Goal: Register for event/course

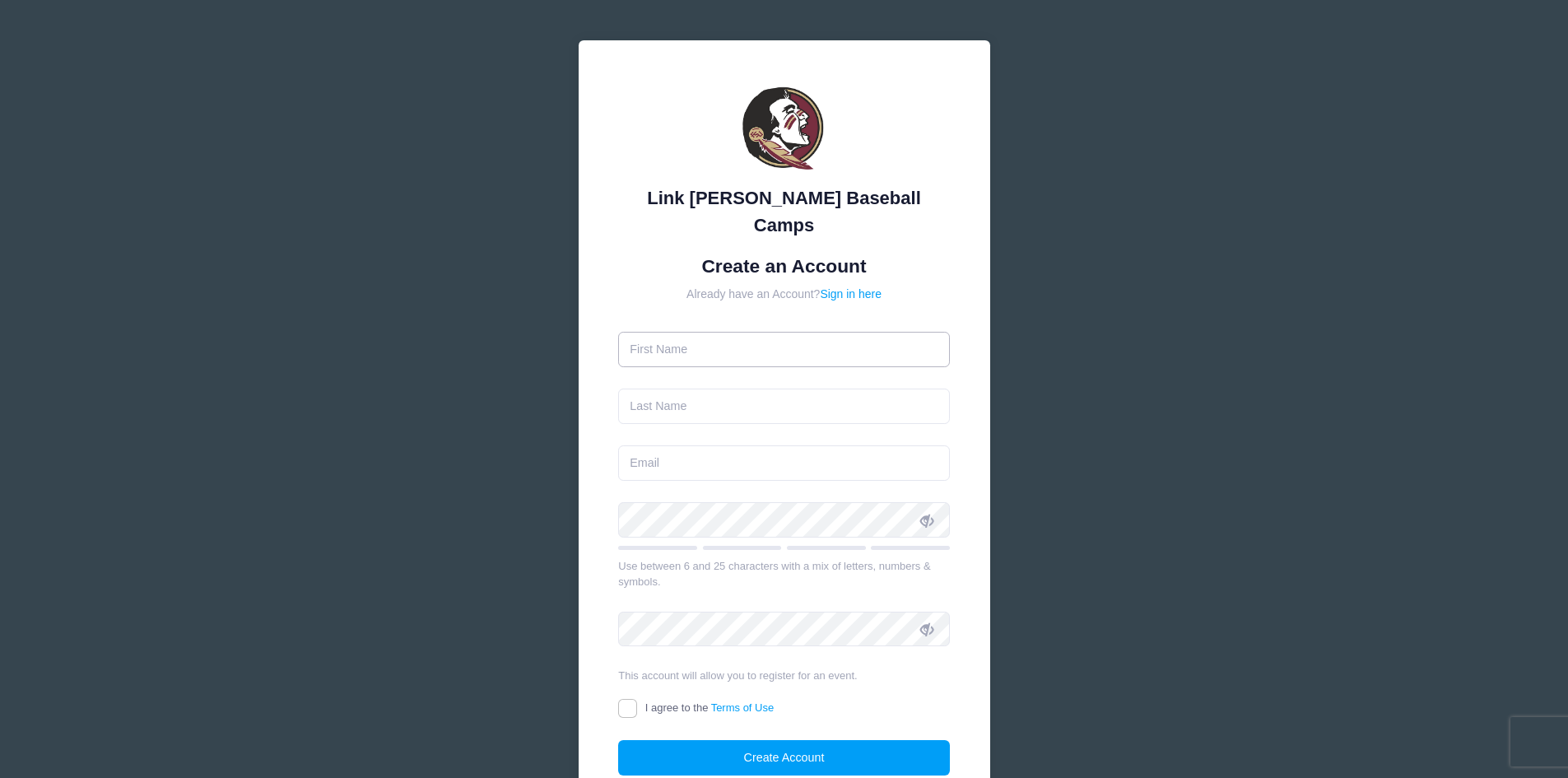
click at [678, 331] on input "text" at bounding box center [783, 349] width 331 height 36
type input "Chase"
click at [660, 389] on input "text" at bounding box center [783, 406] width 331 height 36
type input "[PERSON_NAME]"
click at [646, 445] on input "email" at bounding box center [783, 463] width 331 height 36
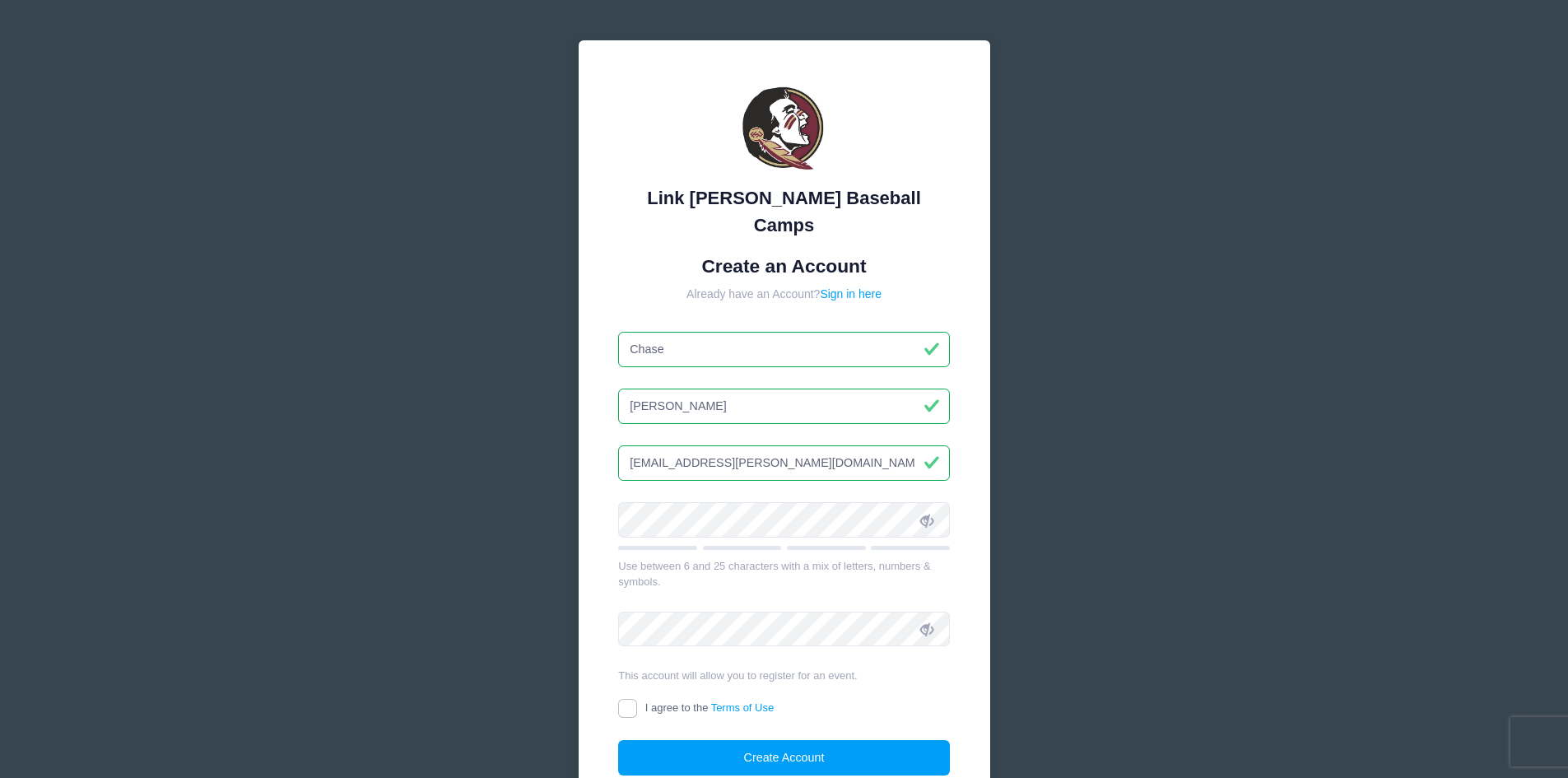
type input "[EMAIL_ADDRESS][PERSON_NAME][DOMAIN_NAME]"
click at [628, 699] on input "I agree to the Terms of Use" at bounding box center [627, 708] width 19 height 19
checkbox input "true"
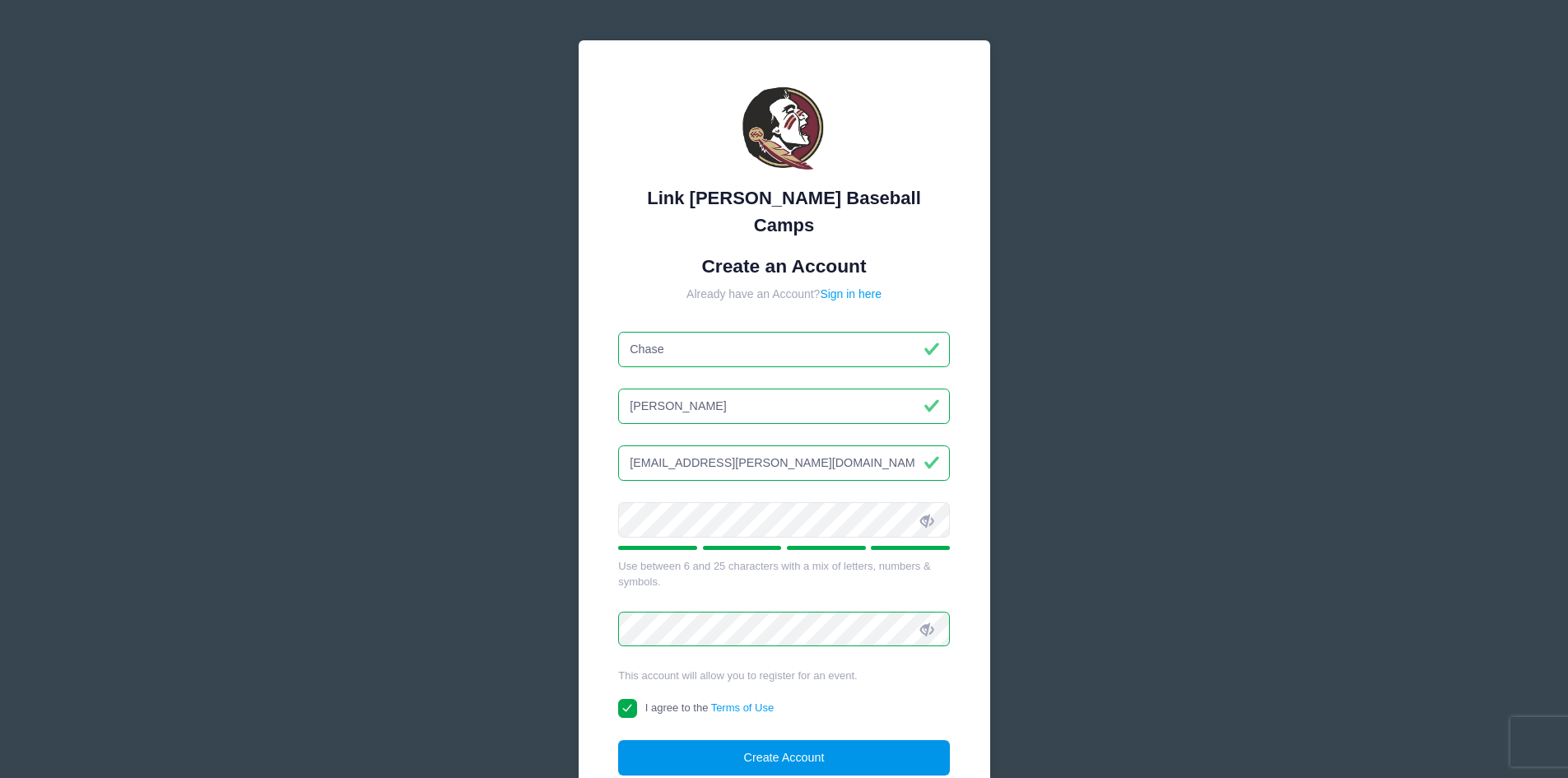
click at [801, 739] on button "Create Account" at bounding box center [783, 757] width 331 height 36
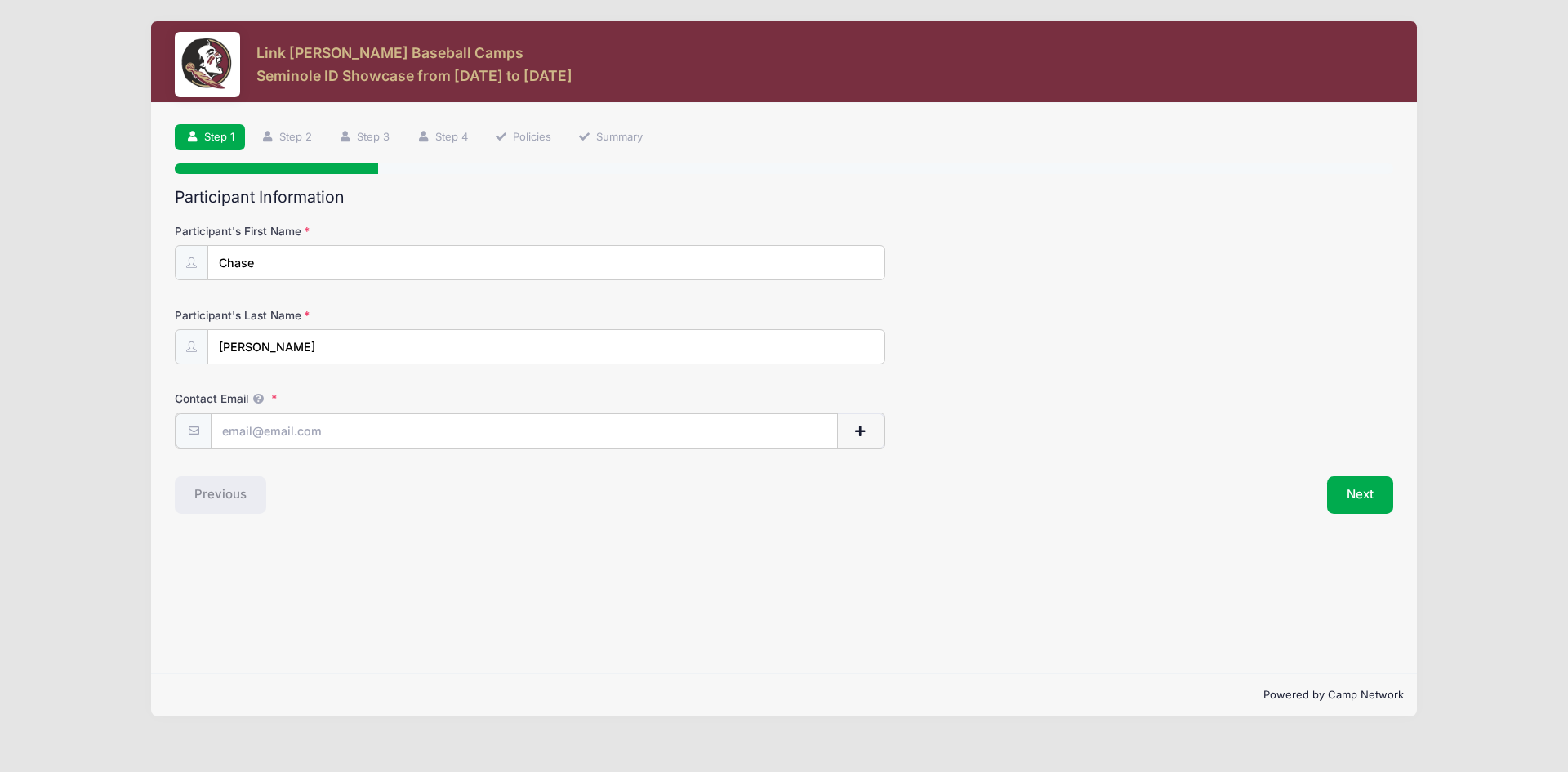
click at [300, 437] on input "Contact Email" at bounding box center [524, 431] width 627 height 35
type input "[EMAIL_ADDRESS][PERSON_NAME][DOMAIN_NAME]"
click at [1360, 495] on button "Next" at bounding box center [1360, 493] width 66 height 37
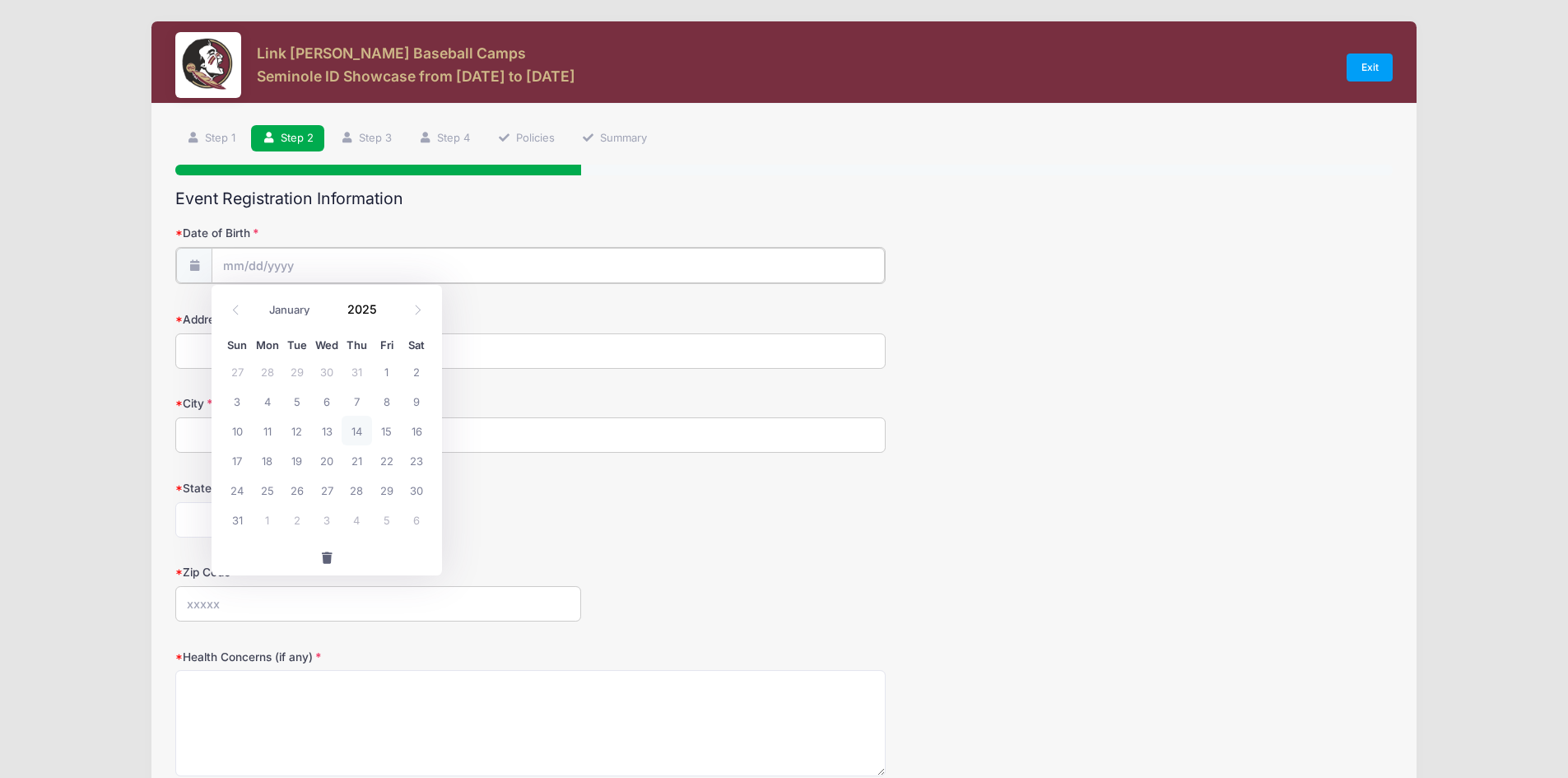
click at [235, 259] on input "Date of Birth" at bounding box center [548, 266] width 673 height 36
click at [234, 310] on icon at bounding box center [235, 309] width 11 height 11
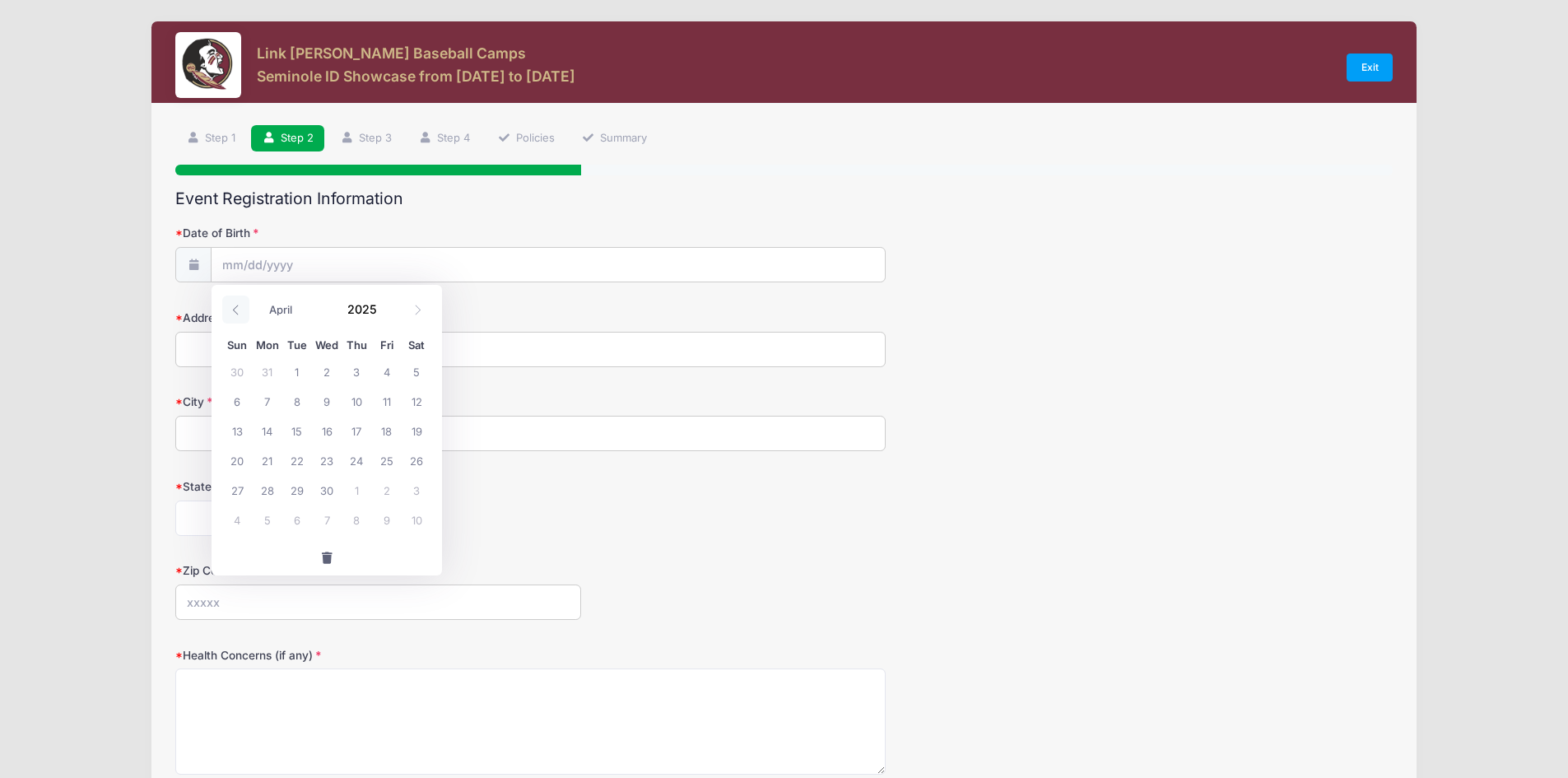
click at [234, 310] on icon at bounding box center [235, 309] width 11 height 11
select select "0"
click at [234, 310] on icon at bounding box center [235, 309] width 11 height 11
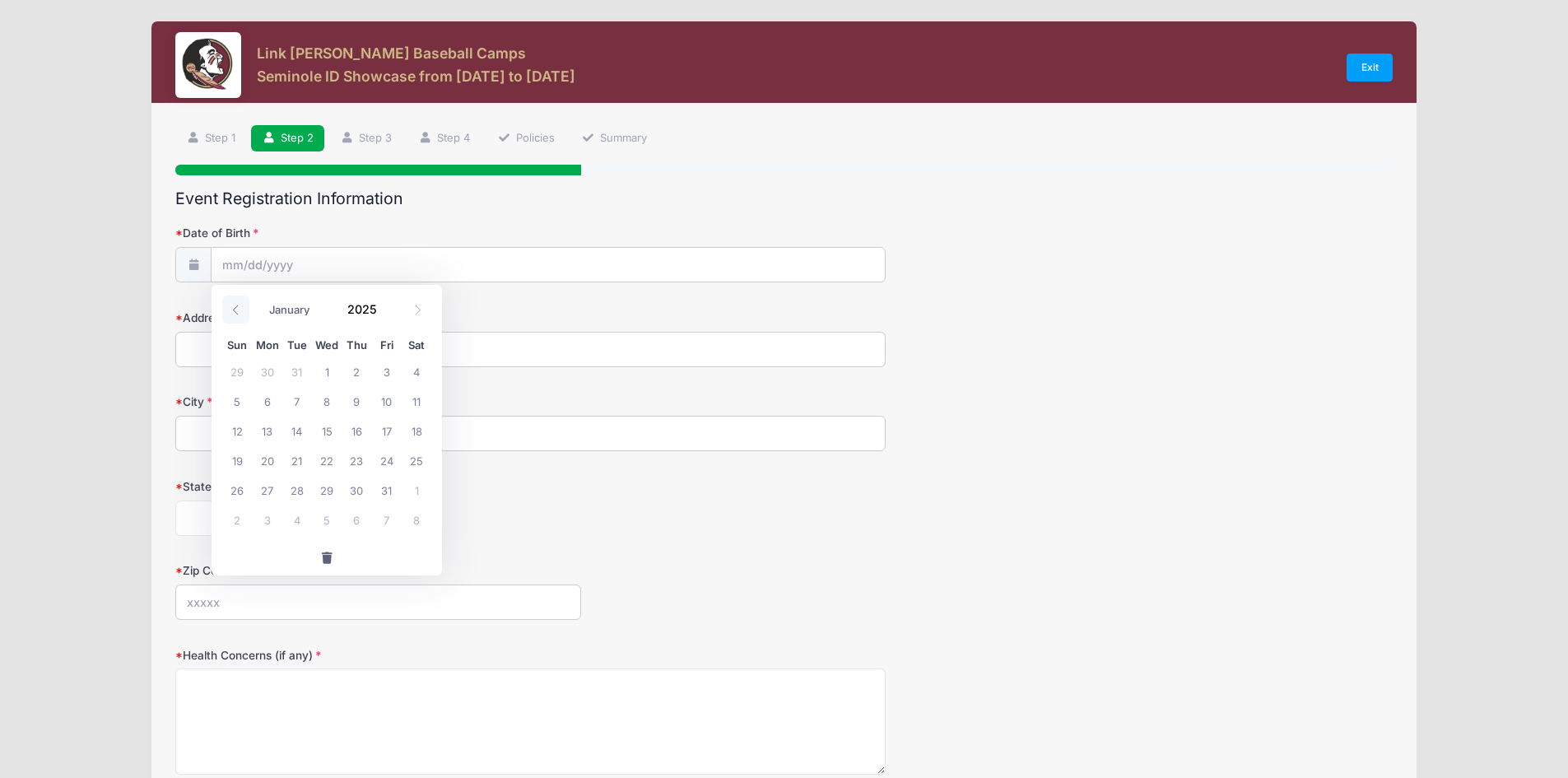
type input "2024"
click at [234, 310] on icon at bounding box center [235, 309] width 11 height 11
click at [235, 311] on icon at bounding box center [235, 309] width 11 height 11
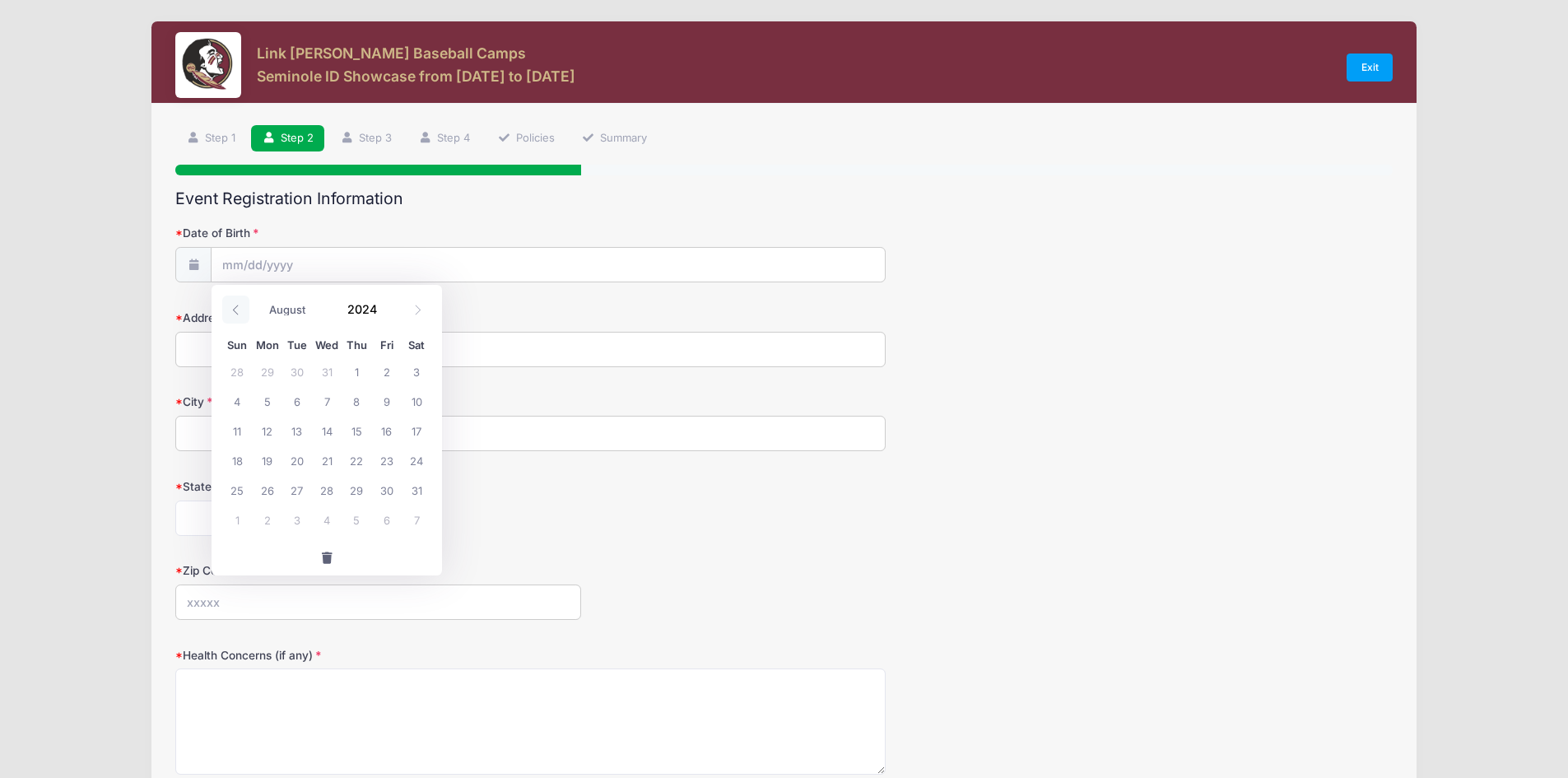
click at [235, 311] on icon at bounding box center [235, 309] width 11 height 11
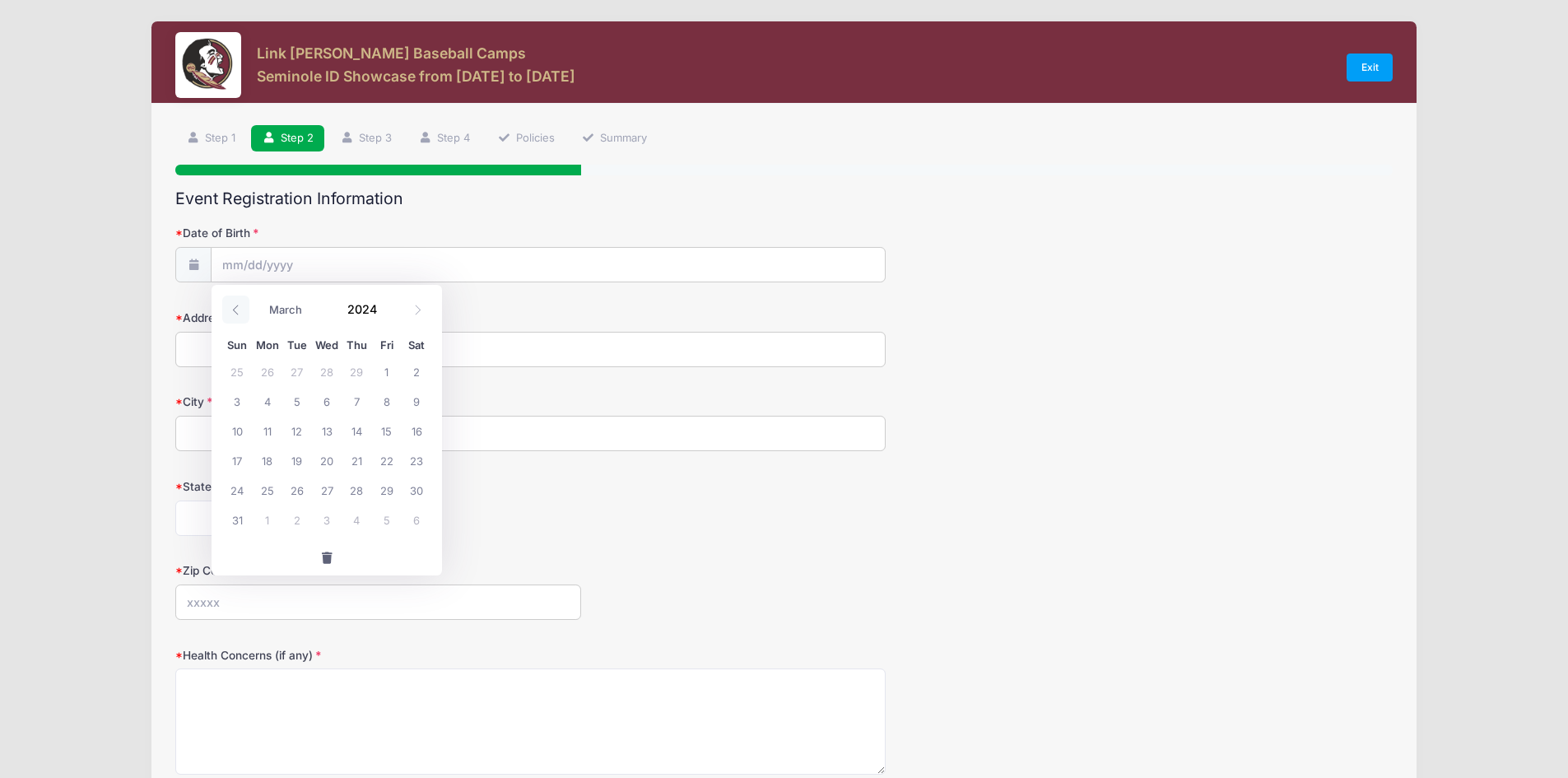
click at [235, 311] on icon at bounding box center [235, 309] width 11 height 11
select select "0"
click at [235, 311] on icon at bounding box center [235, 309] width 11 height 11
type input "2023"
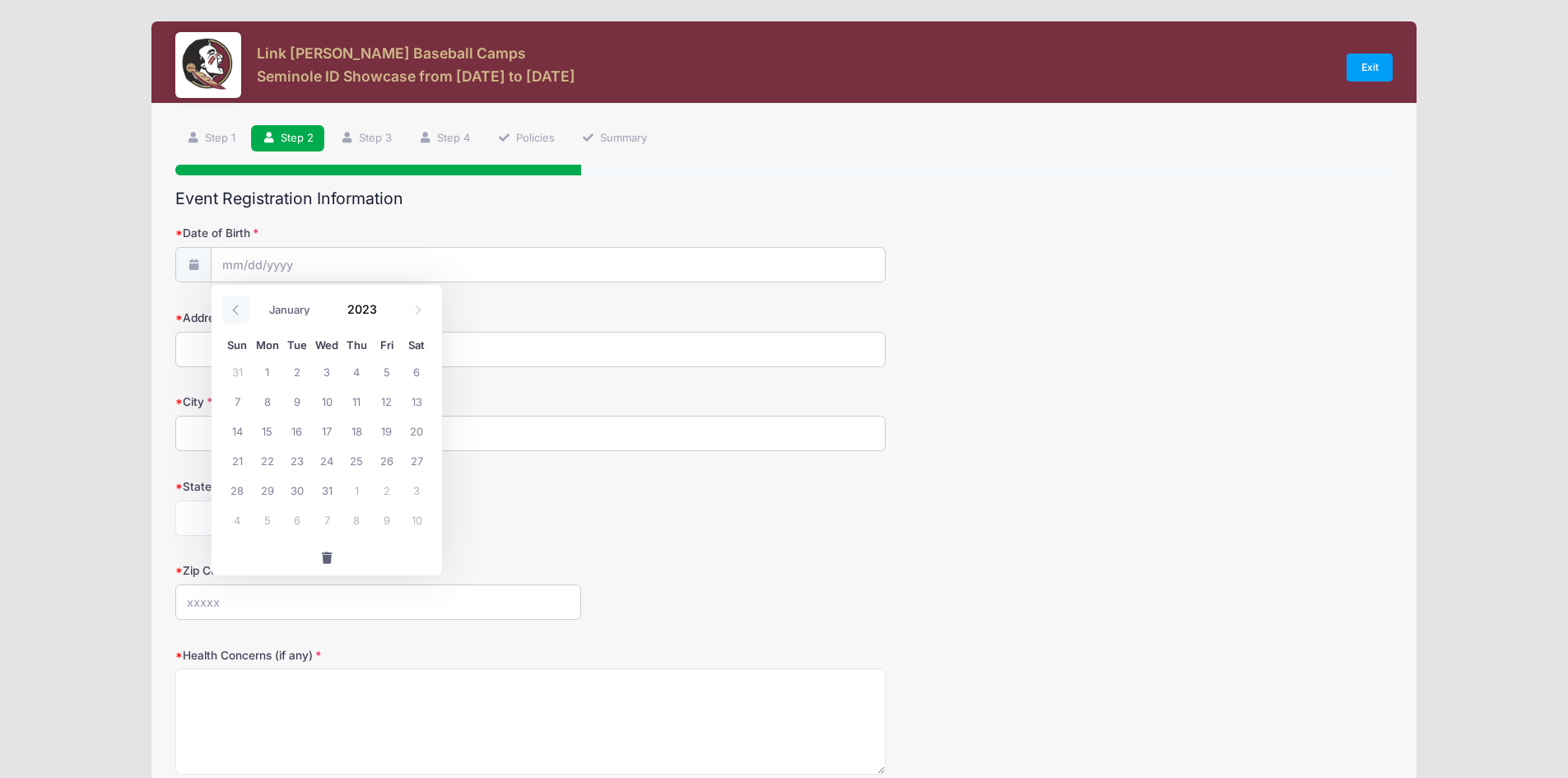
click at [235, 311] on icon at bounding box center [235, 309] width 11 height 11
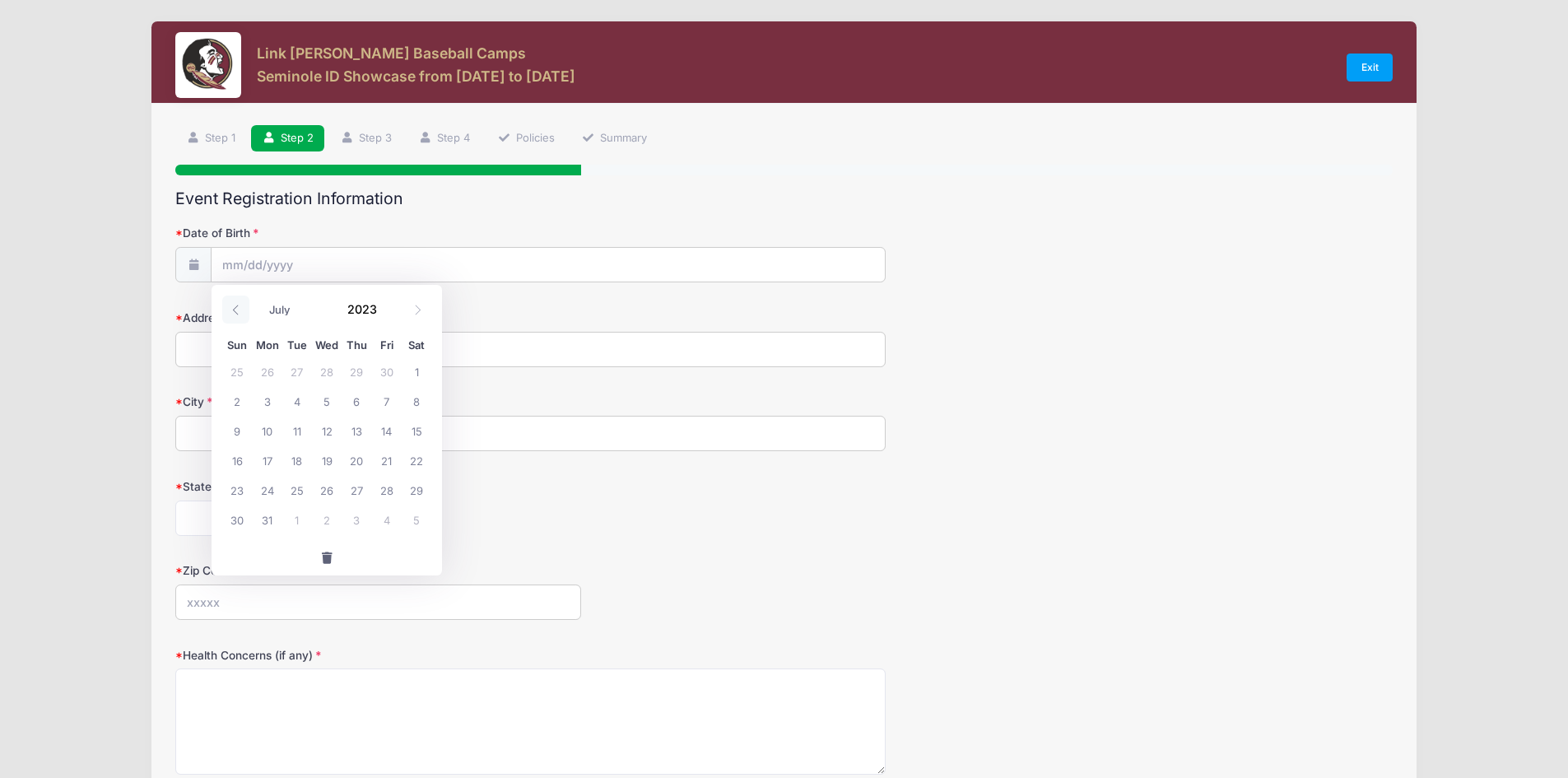
click at [235, 311] on icon at bounding box center [235, 309] width 11 height 11
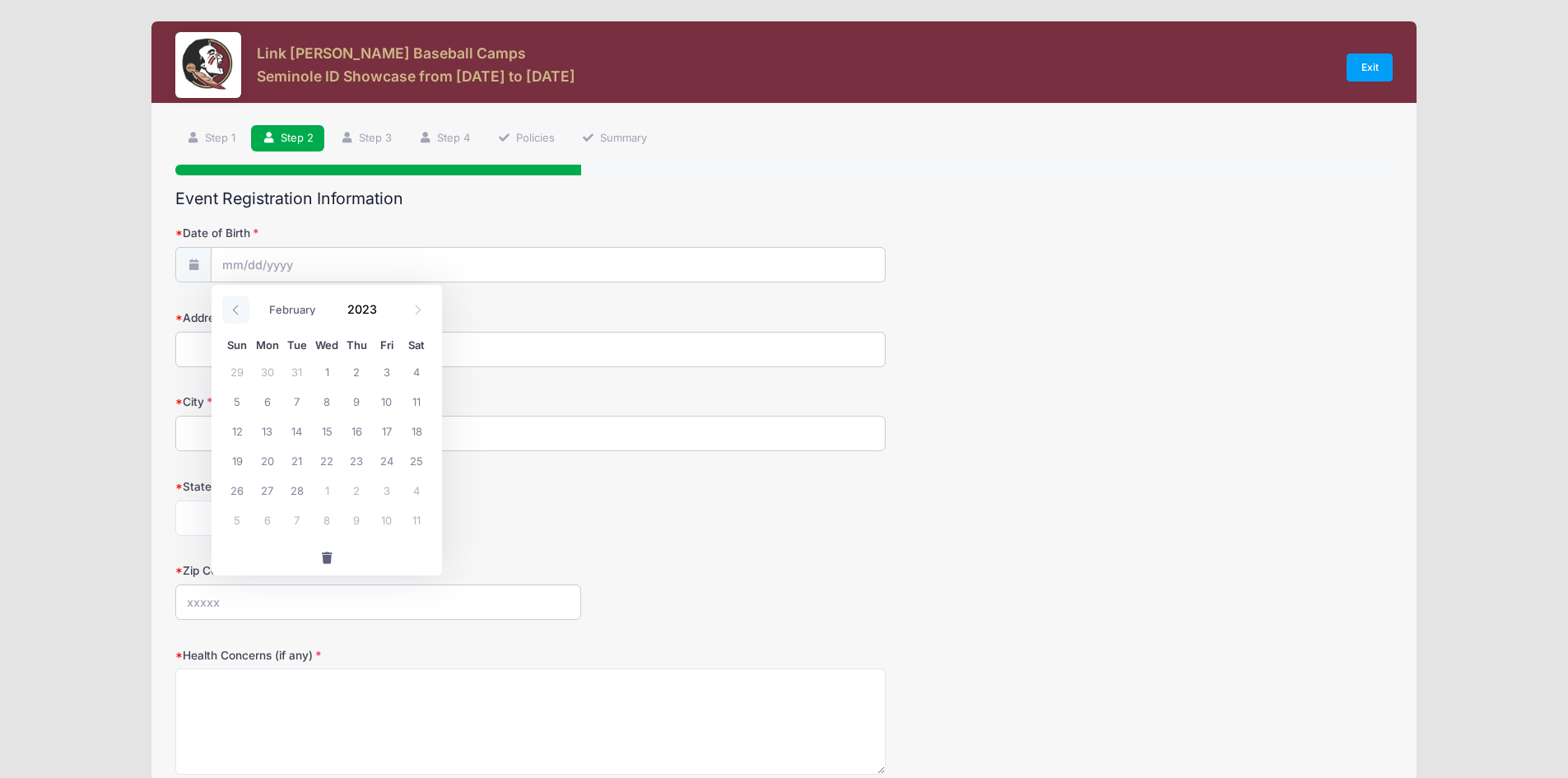
click at [235, 311] on icon at bounding box center [235, 309] width 11 height 11
select select "0"
click at [235, 311] on icon at bounding box center [235, 309] width 11 height 11
type input "2022"
click at [235, 311] on icon at bounding box center [235, 309] width 11 height 11
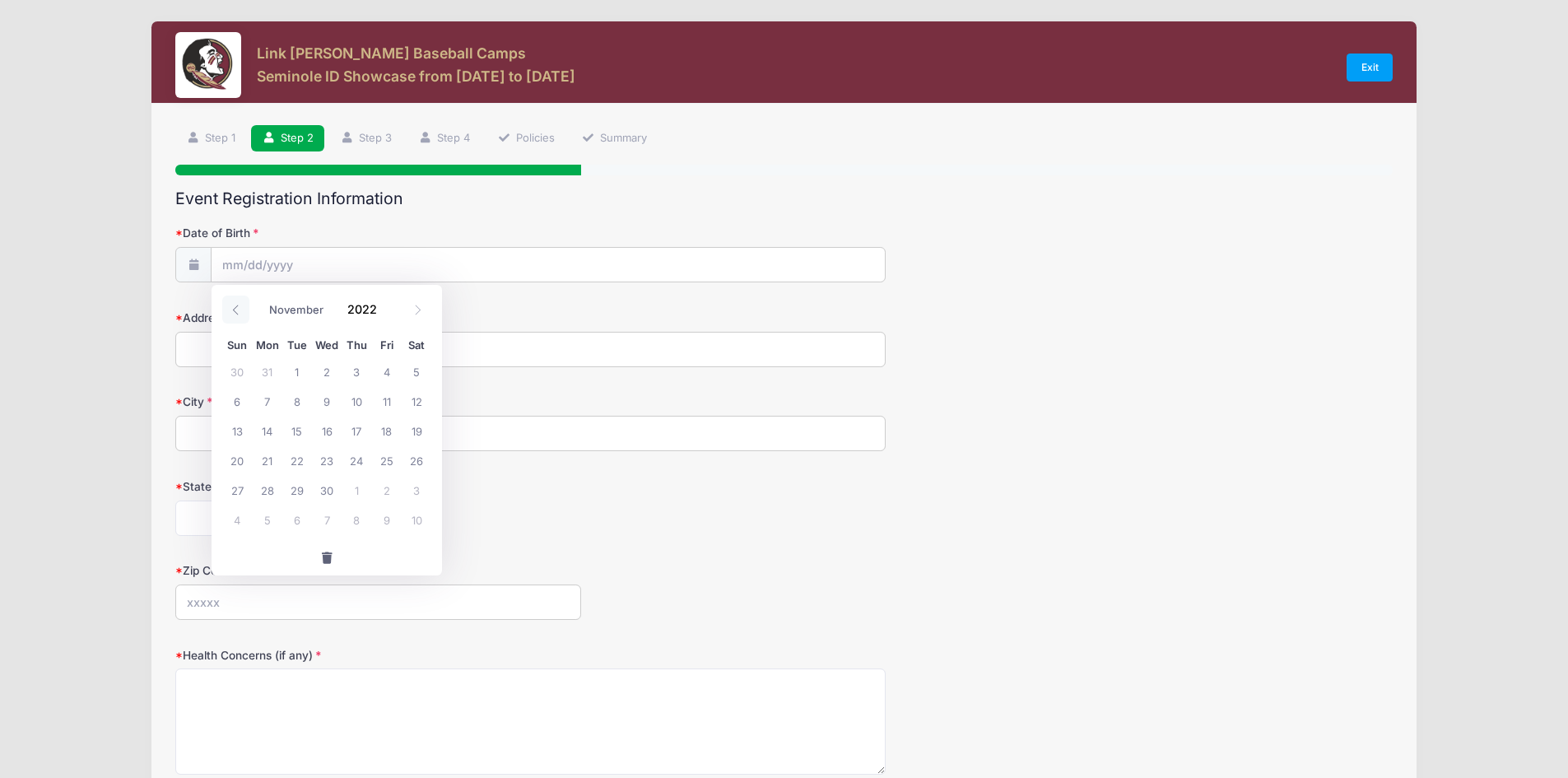
click at [235, 311] on icon at bounding box center [235, 309] width 11 height 11
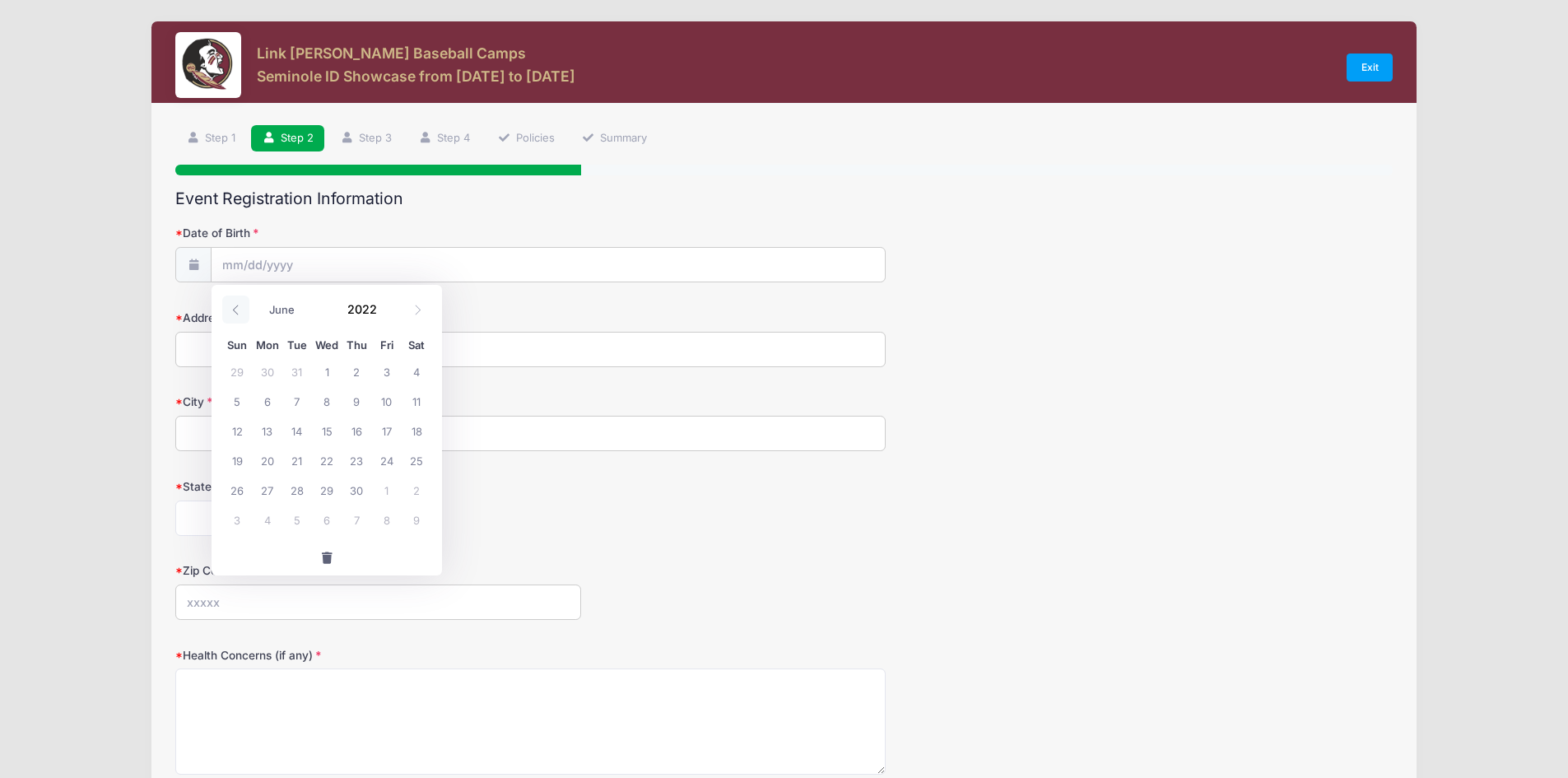
click at [235, 311] on icon at bounding box center [235, 309] width 11 height 11
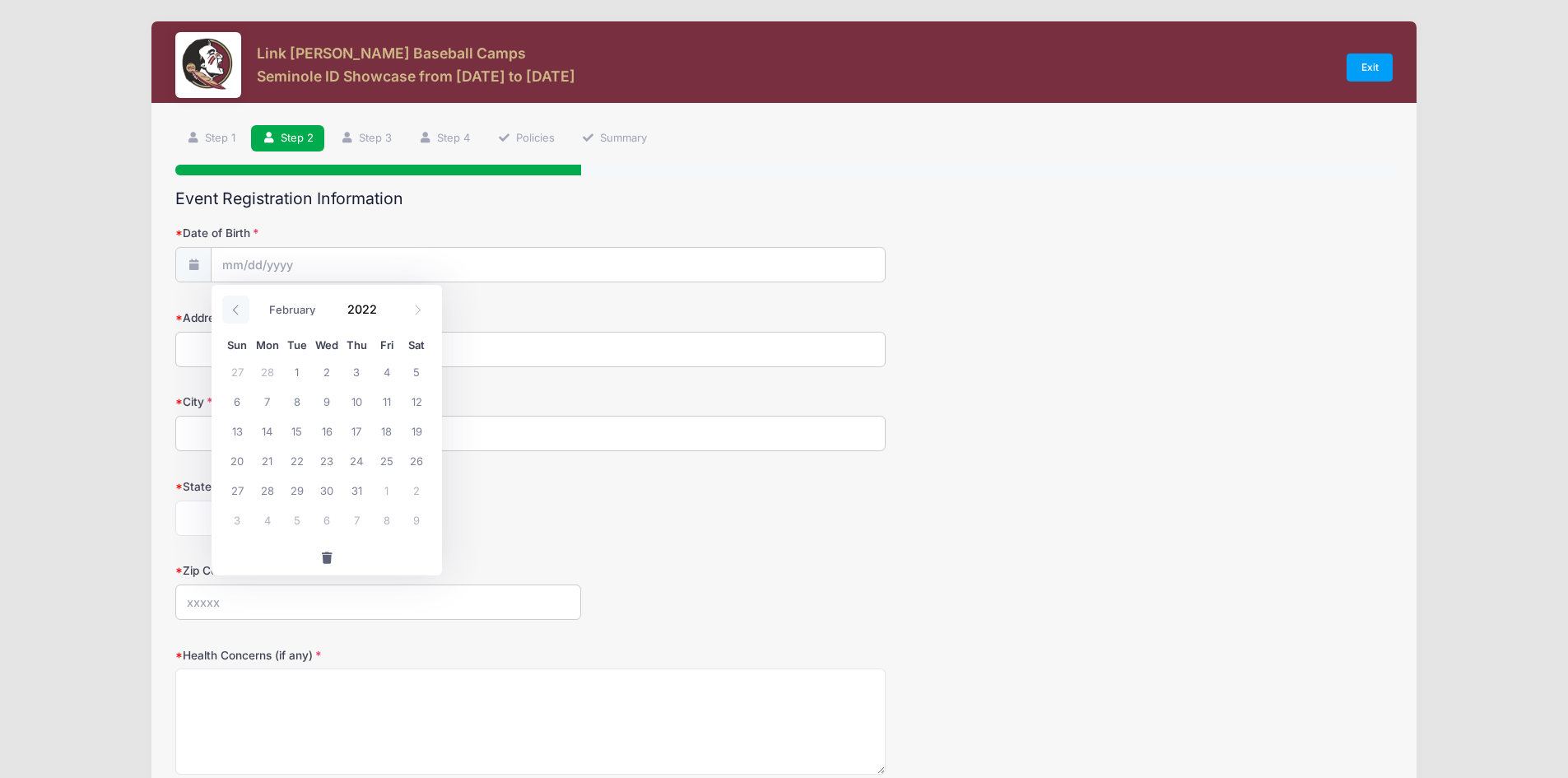
select select "0"
click at [235, 311] on icon at bounding box center [235, 309] width 11 height 11
type input "2021"
click at [235, 311] on icon at bounding box center [235, 309] width 11 height 11
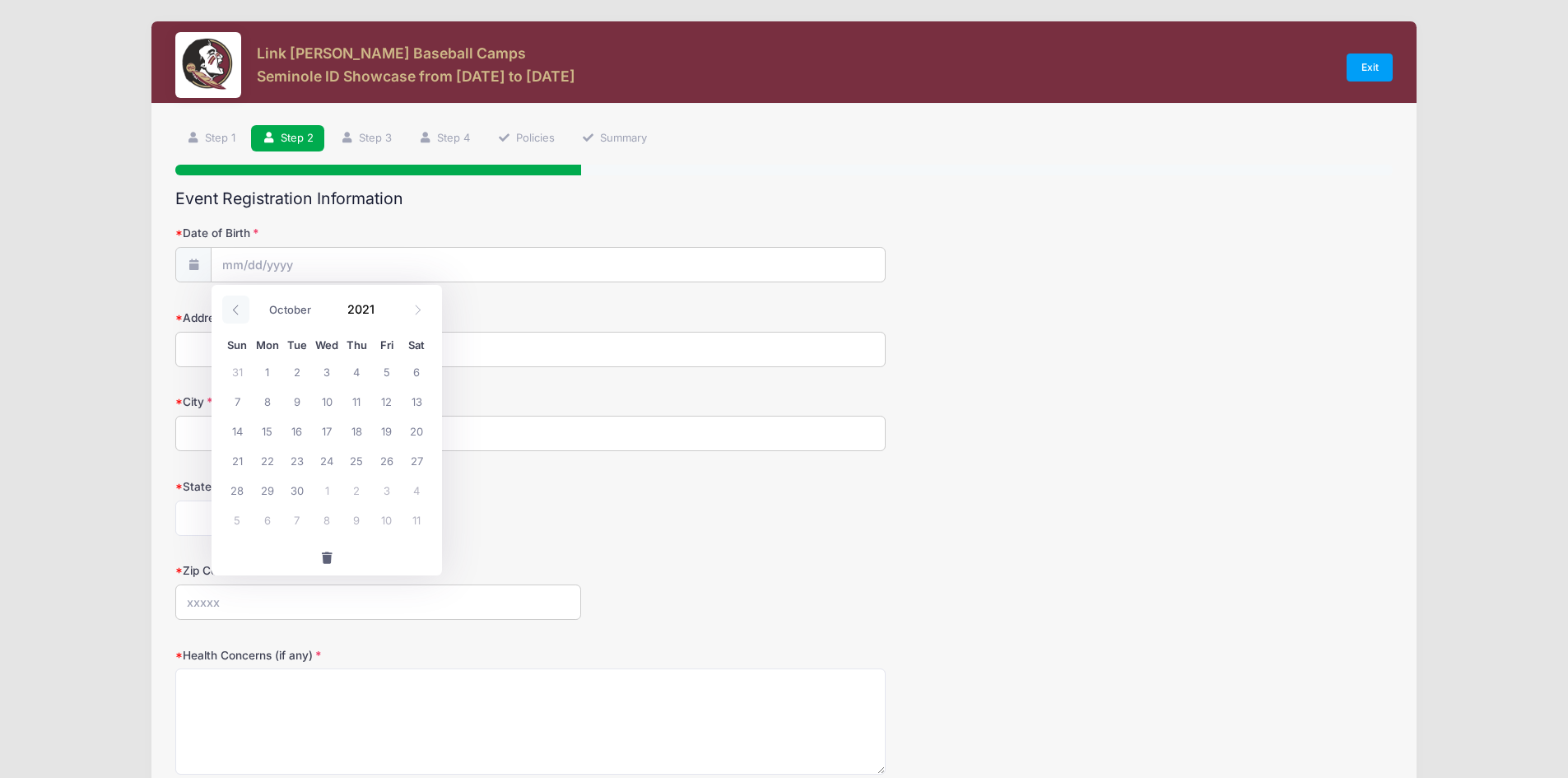
click at [235, 311] on icon at bounding box center [235, 309] width 11 height 11
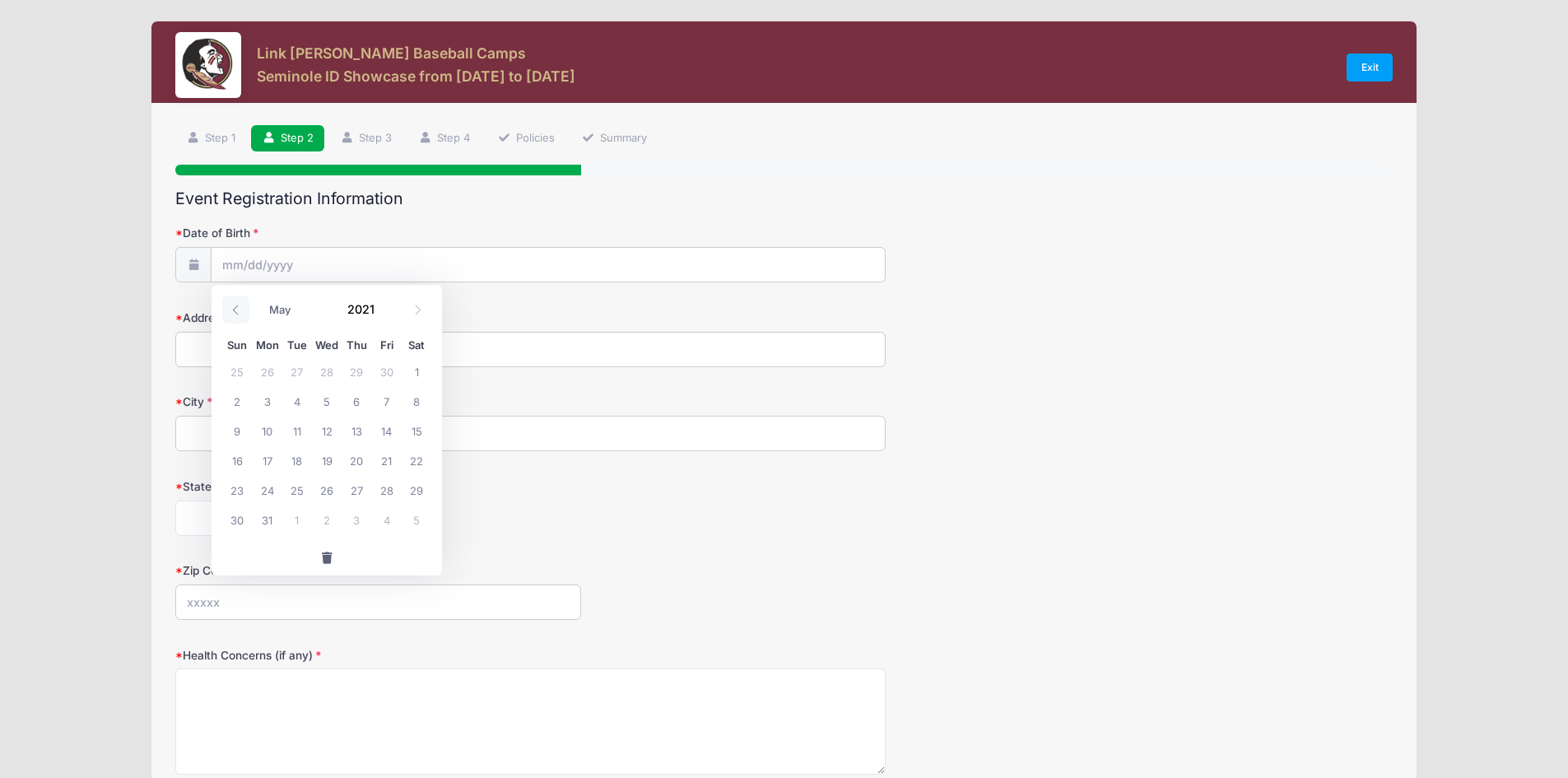
click at [235, 311] on icon at bounding box center [235, 309] width 11 height 11
select select "0"
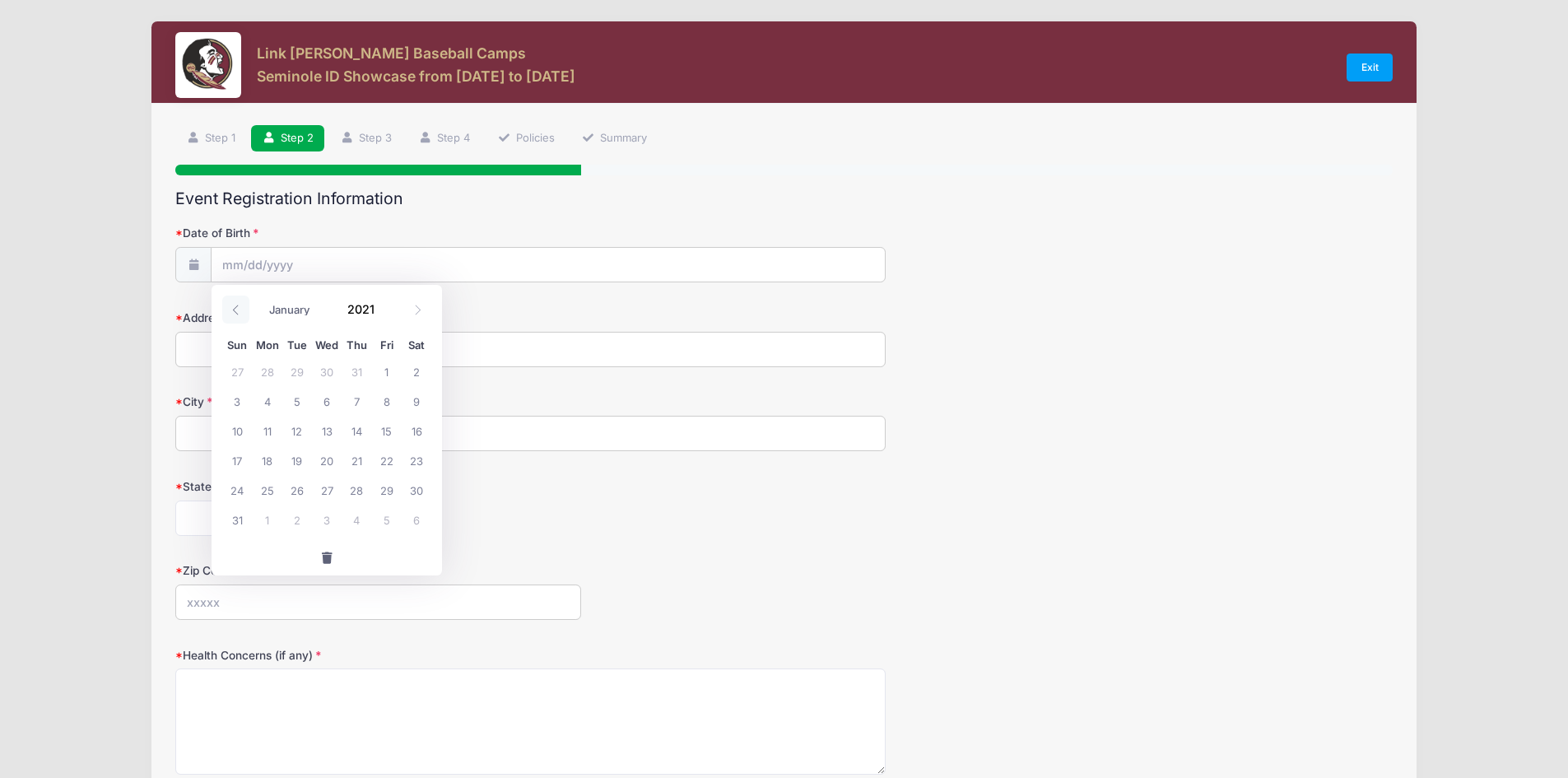
click at [235, 311] on icon at bounding box center [235, 309] width 11 height 11
type input "2020"
click at [235, 311] on icon at bounding box center [235, 309] width 11 height 11
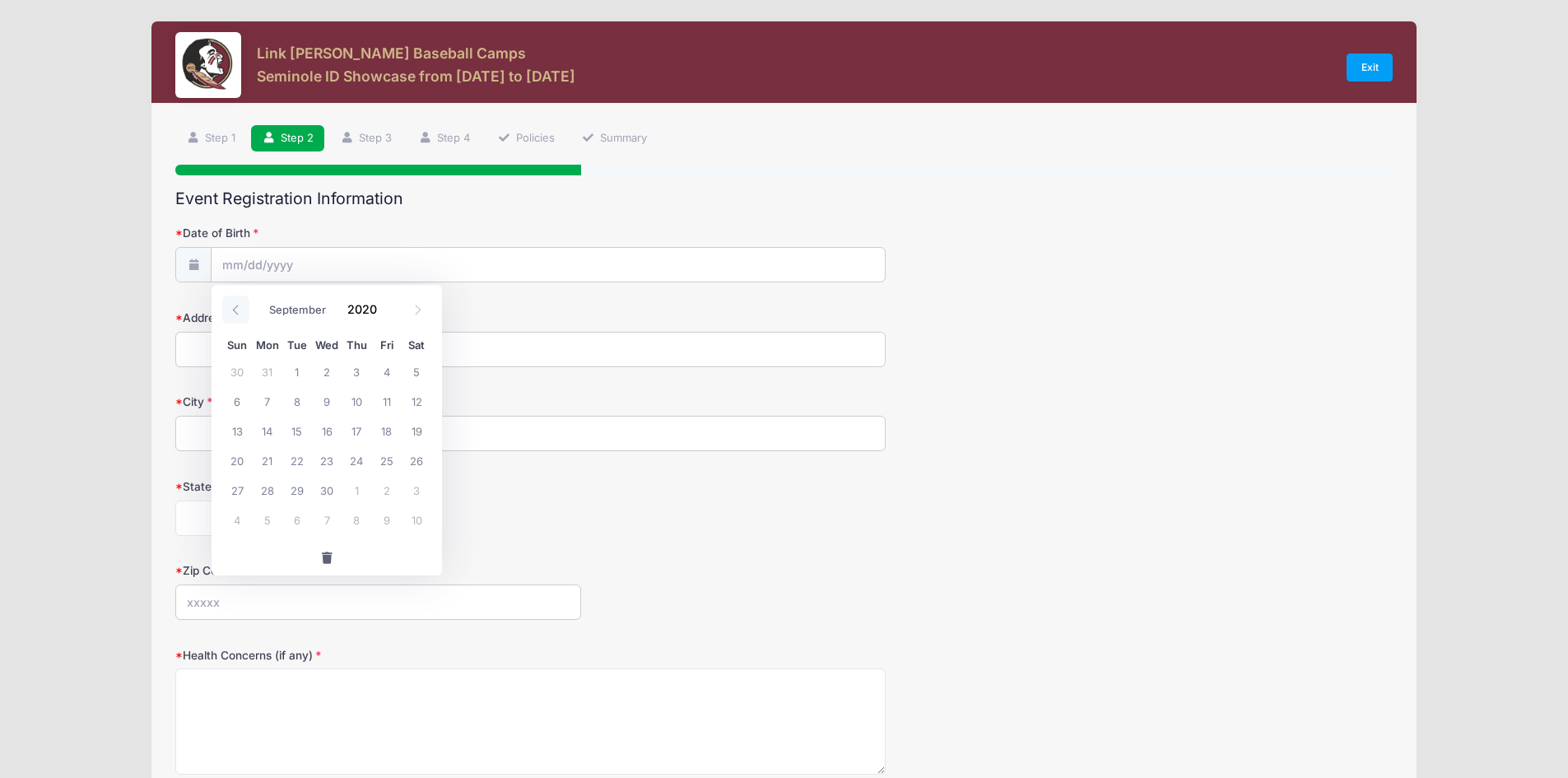
click at [235, 311] on icon at bounding box center [235, 309] width 11 height 11
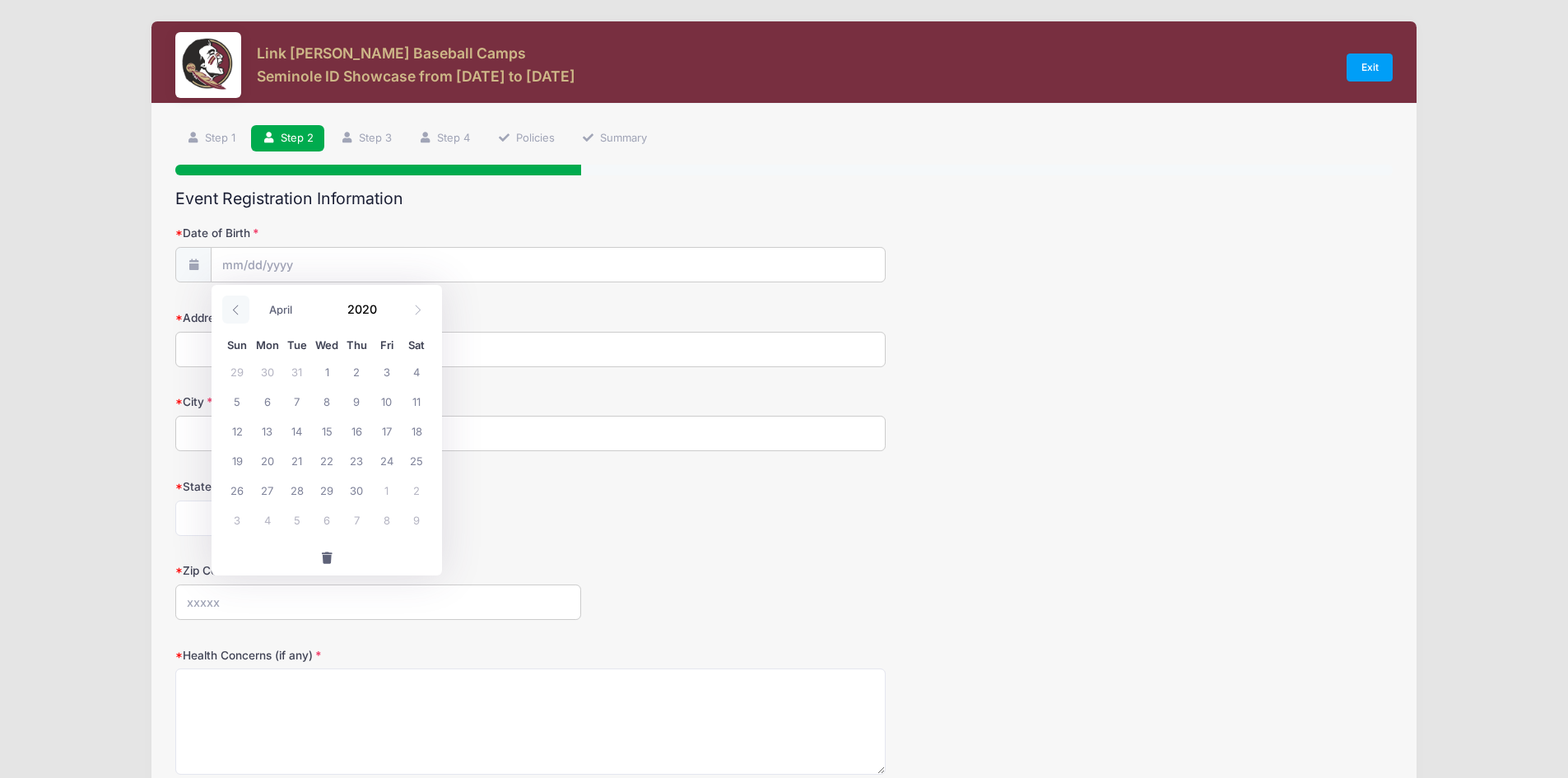
click at [235, 311] on icon at bounding box center [235, 309] width 11 height 11
select select "0"
click at [235, 311] on icon at bounding box center [235, 309] width 11 height 11
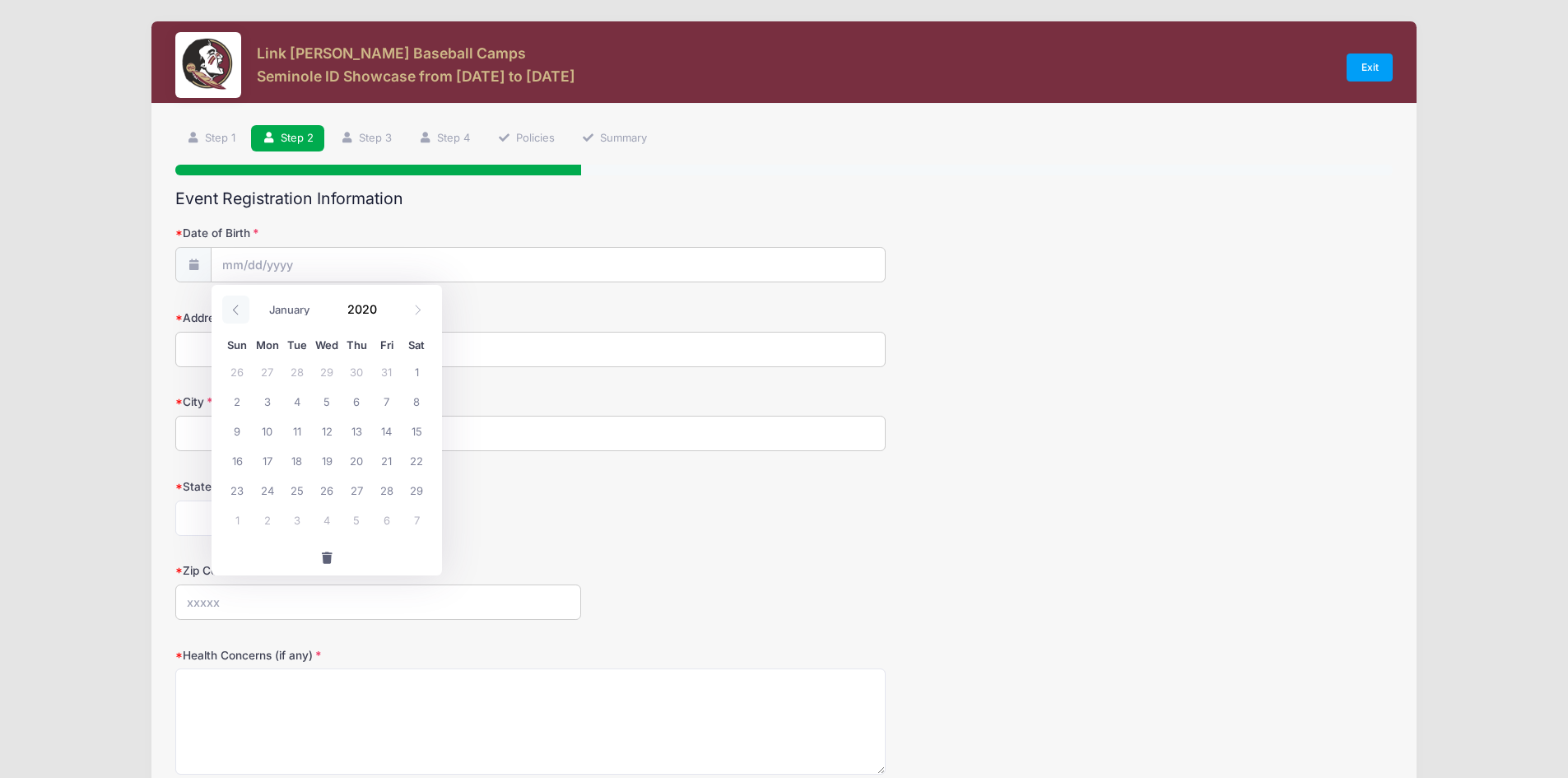
type input "2019"
click at [235, 311] on icon at bounding box center [235, 309] width 11 height 11
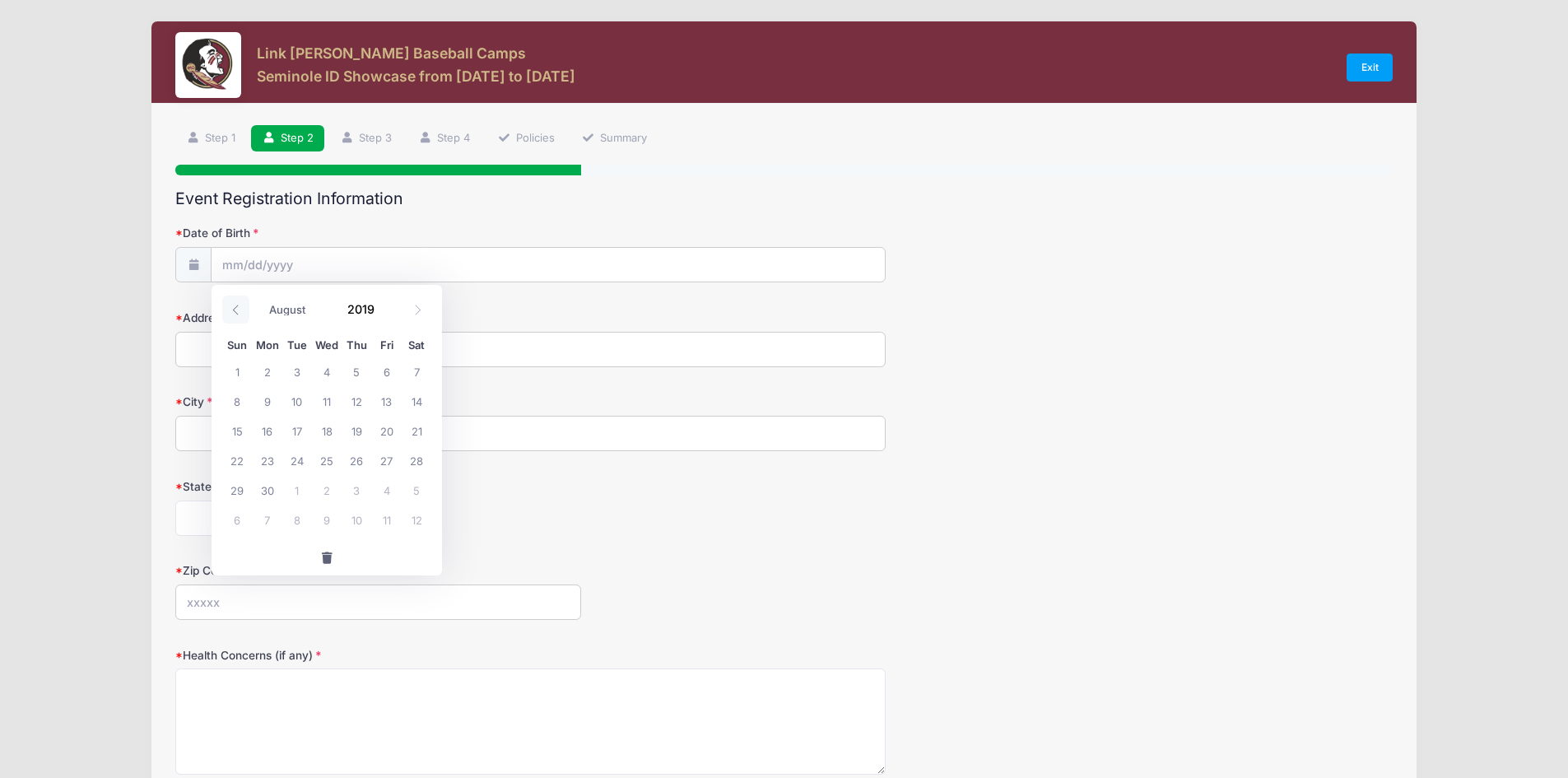
click at [235, 311] on icon at bounding box center [235, 309] width 11 height 11
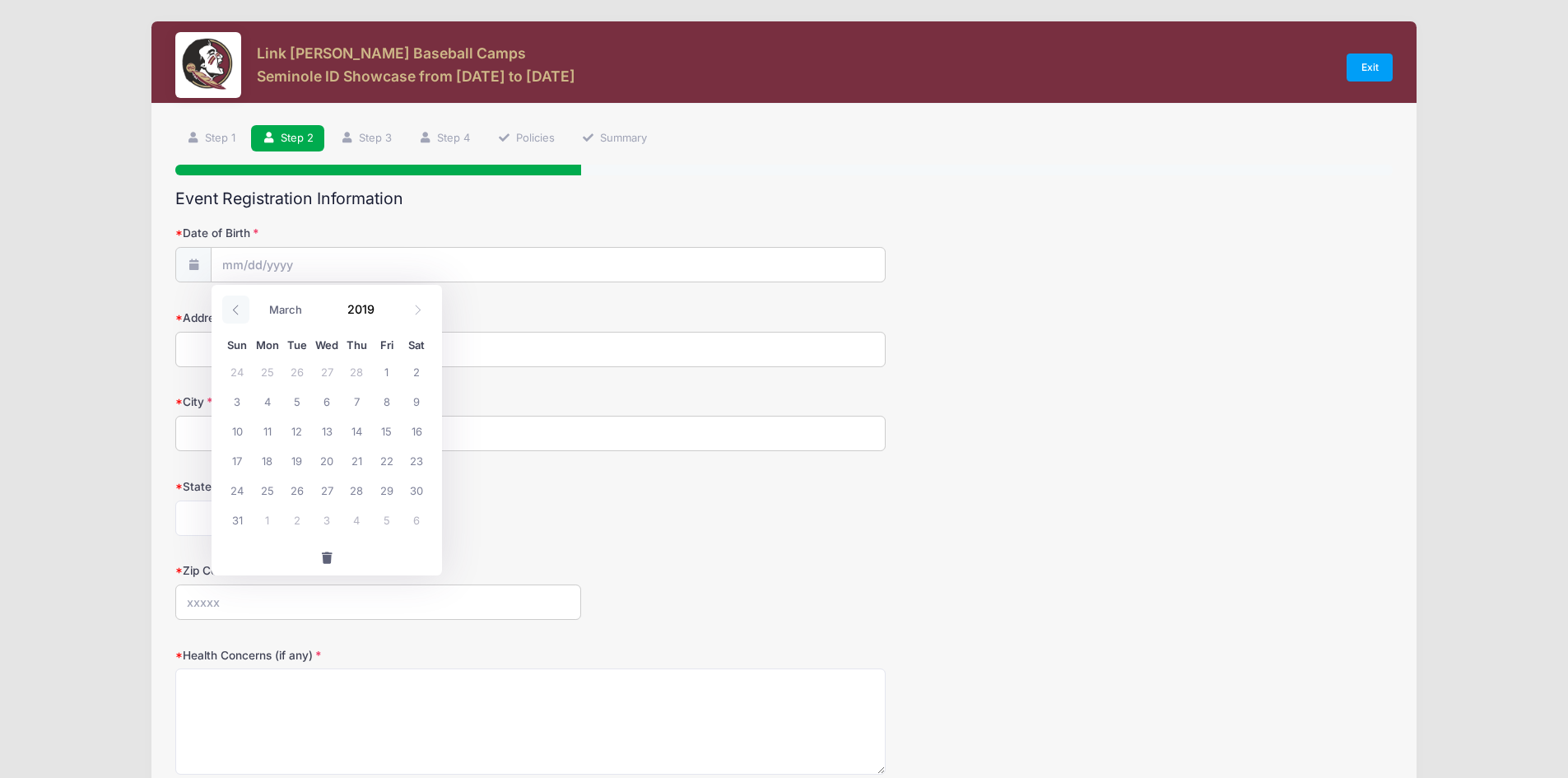
click at [235, 311] on icon at bounding box center [235, 309] width 11 height 11
select select "0"
click at [235, 311] on icon at bounding box center [235, 309] width 11 height 11
type input "2018"
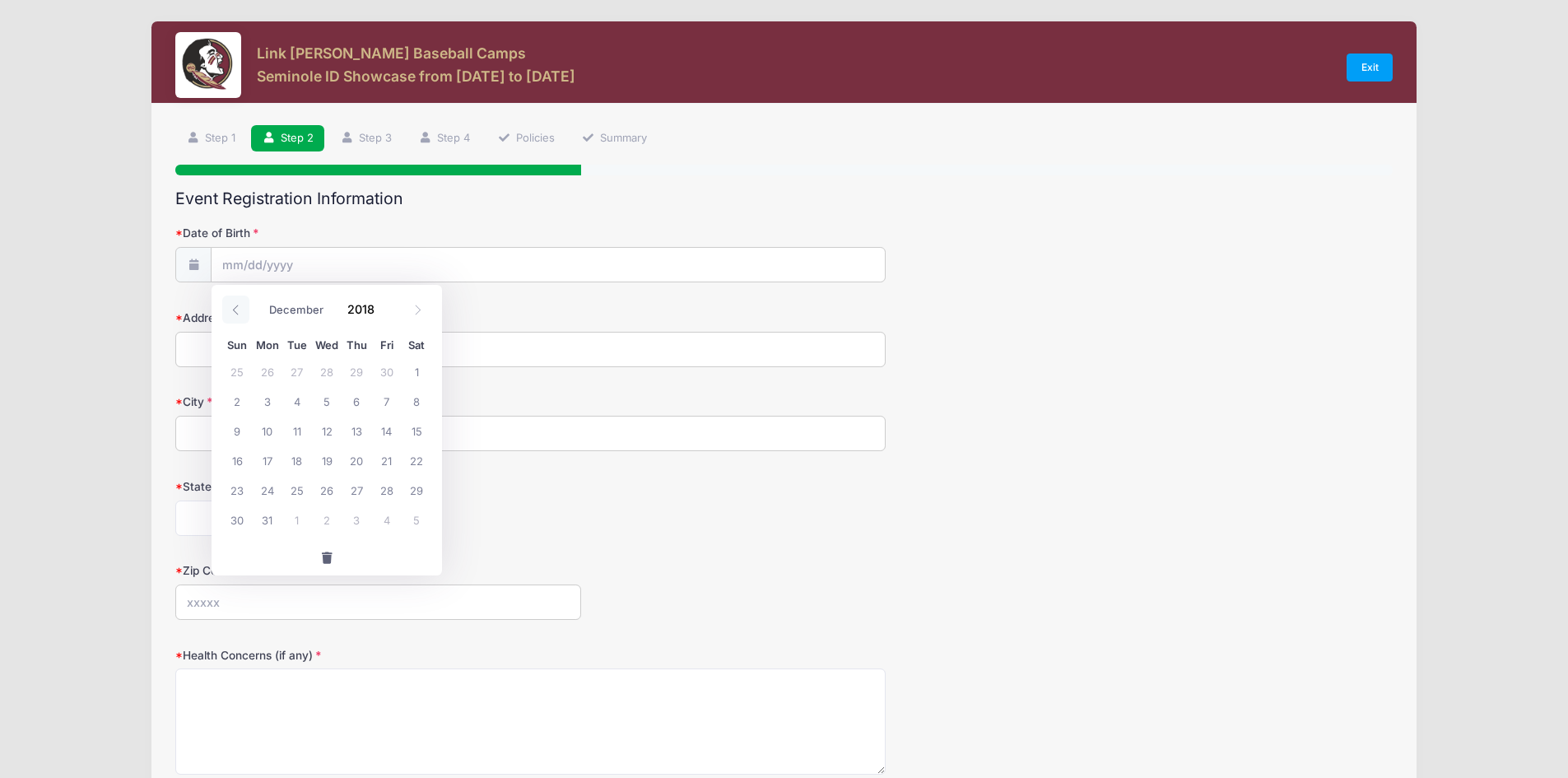
click at [235, 311] on icon at bounding box center [235, 309] width 11 height 11
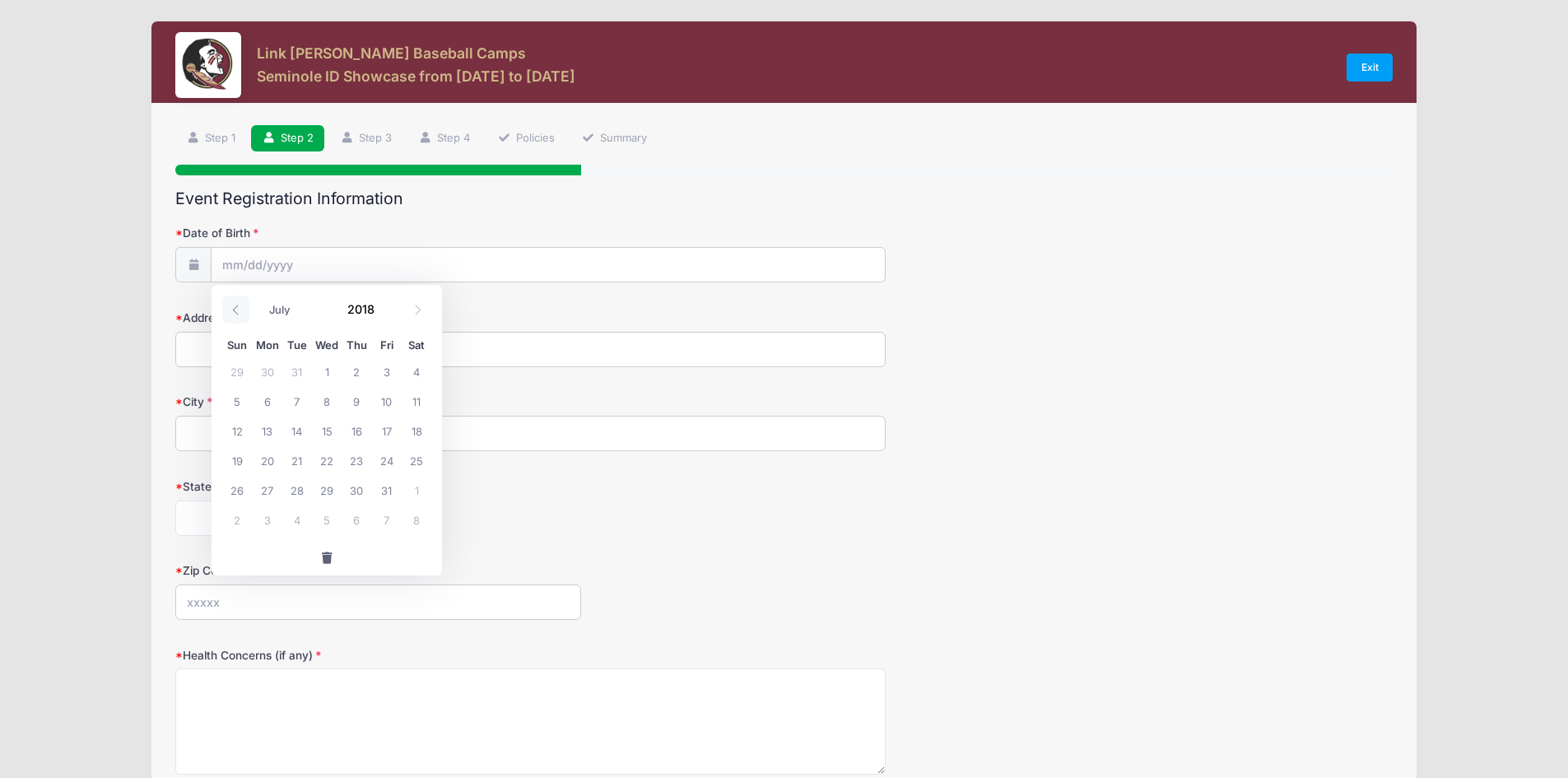
click at [235, 311] on icon at bounding box center [235, 309] width 11 height 11
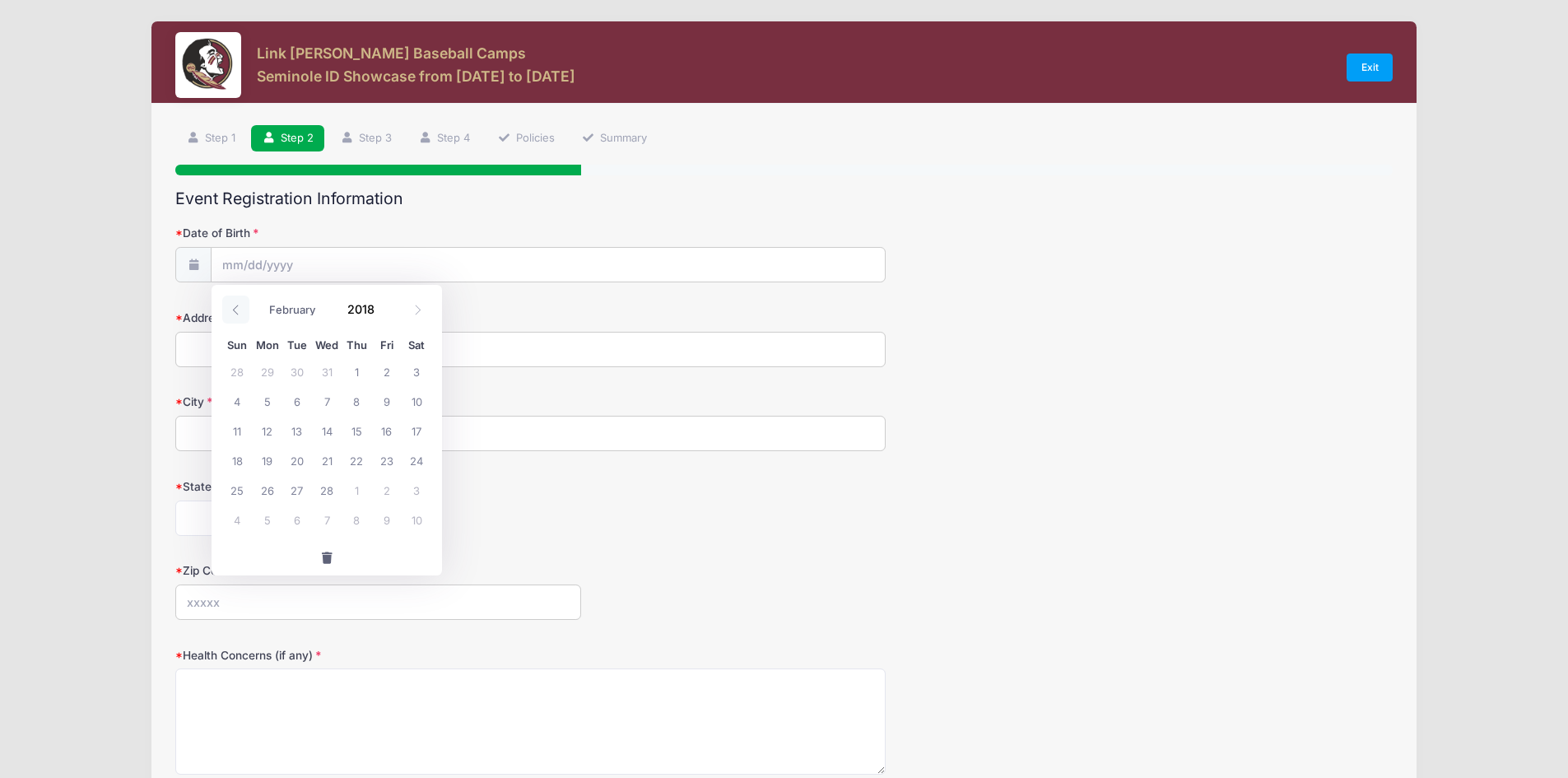
click at [235, 311] on icon at bounding box center [235, 309] width 11 height 11
select select "0"
click at [235, 311] on icon at bounding box center [235, 309] width 11 height 11
type input "2017"
click at [235, 311] on icon at bounding box center [235, 309] width 11 height 11
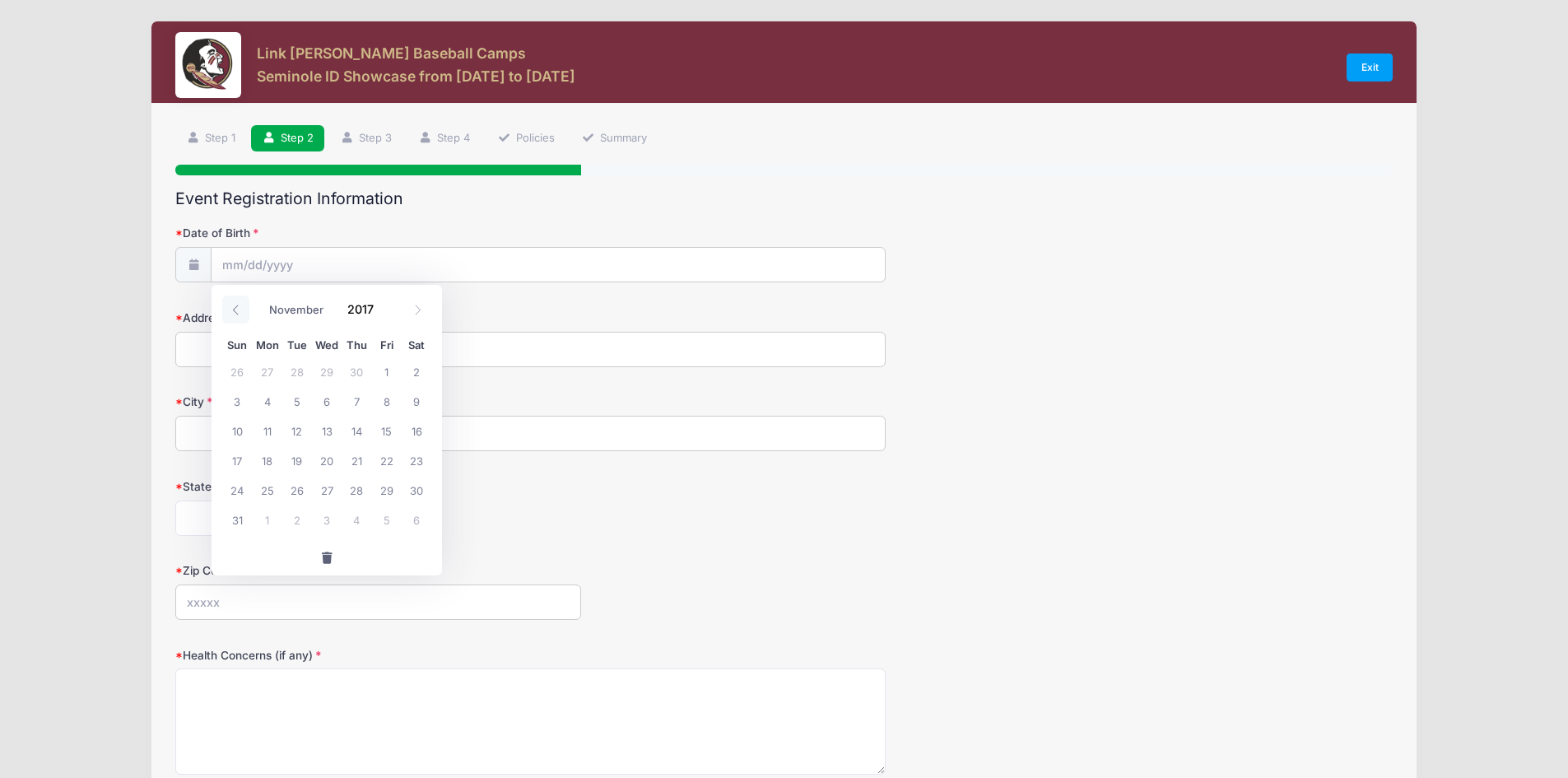
click at [235, 311] on icon at bounding box center [235, 309] width 11 height 11
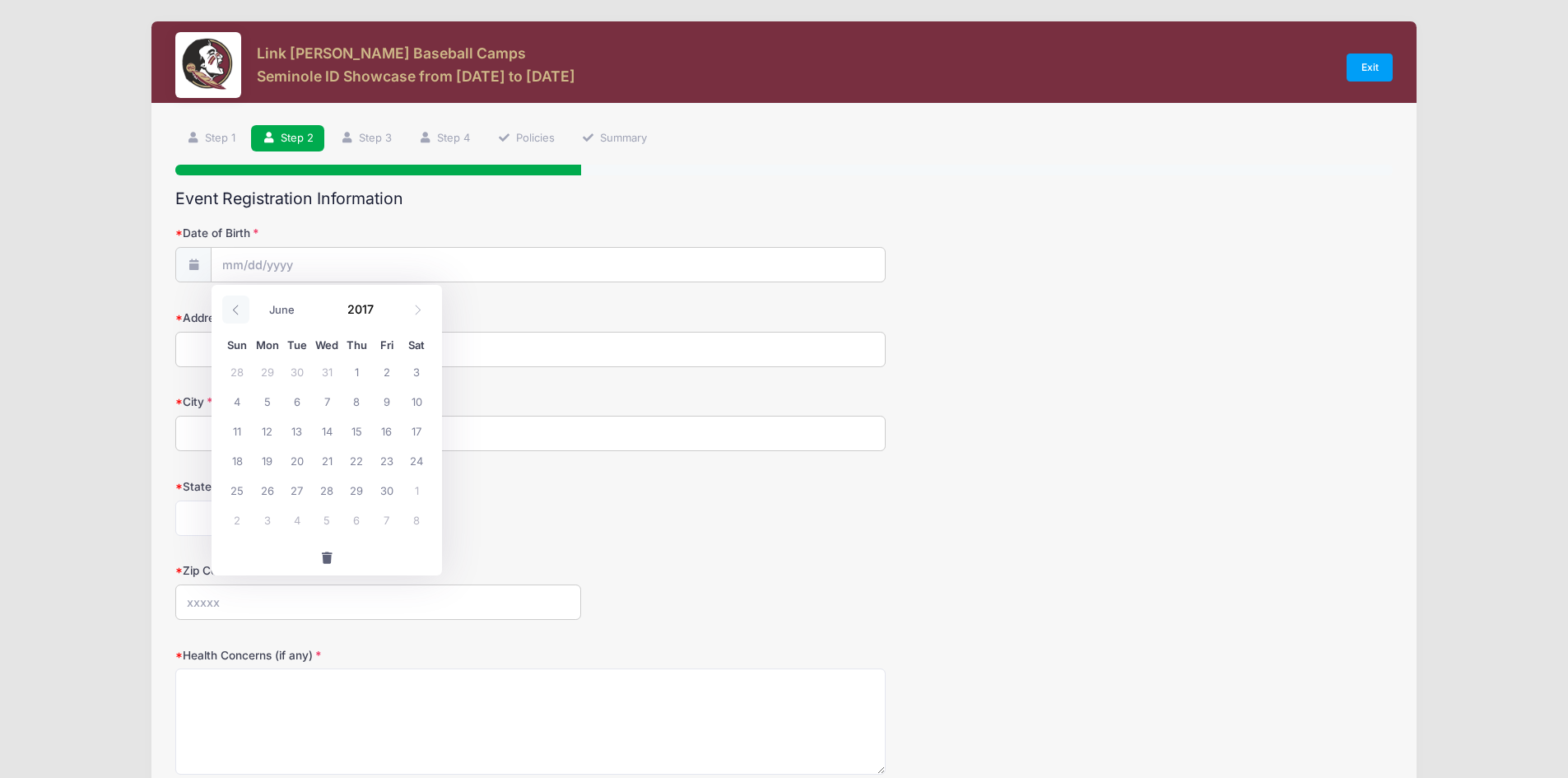
click at [235, 311] on icon at bounding box center [235, 309] width 11 height 11
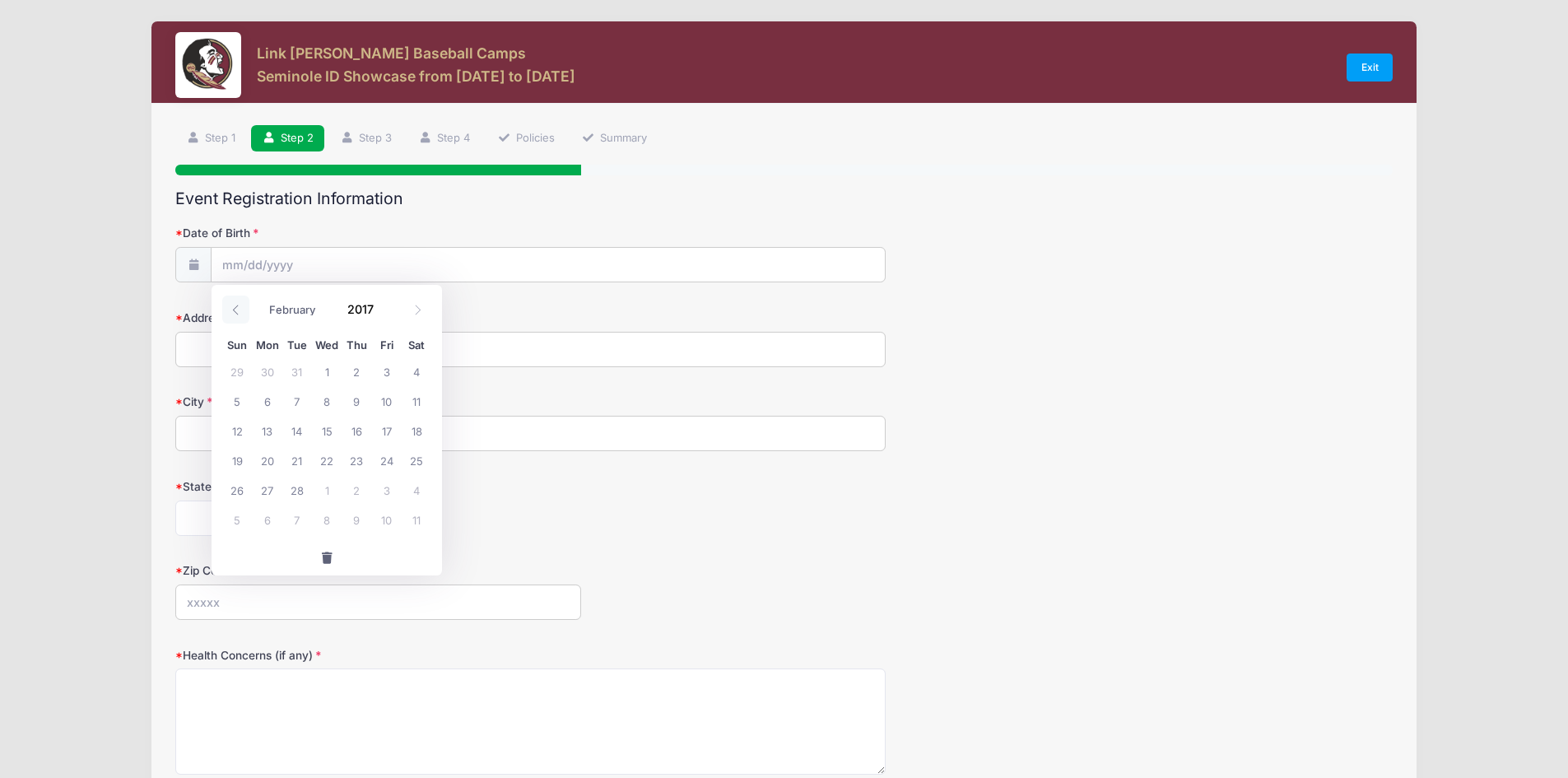
select select "0"
click at [235, 311] on icon at bounding box center [235, 309] width 11 height 11
type input "2016"
click at [235, 311] on icon at bounding box center [235, 309] width 11 height 11
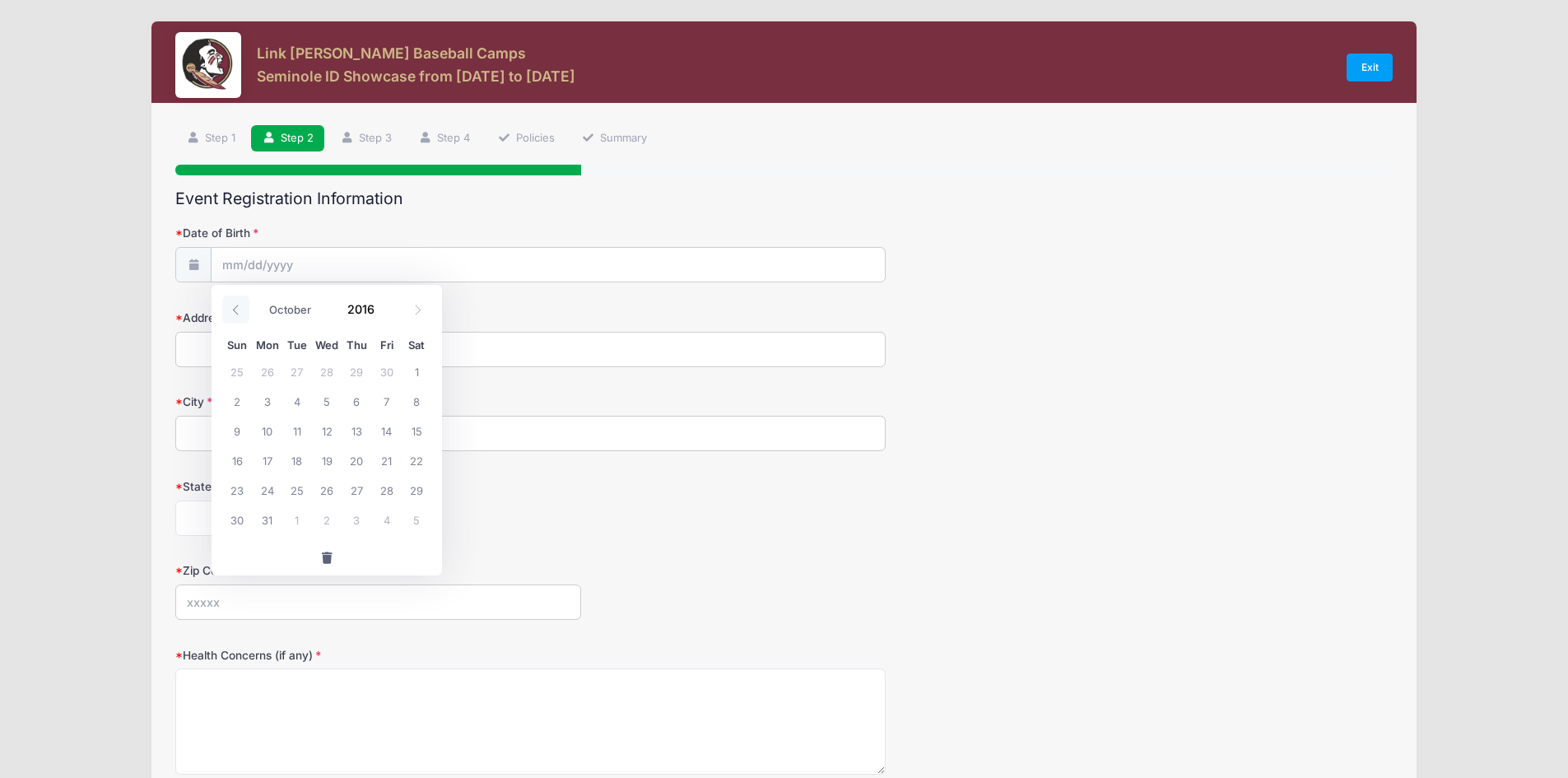
click at [235, 311] on icon at bounding box center [235, 309] width 11 height 11
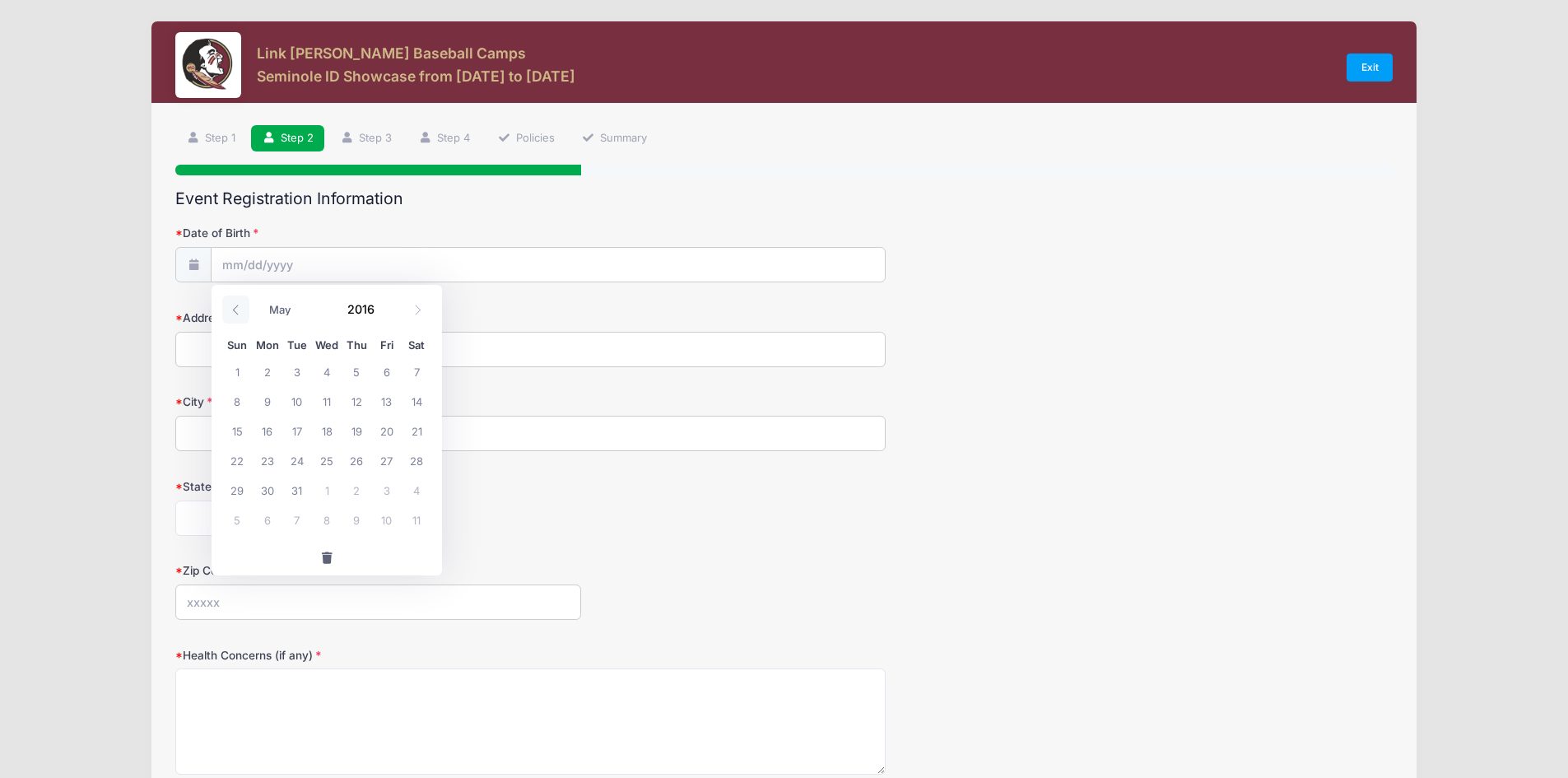
click at [235, 311] on icon at bounding box center [235, 309] width 11 height 11
select select "0"
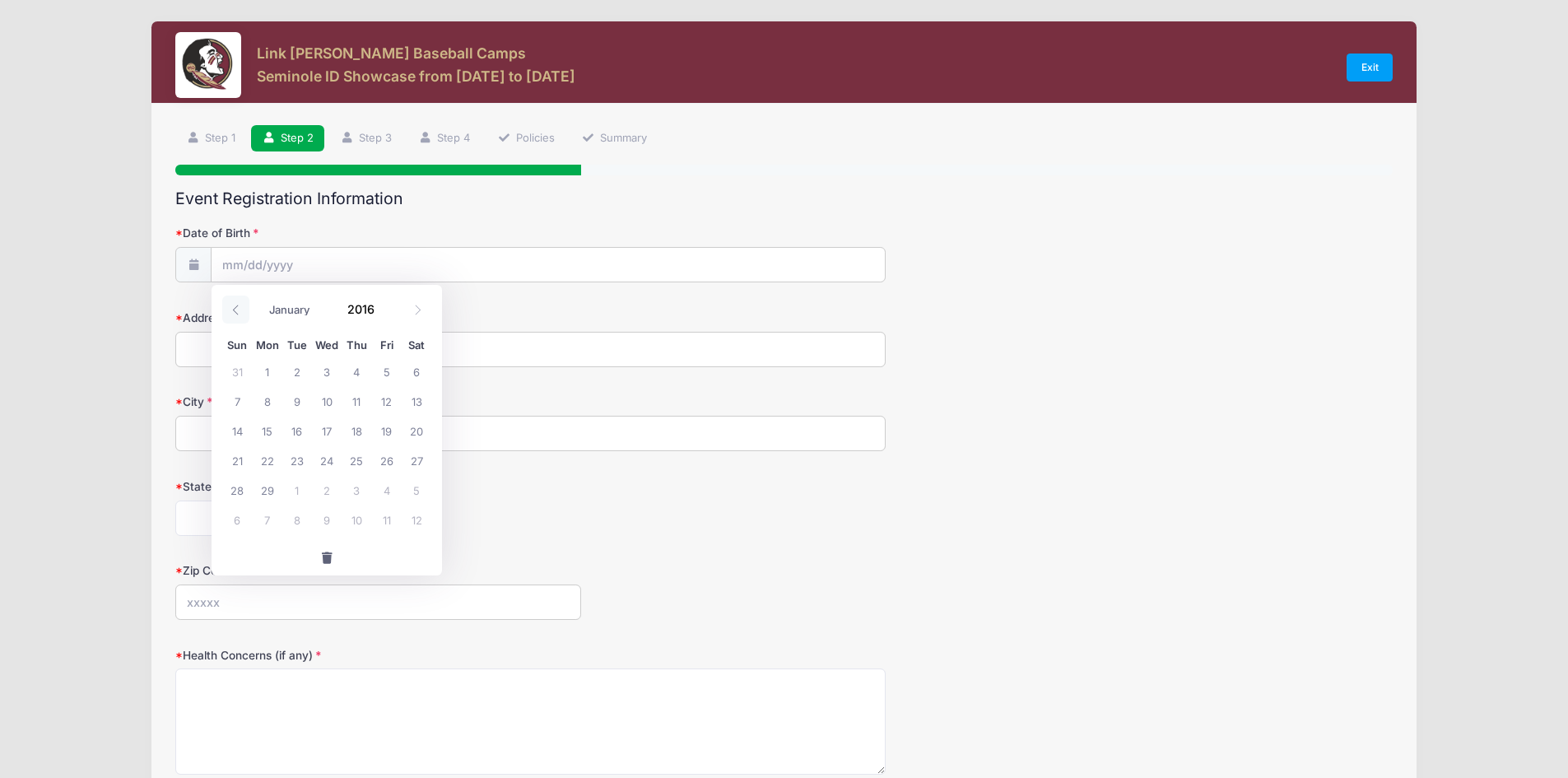
click at [235, 311] on icon at bounding box center [235, 309] width 11 height 11
type input "2015"
click at [235, 311] on icon at bounding box center [235, 309] width 11 height 11
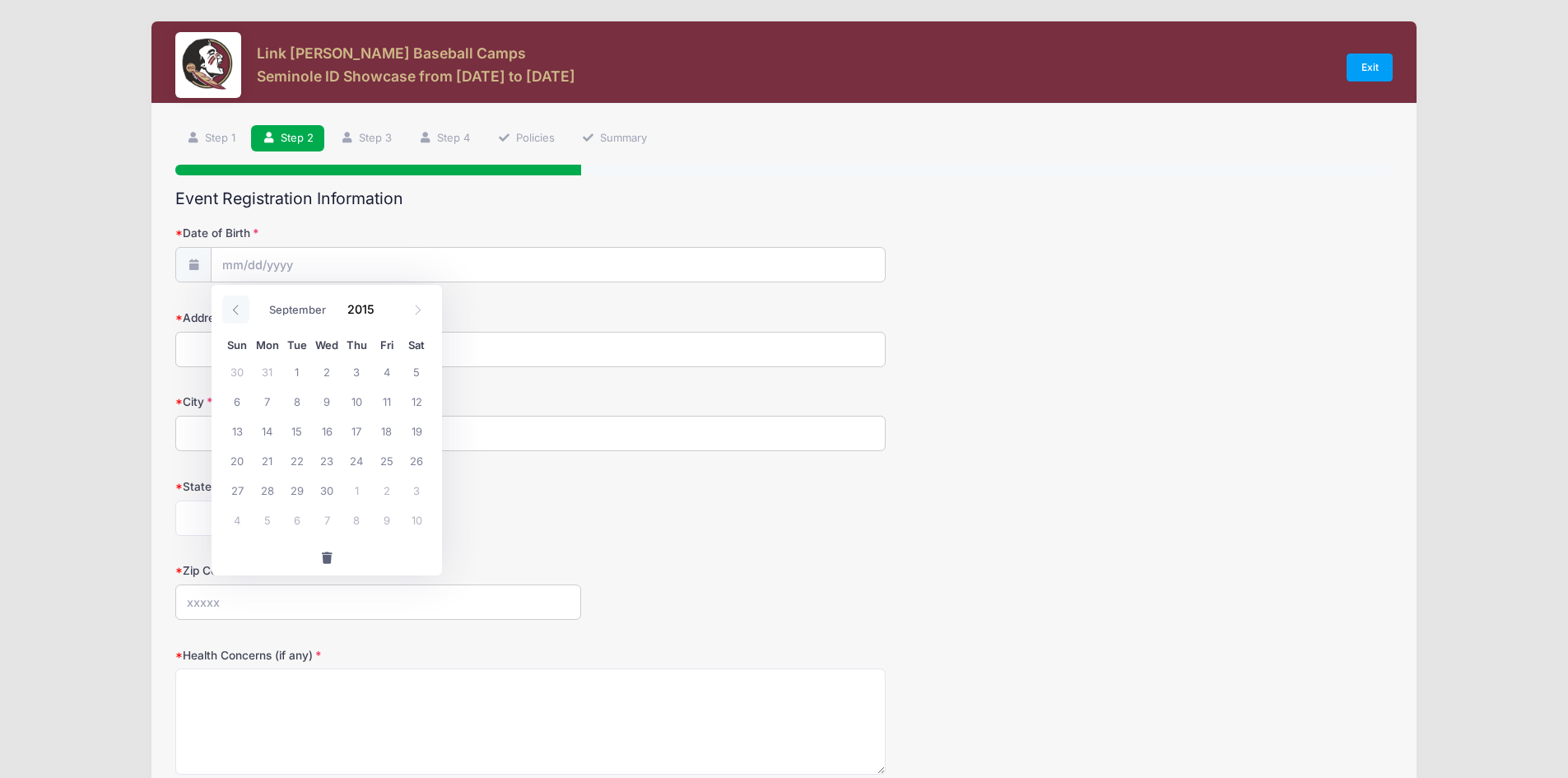
click at [235, 311] on icon at bounding box center [235, 309] width 11 height 11
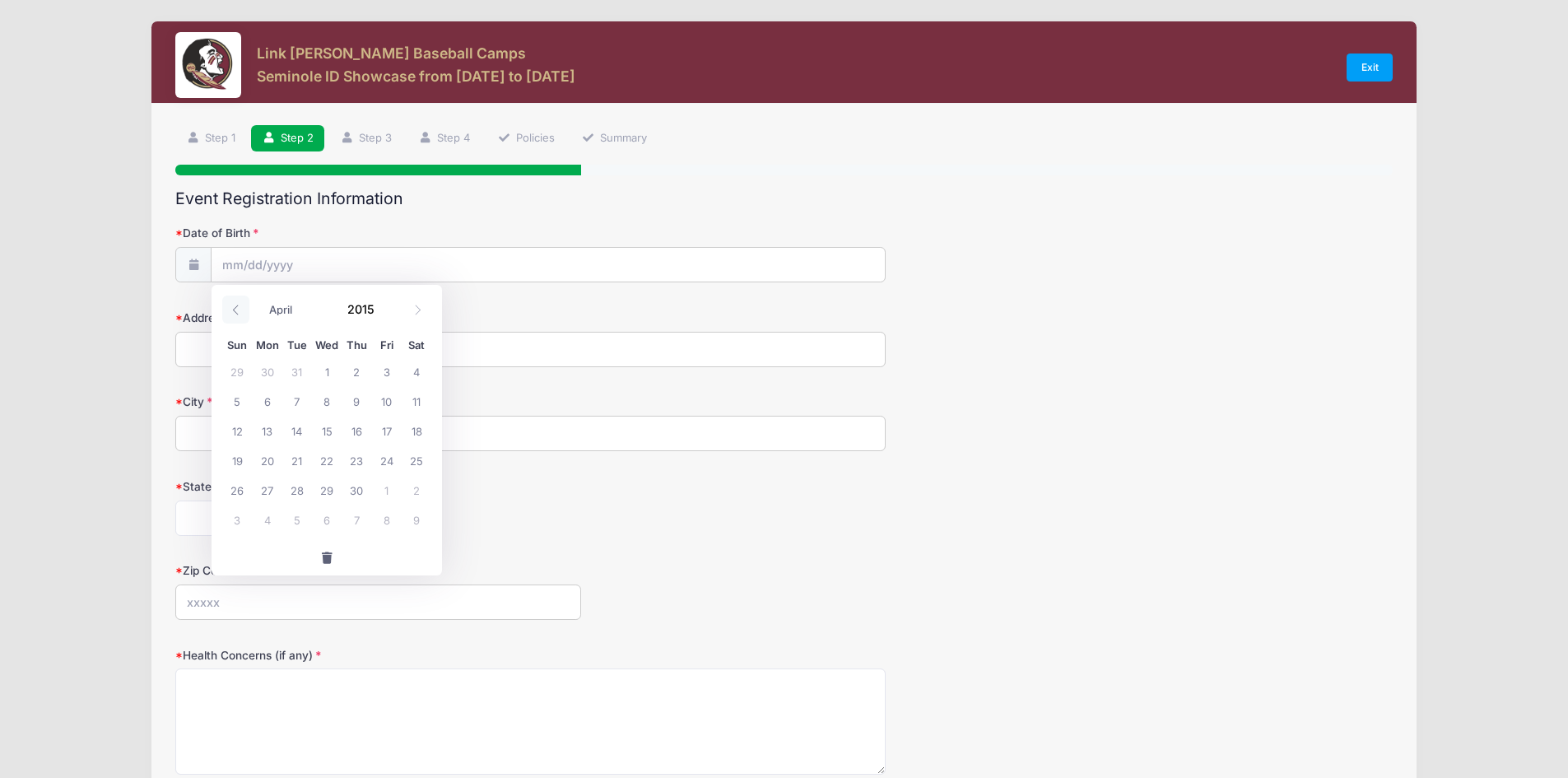
click at [235, 311] on icon at bounding box center [235, 309] width 11 height 11
select select "0"
click at [235, 311] on icon at bounding box center [235, 309] width 11 height 11
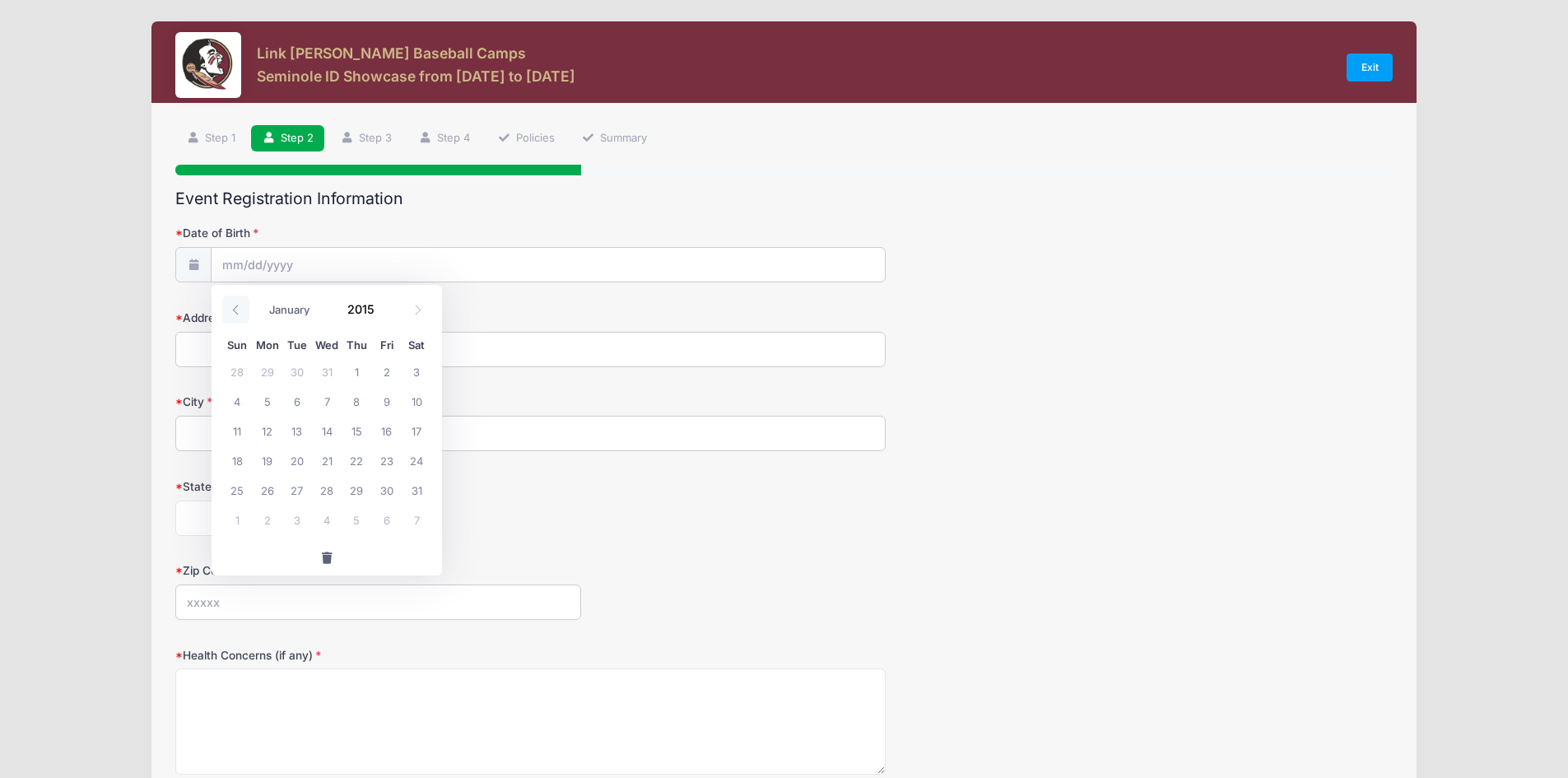
type input "2014"
click at [235, 311] on icon at bounding box center [235, 309] width 11 height 11
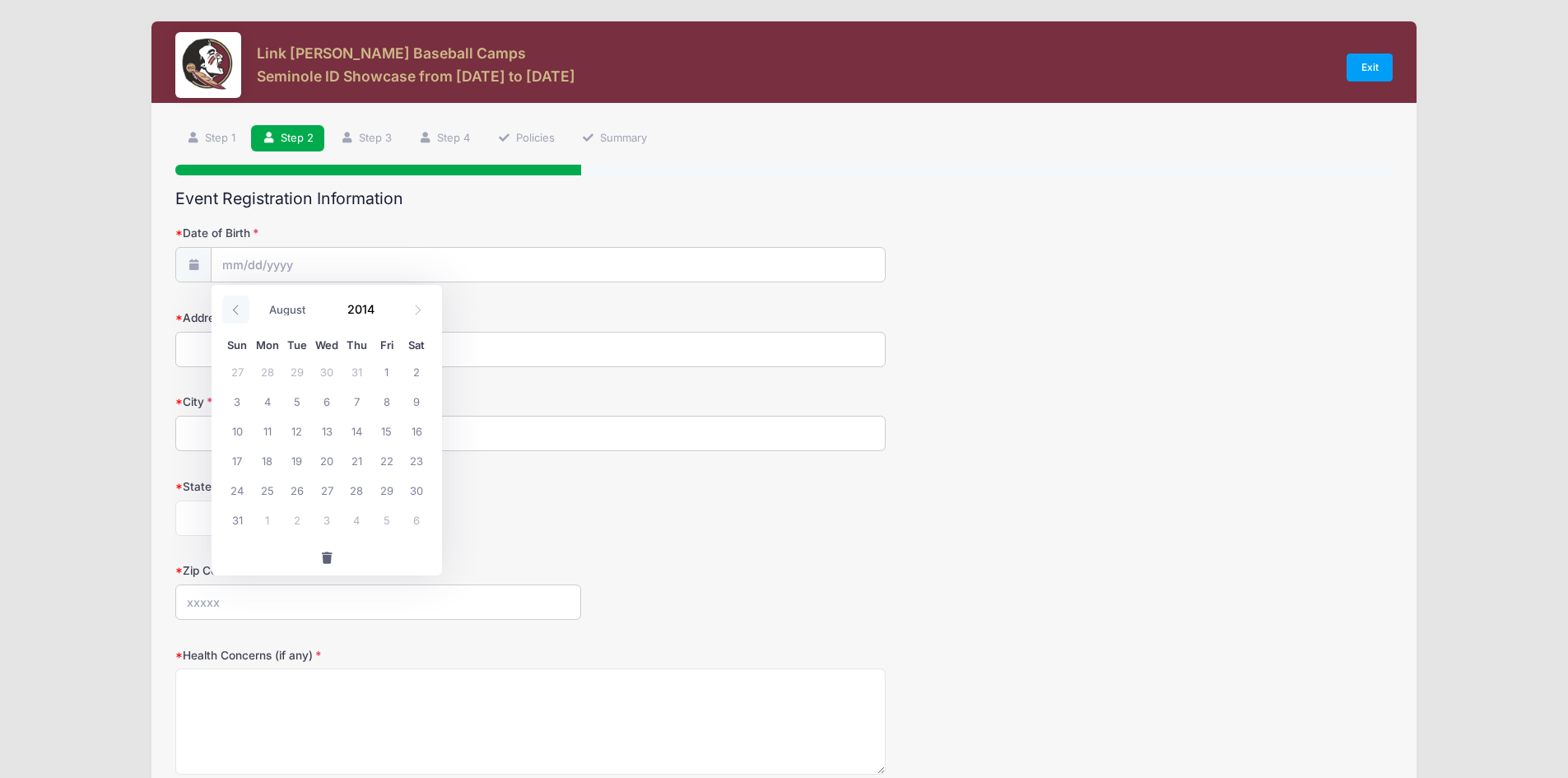
click at [235, 311] on icon at bounding box center [235, 309] width 11 height 11
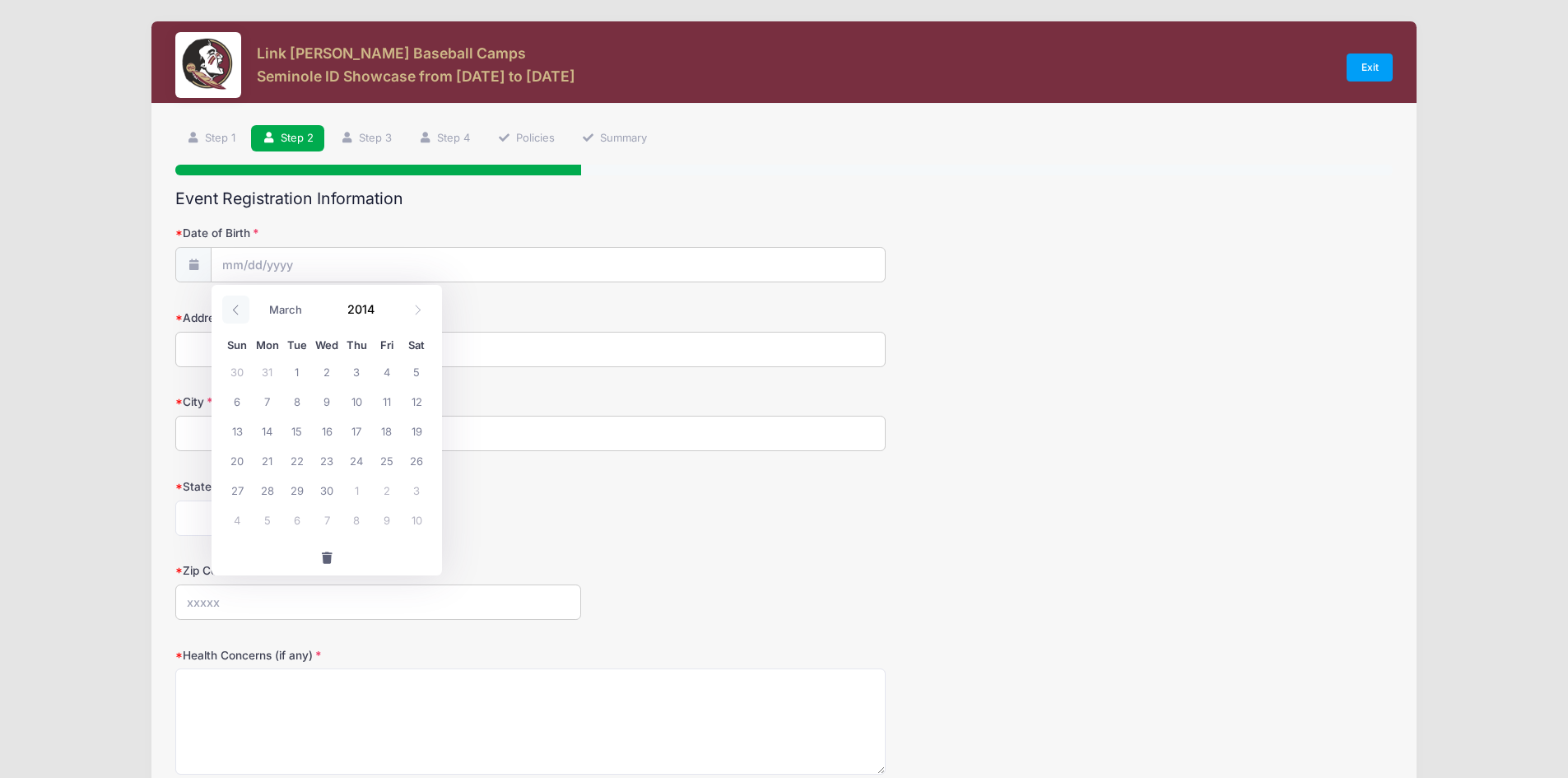
click at [235, 311] on icon at bounding box center [235, 309] width 11 height 11
select select "0"
click at [235, 311] on icon at bounding box center [235, 309] width 11 height 11
type input "2013"
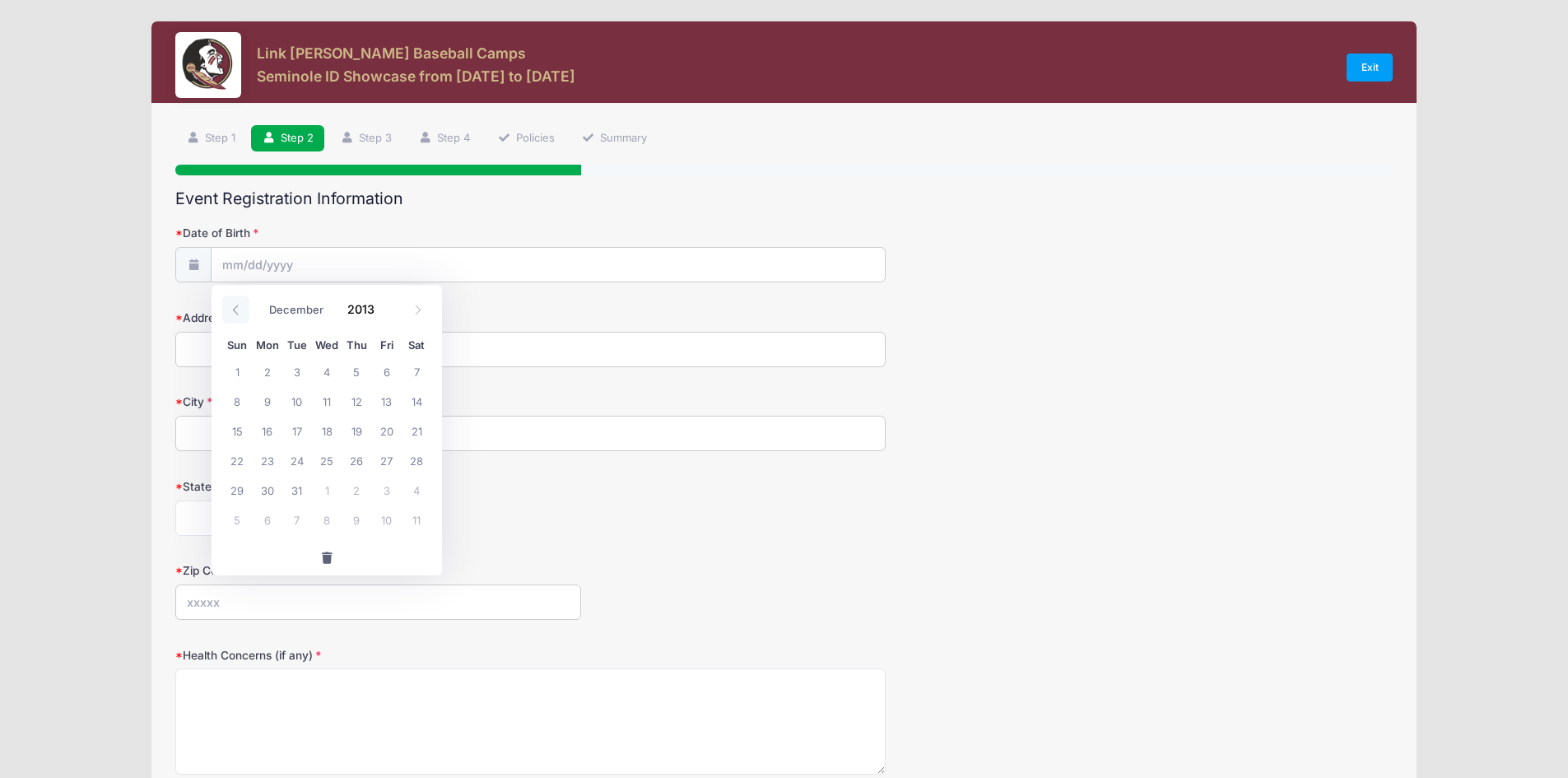
click at [235, 311] on icon at bounding box center [235, 309] width 11 height 11
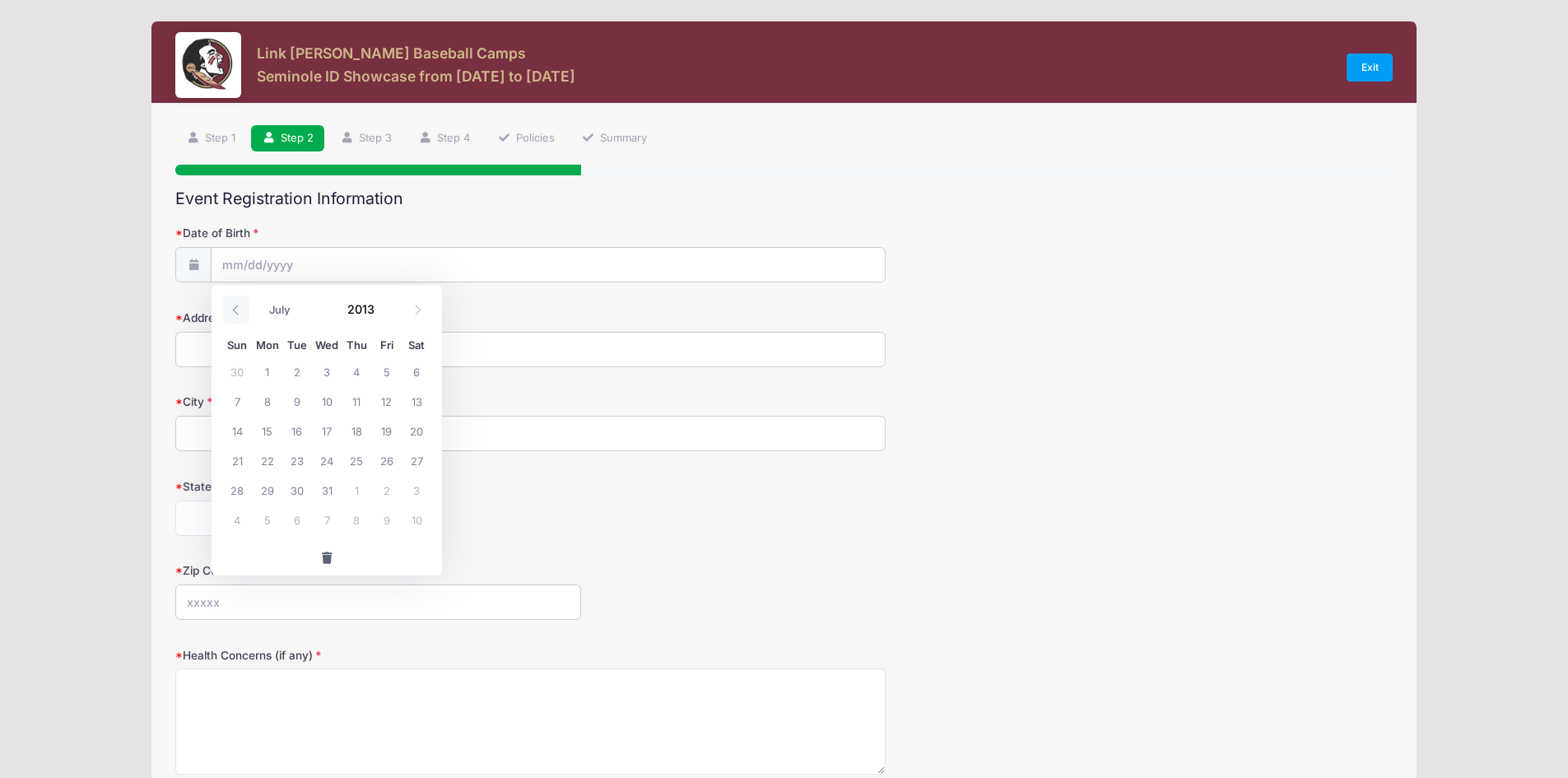
click at [235, 311] on icon at bounding box center [235, 309] width 11 height 11
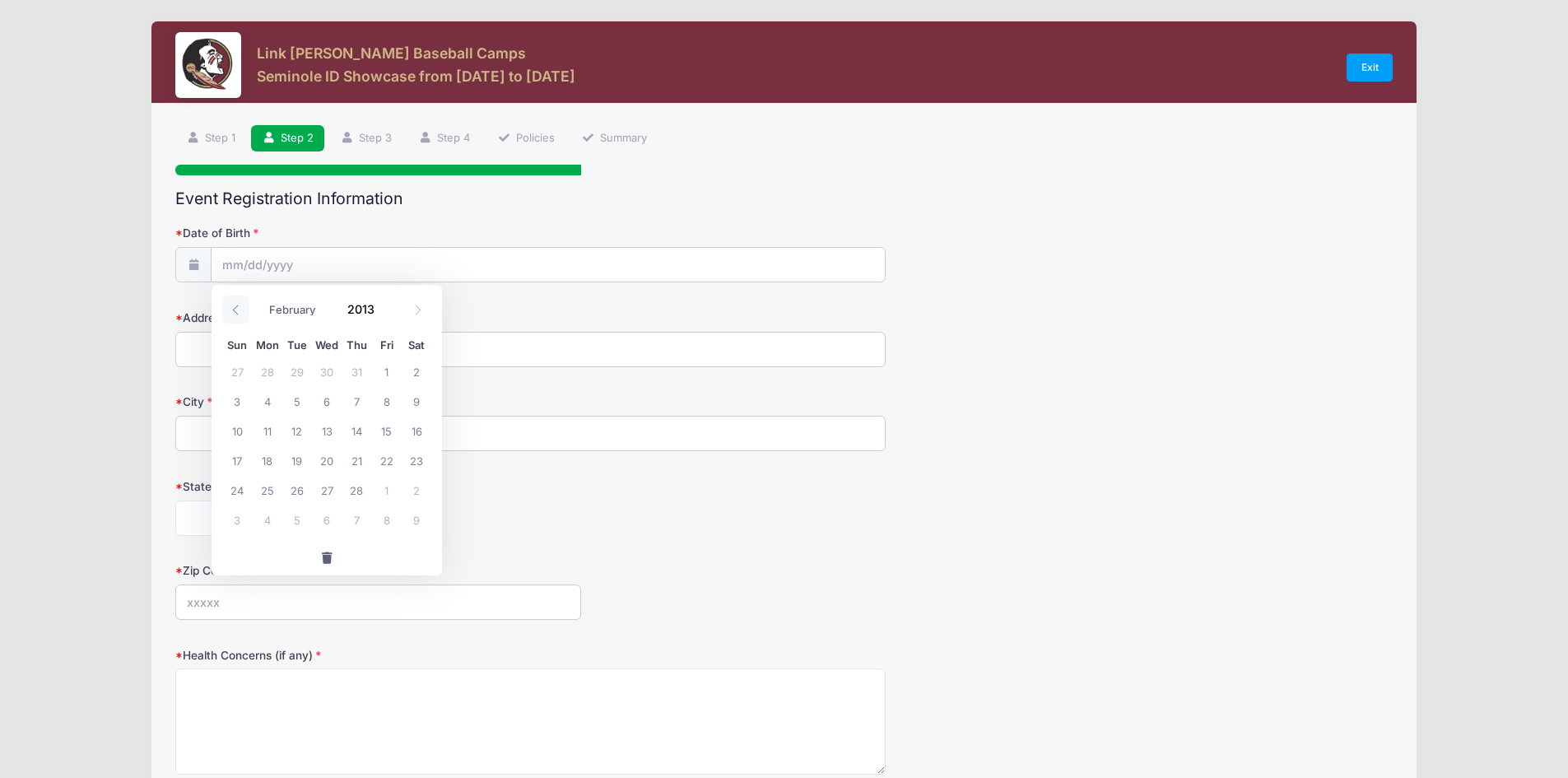
click at [235, 311] on icon at bounding box center [235, 309] width 11 height 11
select select "0"
click at [235, 311] on icon at bounding box center [235, 309] width 11 height 11
type input "2012"
click at [235, 311] on icon at bounding box center [235, 309] width 11 height 11
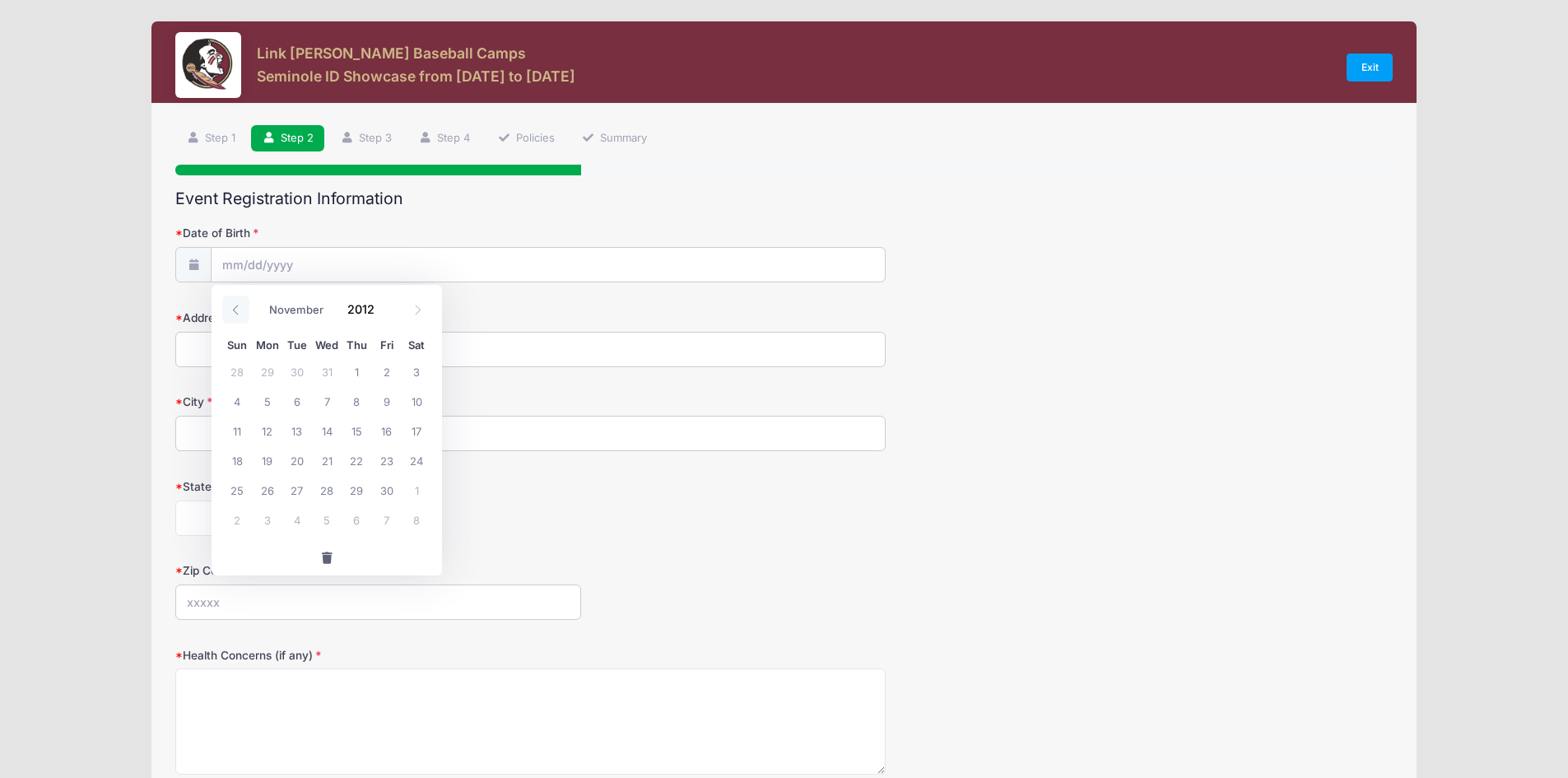
click at [235, 311] on icon at bounding box center [235, 309] width 11 height 11
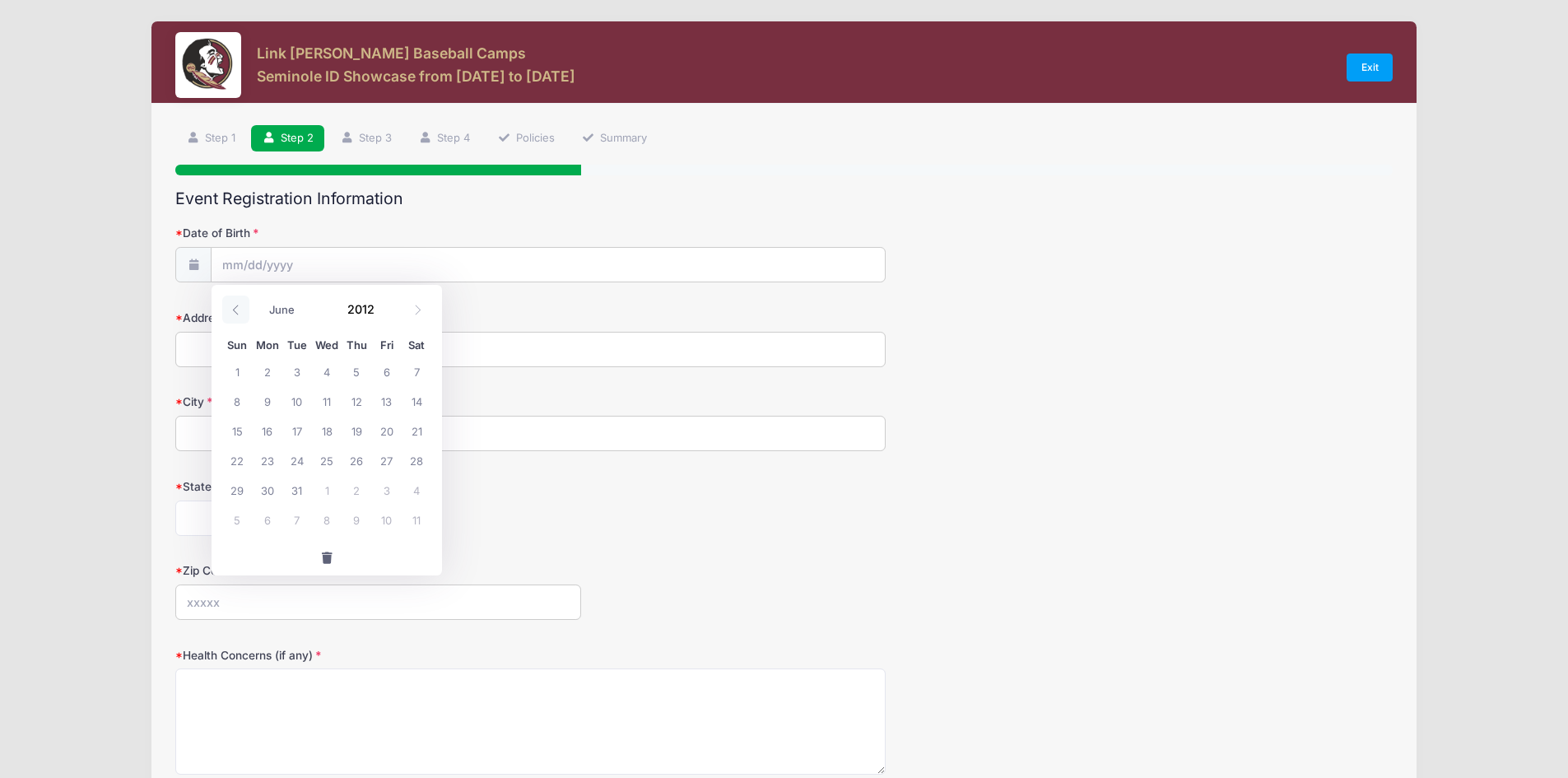
click at [235, 311] on icon at bounding box center [235, 309] width 11 height 11
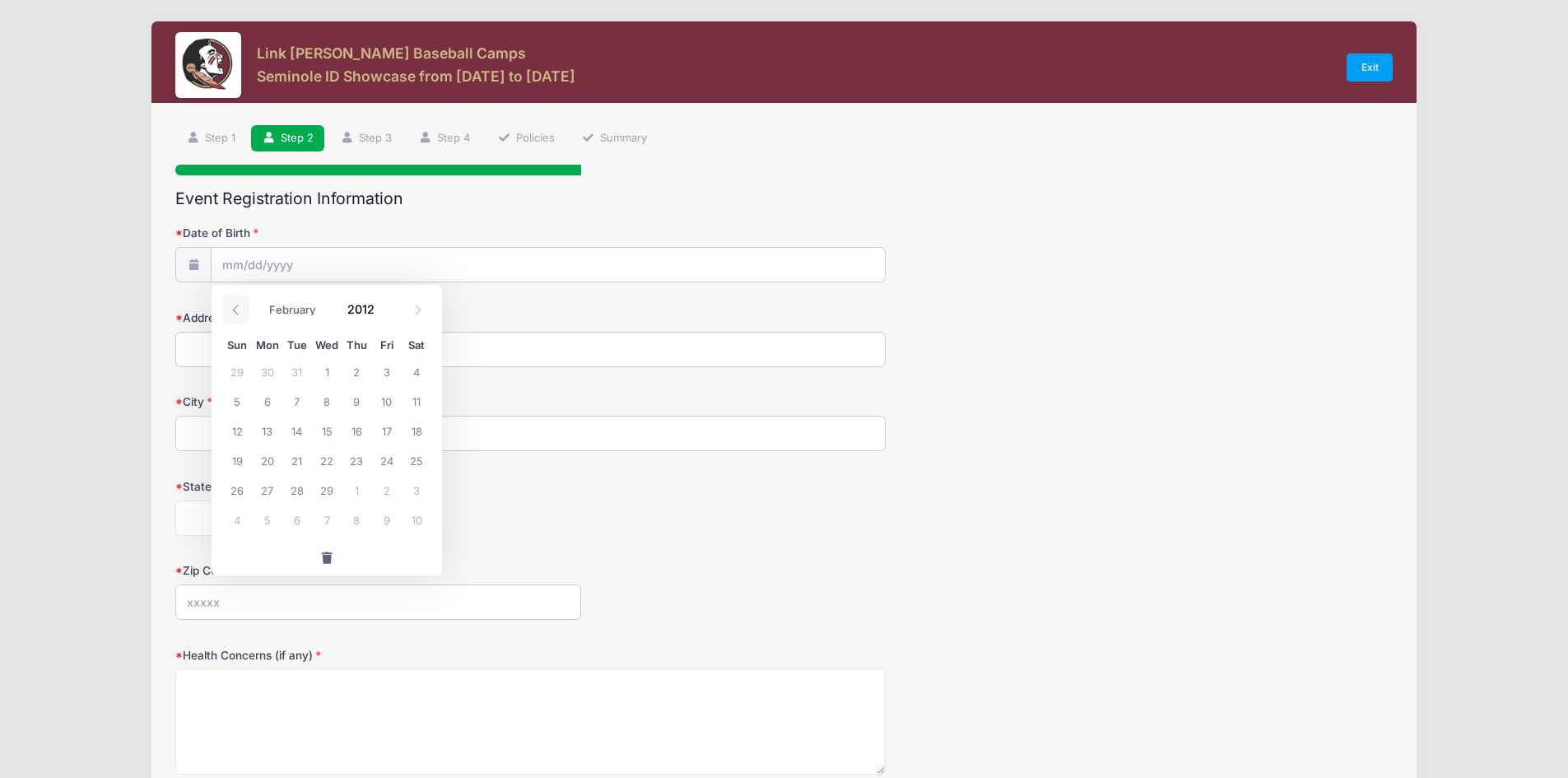
select select "0"
click at [235, 311] on icon at bounding box center [235, 309] width 11 height 11
type input "2011"
click at [235, 311] on icon at bounding box center [235, 309] width 11 height 11
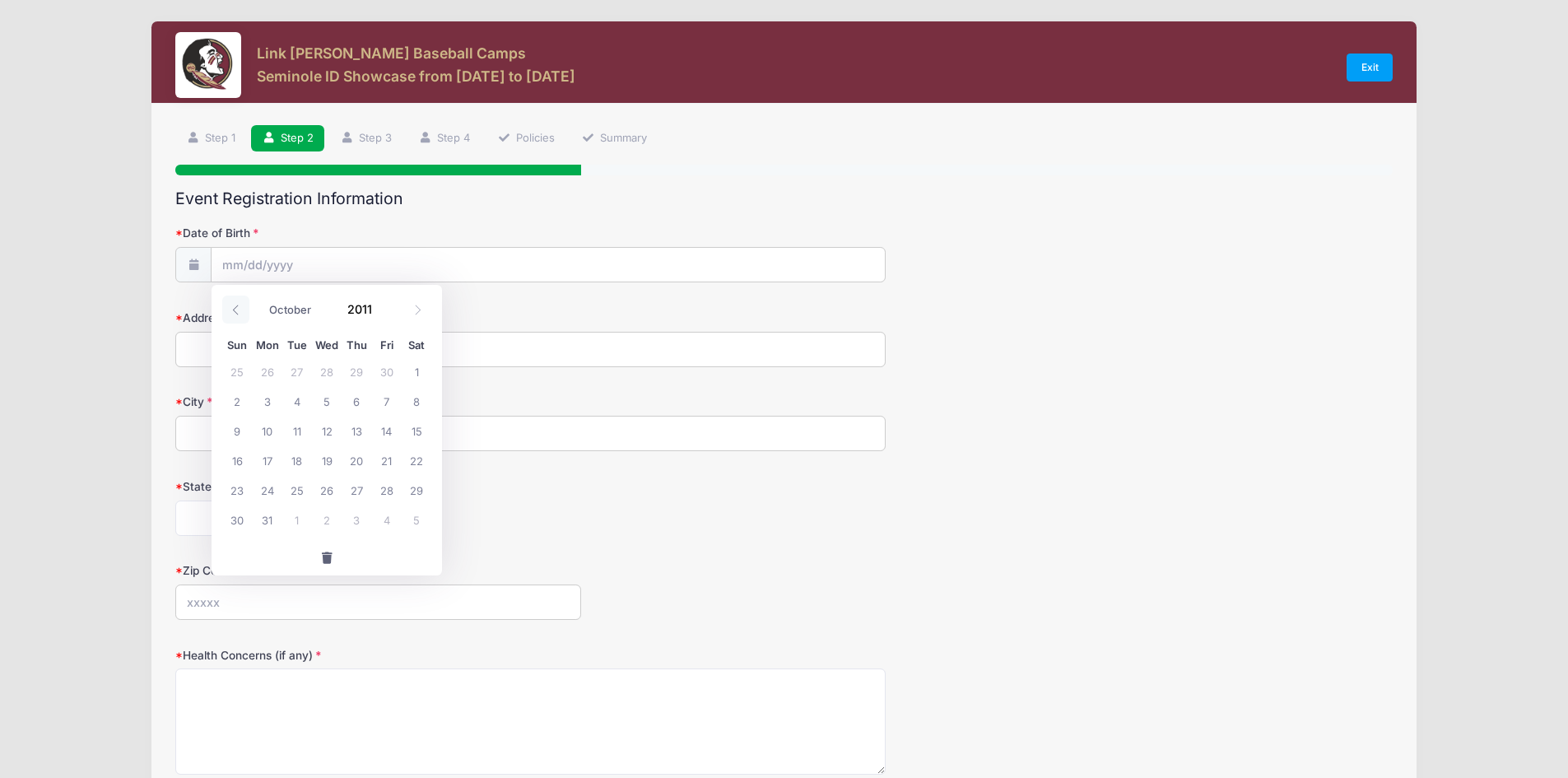
click at [235, 311] on icon at bounding box center [235, 309] width 11 height 11
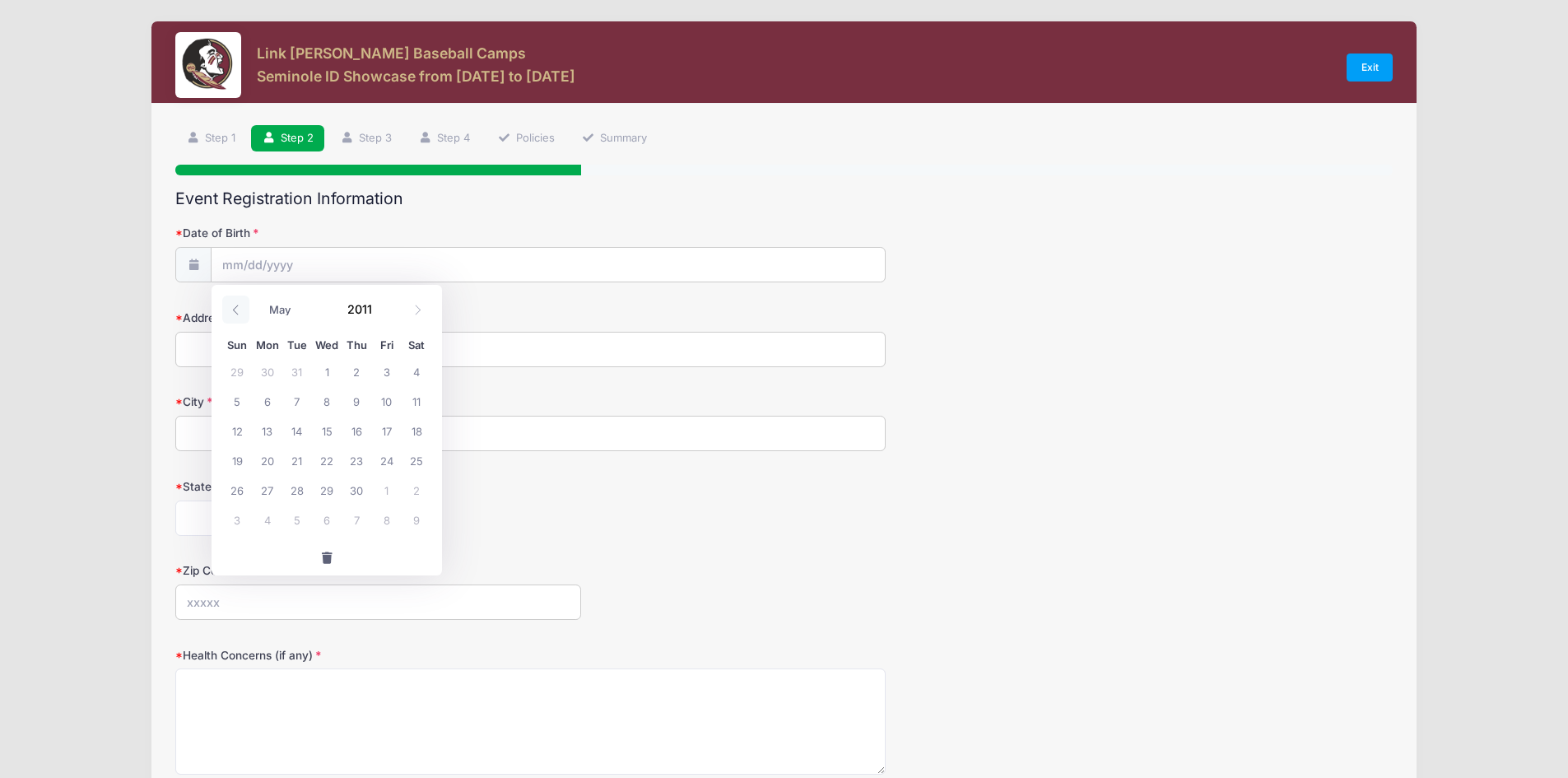
click at [235, 311] on icon at bounding box center [235, 309] width 11 height 11
select select "0"
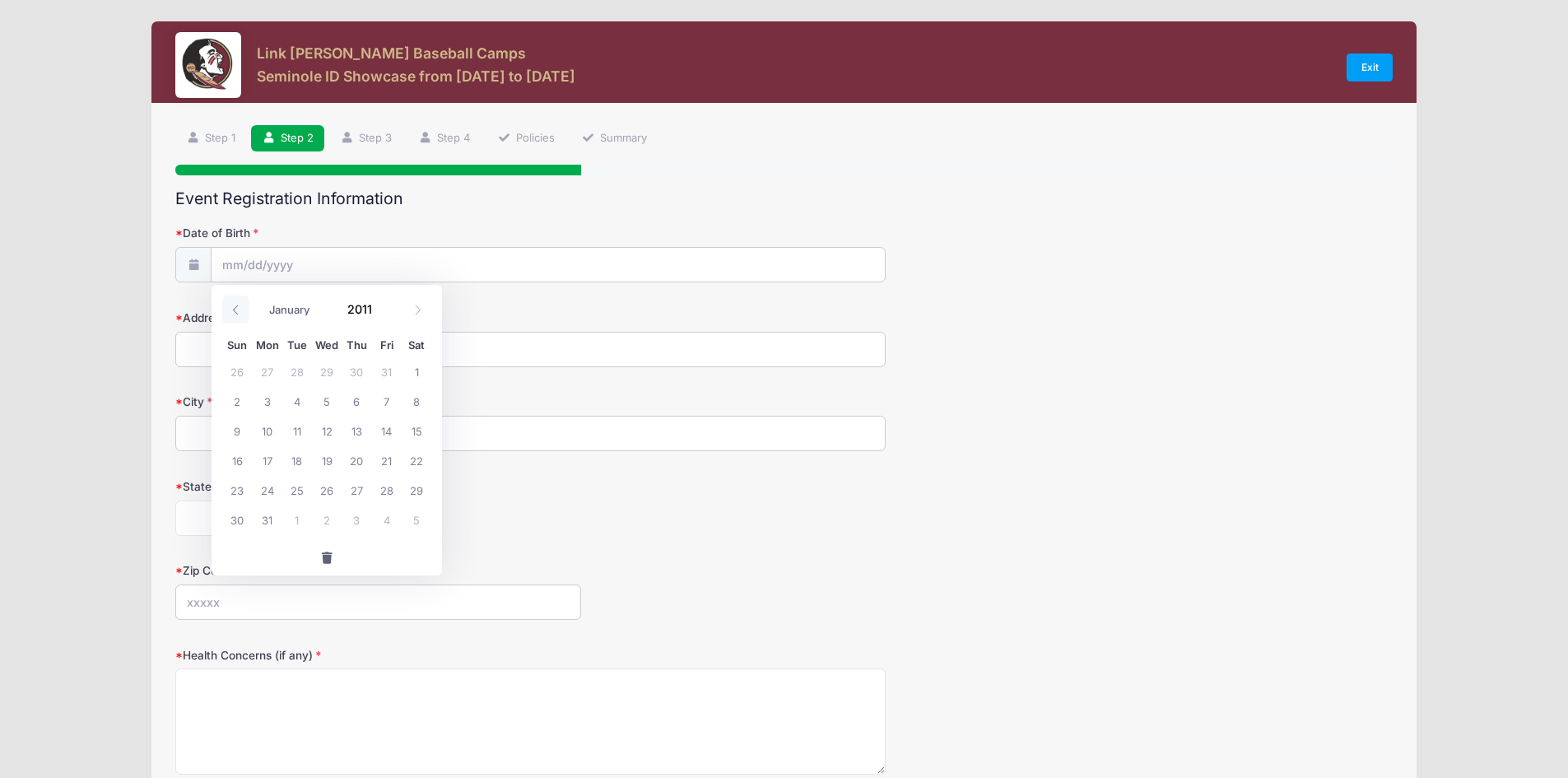
click at [235, 311] on icon at bounding box center [235, 309] width 11 height 11
type input "2010"
click at [235, 311] on icon at bounding box center [235, 309] width 11 height 11
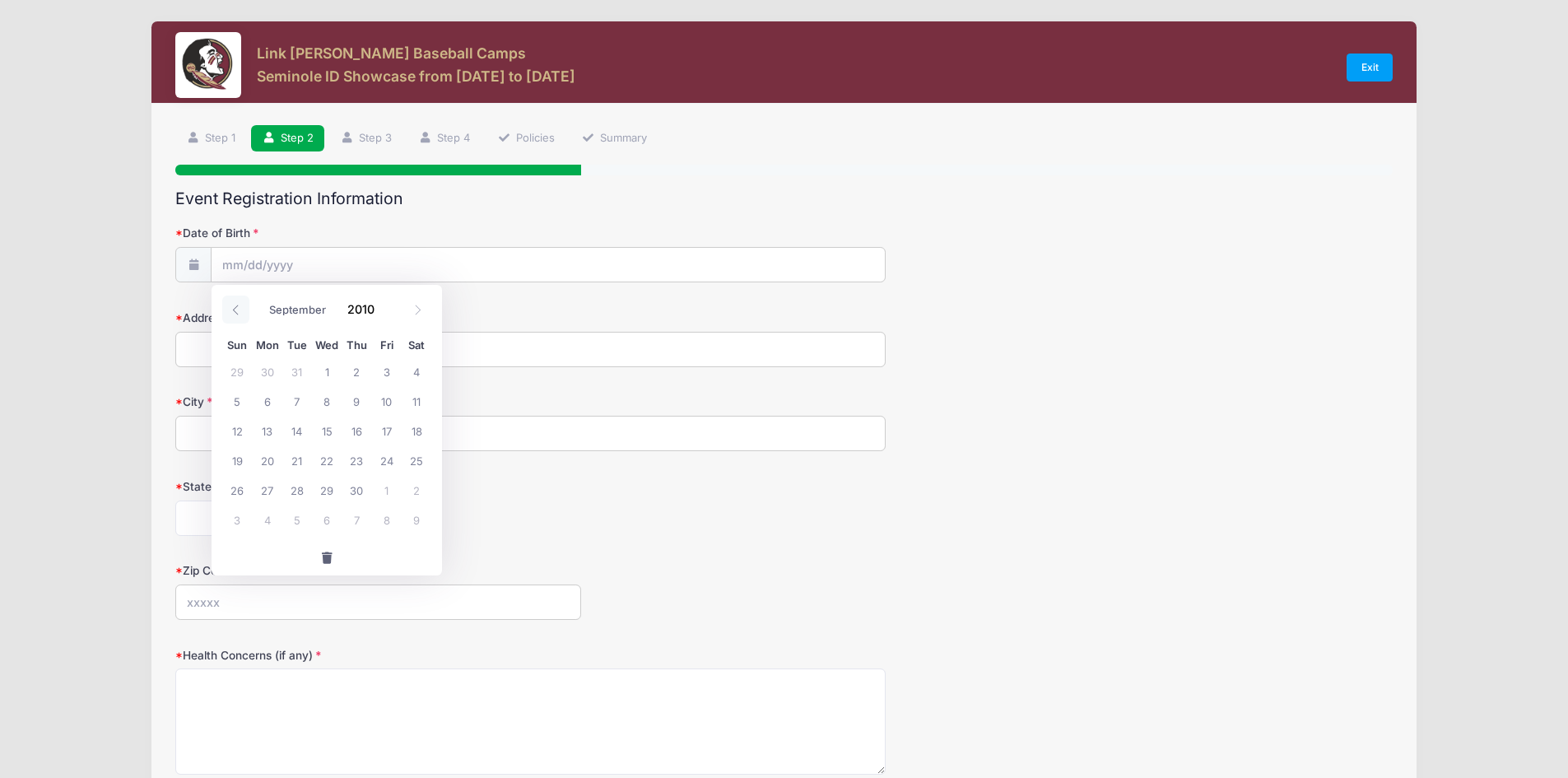
click at [235, 311] on icon at bounding box center [235, 309] width 11 height 11
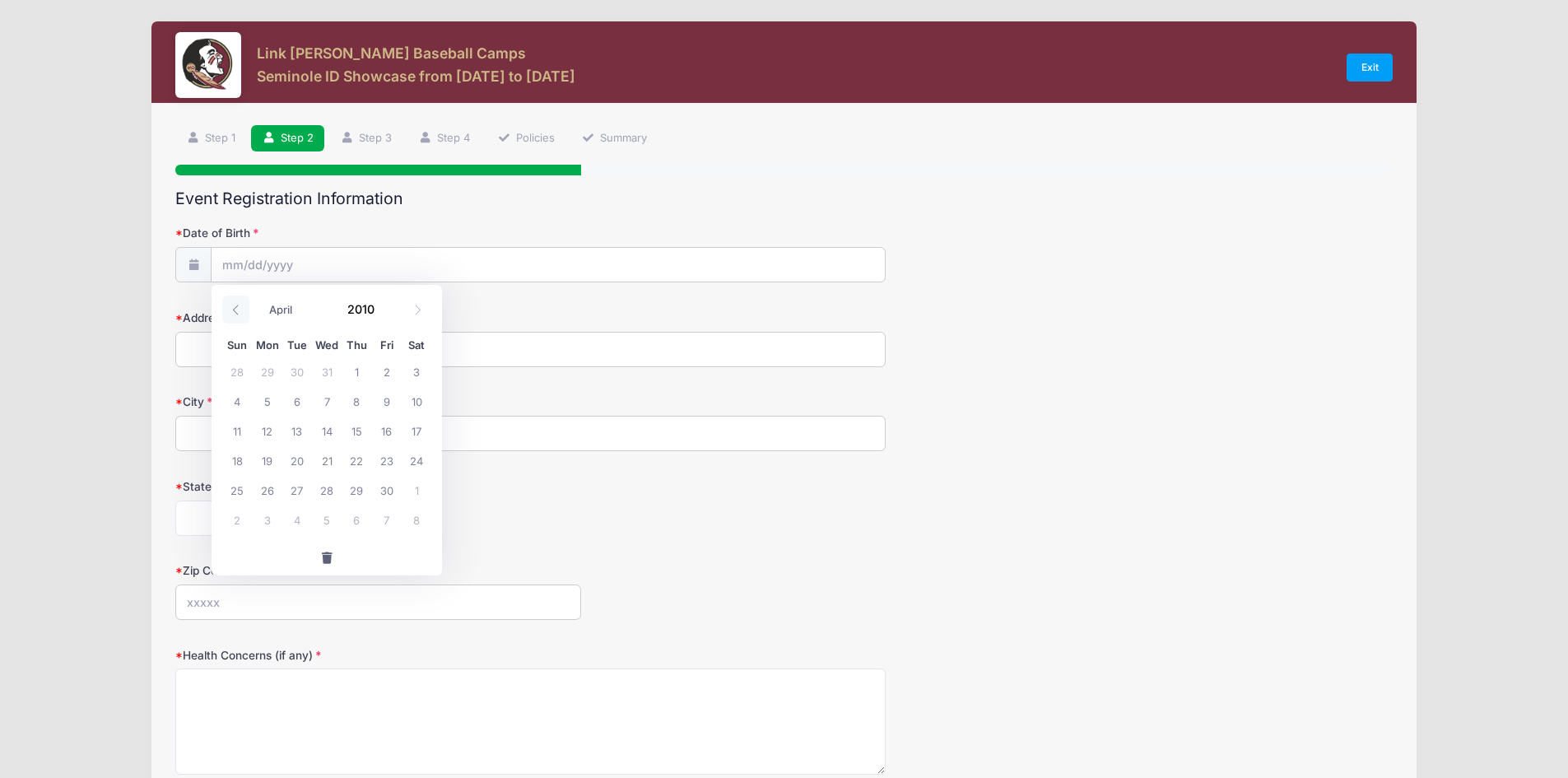
click at [235, 311] on icon at bounding box center [235, 309] width 11 height 11
select select "0"
click at [235, 311] on icon at bounding box center [235, 309] width 11 height 11
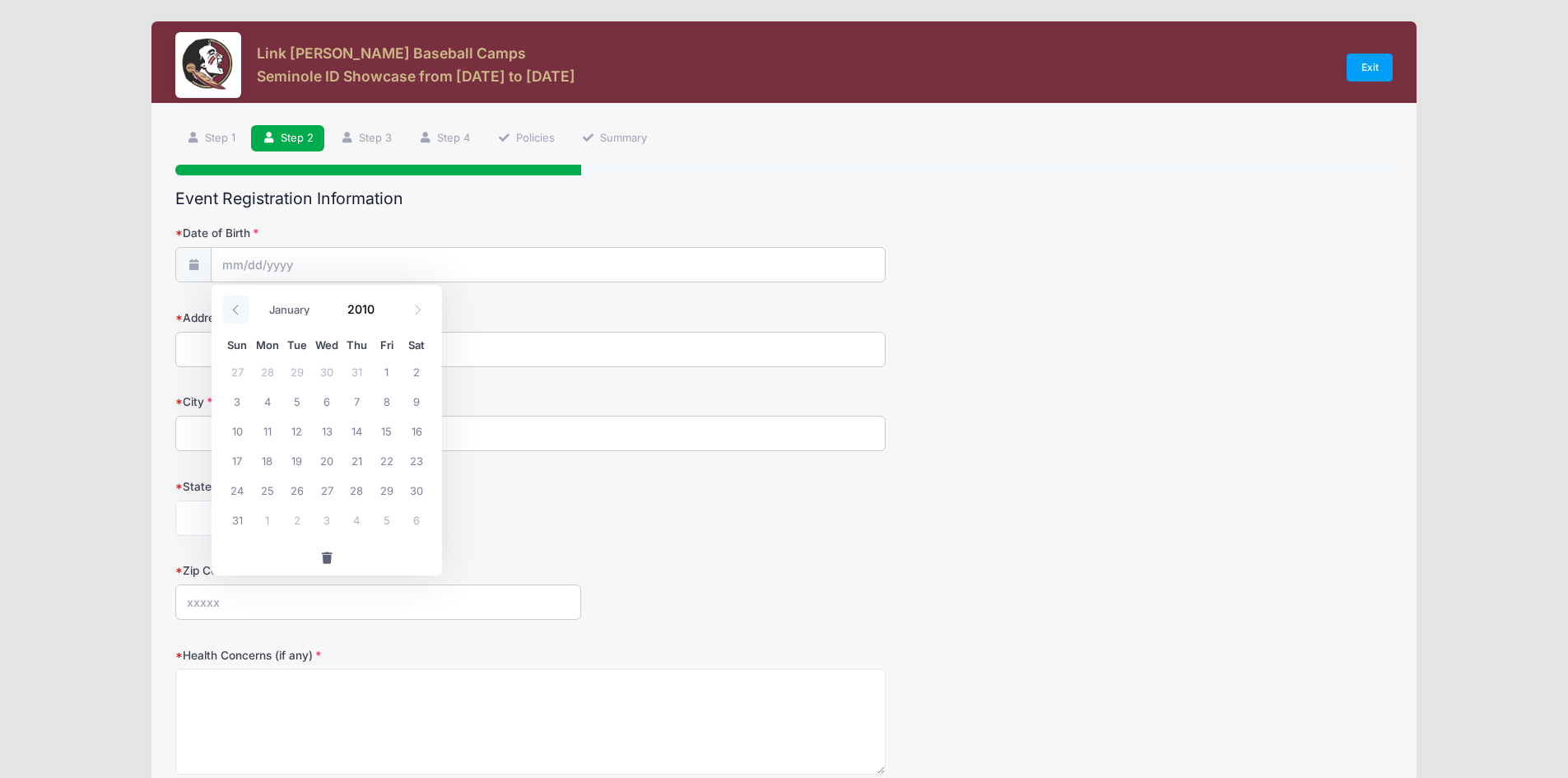
type input "2009"
click at [235, 311] on icon at bounding box center [235, 309] width 11 height 11
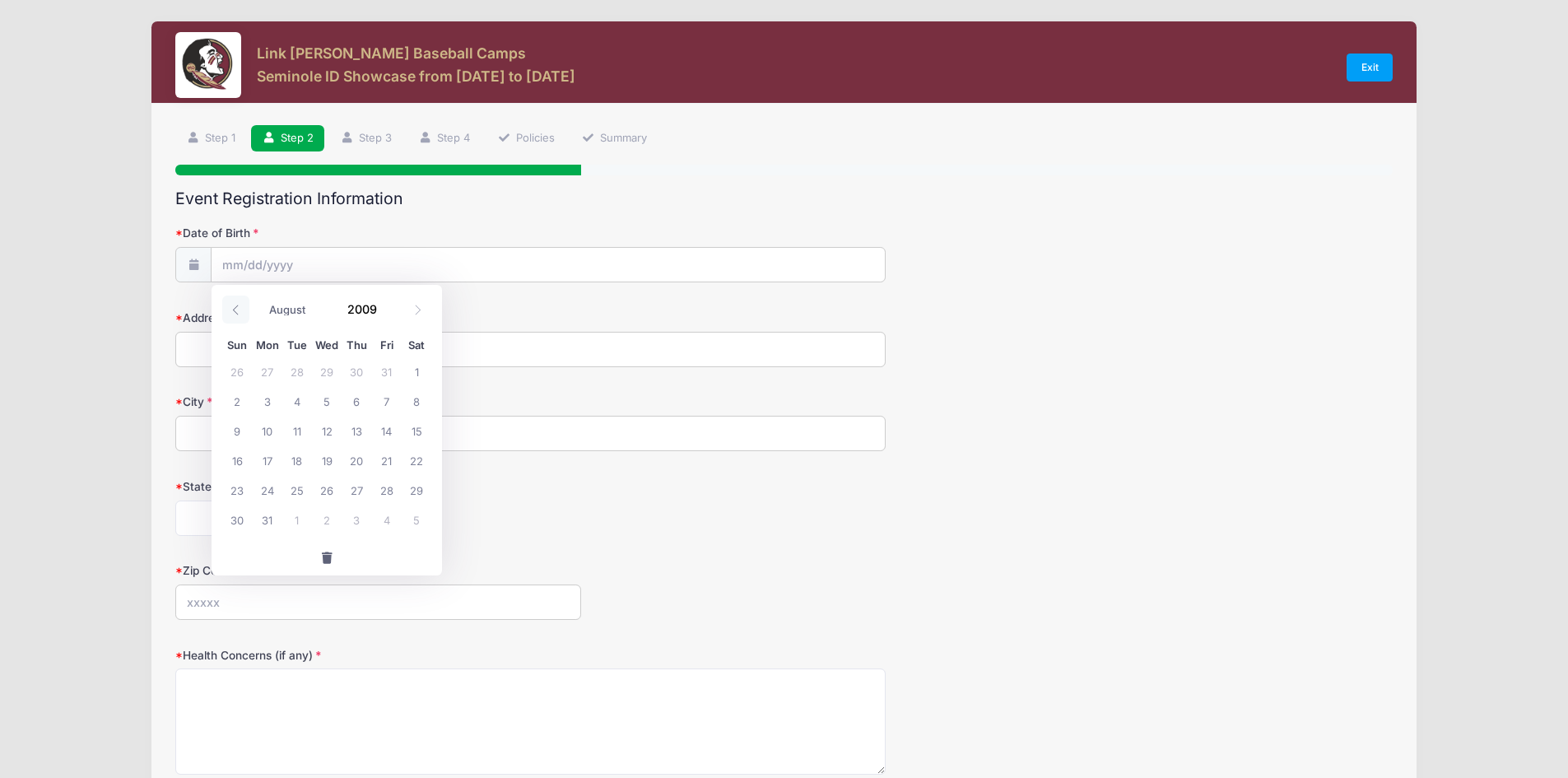
click at [235, 311] on icon at bounding box center [235, 309] width 11 height 11
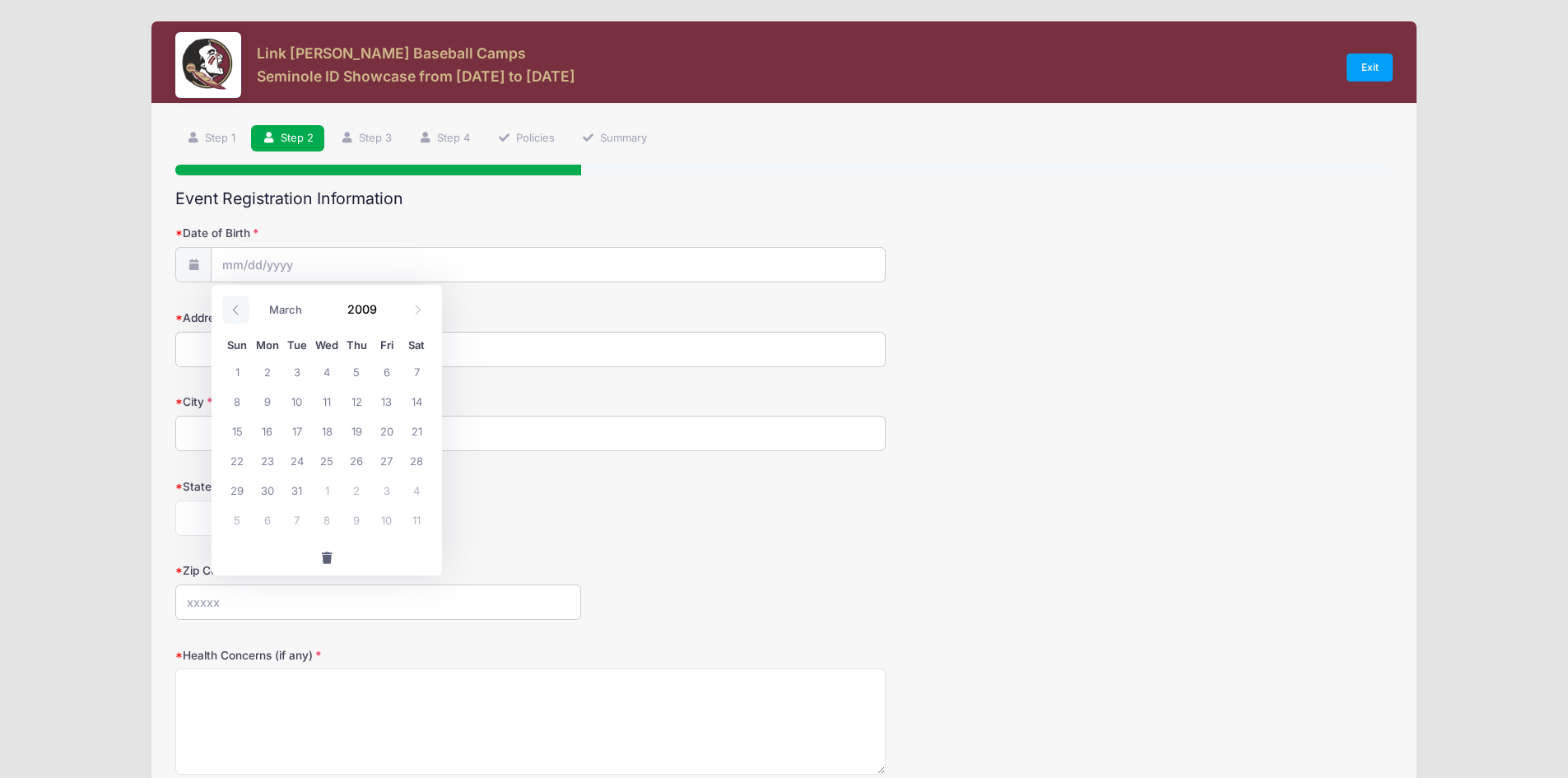
click at [235, 311] on icon at bounding box center [235, 309] width 11 height 11
select select "0"
click at [235, 311] on icon at bounding box center [235, 309] width 11 height 11
type input "2008"
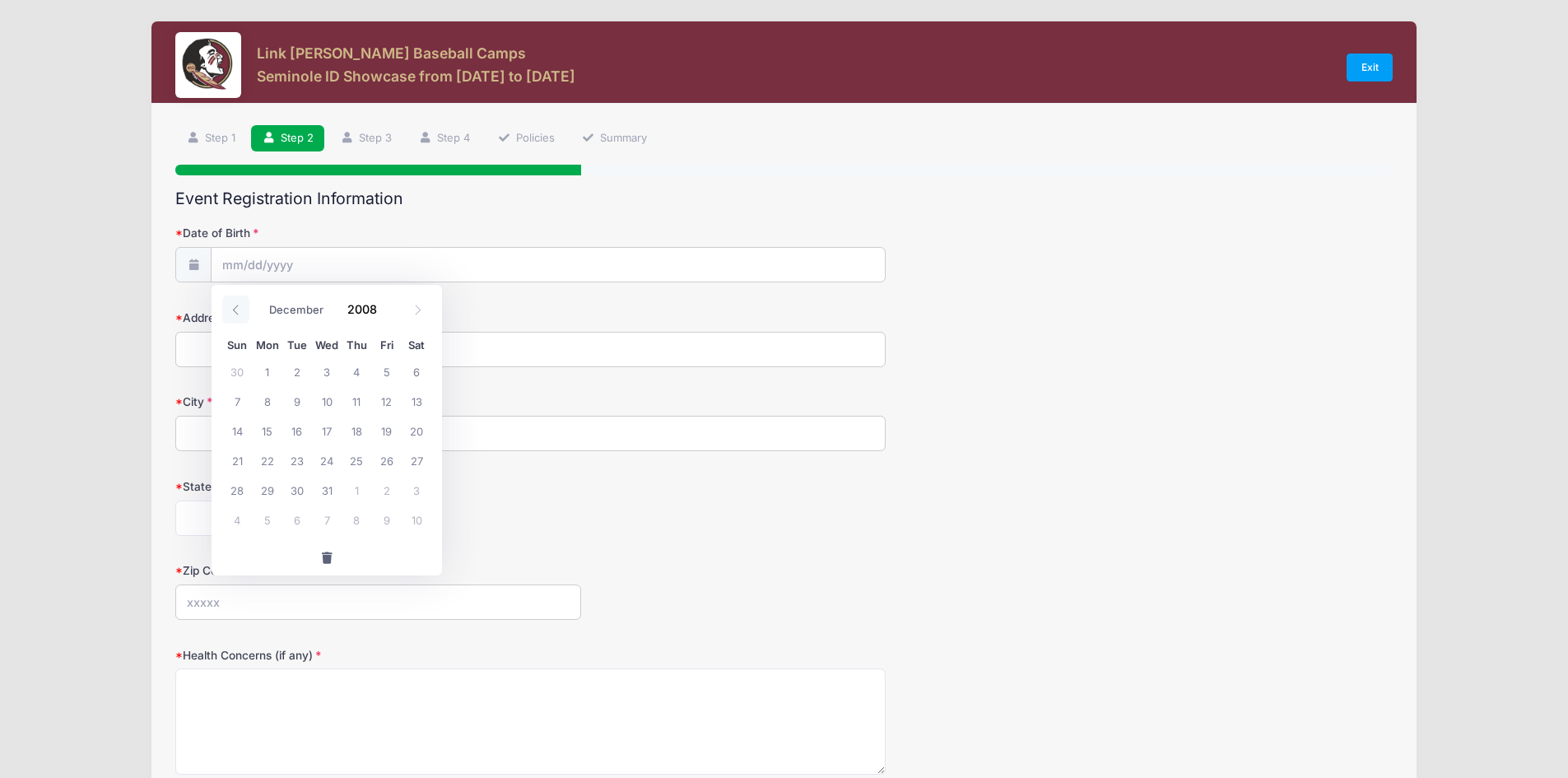
click at [235, 311] on icon at bounding box center [235, 309] width 11 height 11
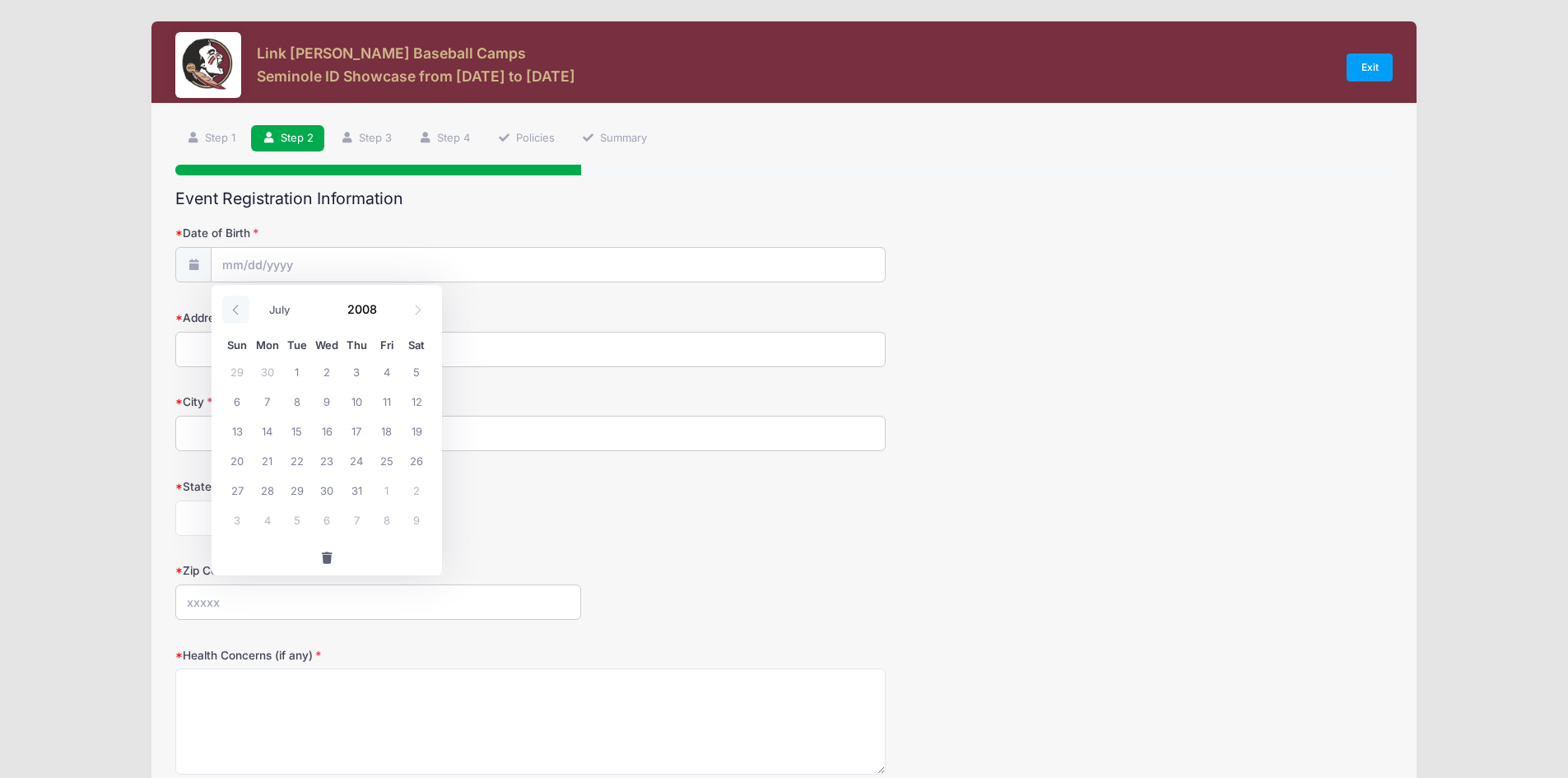
click at [235, 311] on icon at bounding box center [235, 309] width 11 height 11
select select "4"
click at [324, 488] on span "28" at bounding box center [327, 489] width 30 height 30
type input "05/28/2008"
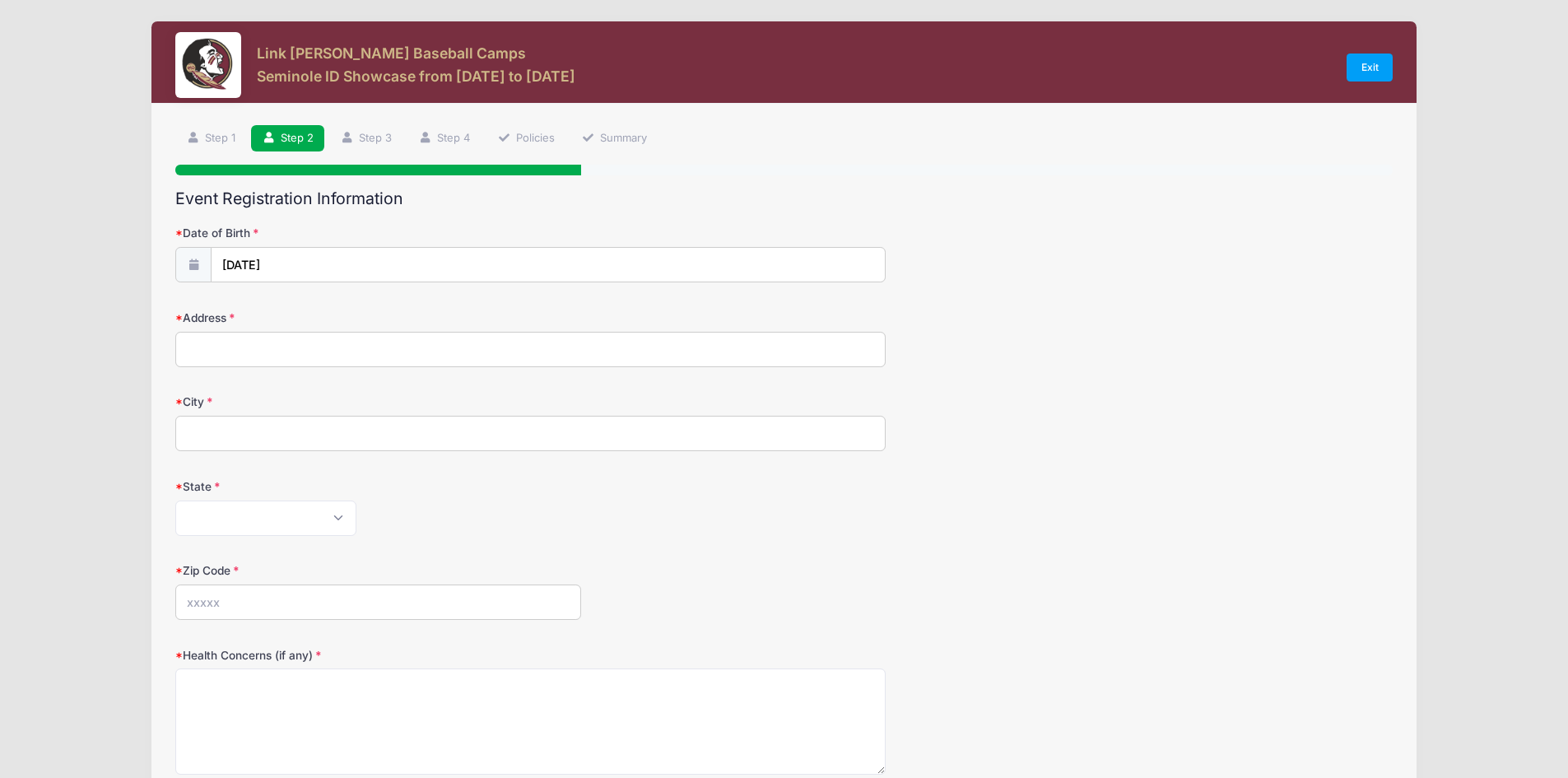
click at [248, 356] on input "Address" at bounding box center [530, 349] width 710 height 36
type input "6123 Windflower Drive"
click at [251, 437] on input "City" at bounding box center [530, 433] width 710 height 36
type input "Powder Springs"
click at [338, 524] on select "Alabama Alaska American Samoa Arizona Arkansas Armed Forces Africa Armed Forces…" at bounding box center [265, 518] width 181 height 36
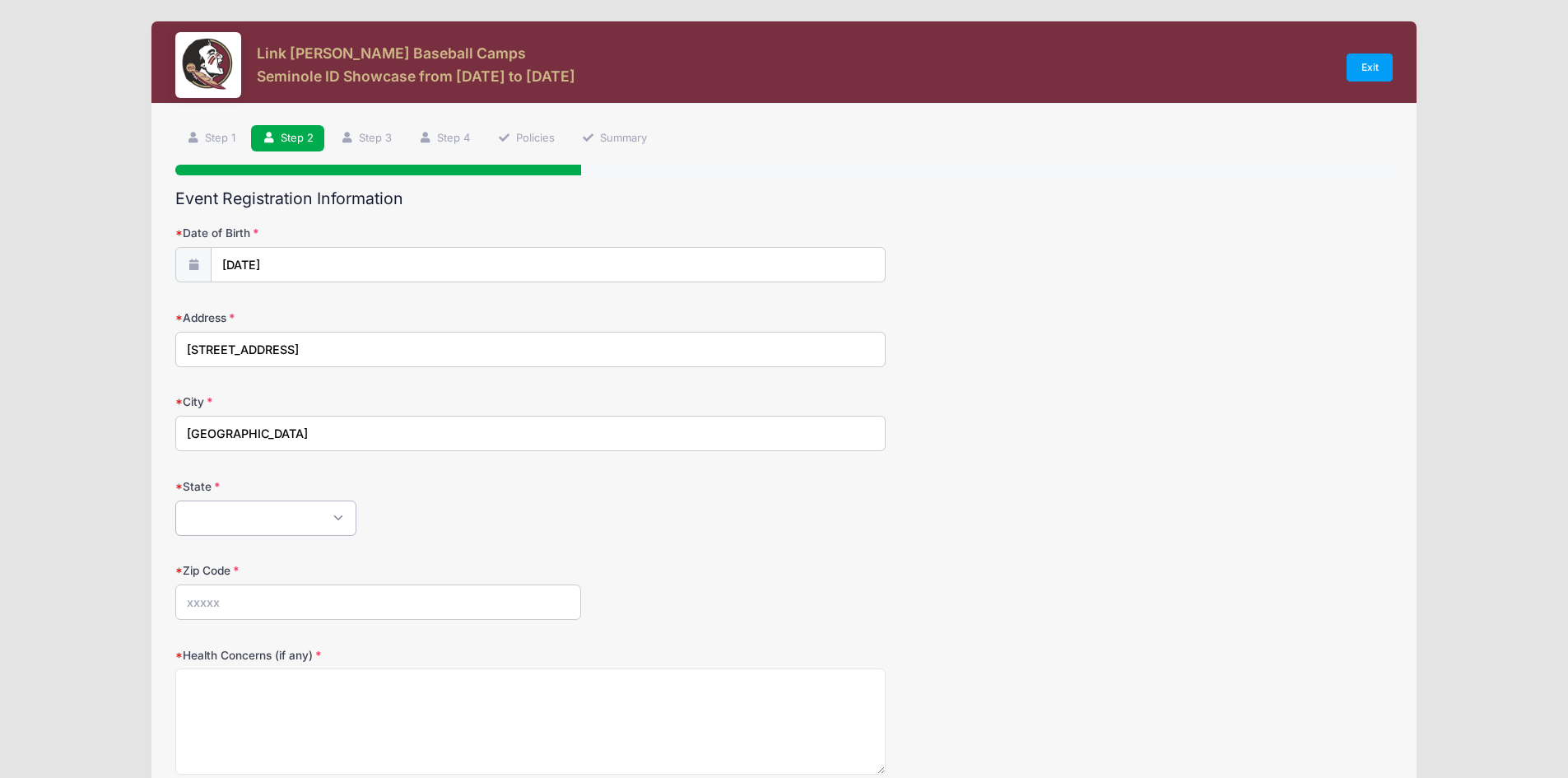
select select "GA"
click at [175, 500] on select "Alabama Alaska American Samoa Arizona Arkansas Armed Forces Africa Armed Forces…" at bounding box center [265, 518] width 181 height 36
click at [298, 611] on input "Zip Code" at bounding box center [378, 602] width 405 height 36
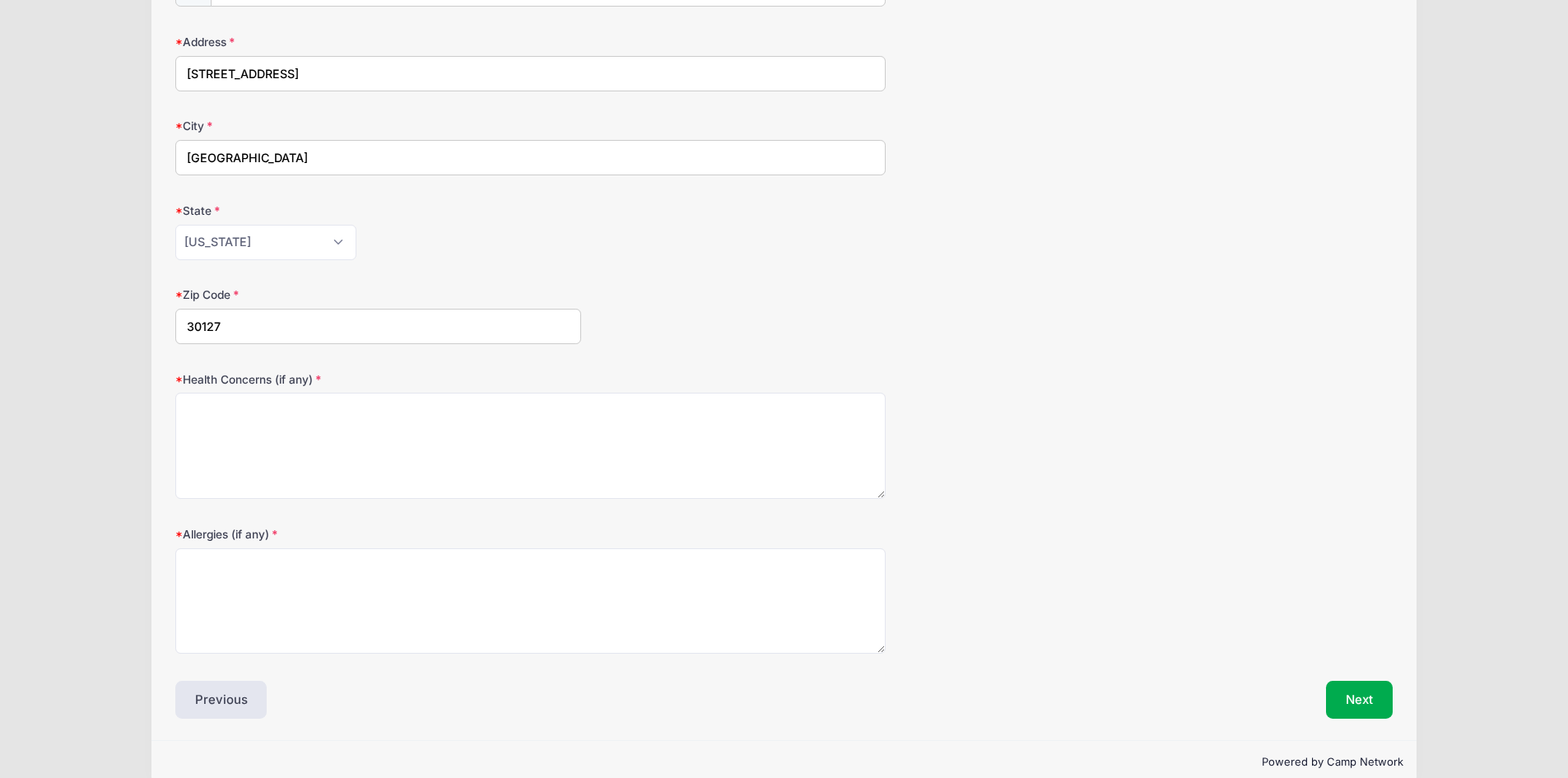
scroll to position [303, 0]
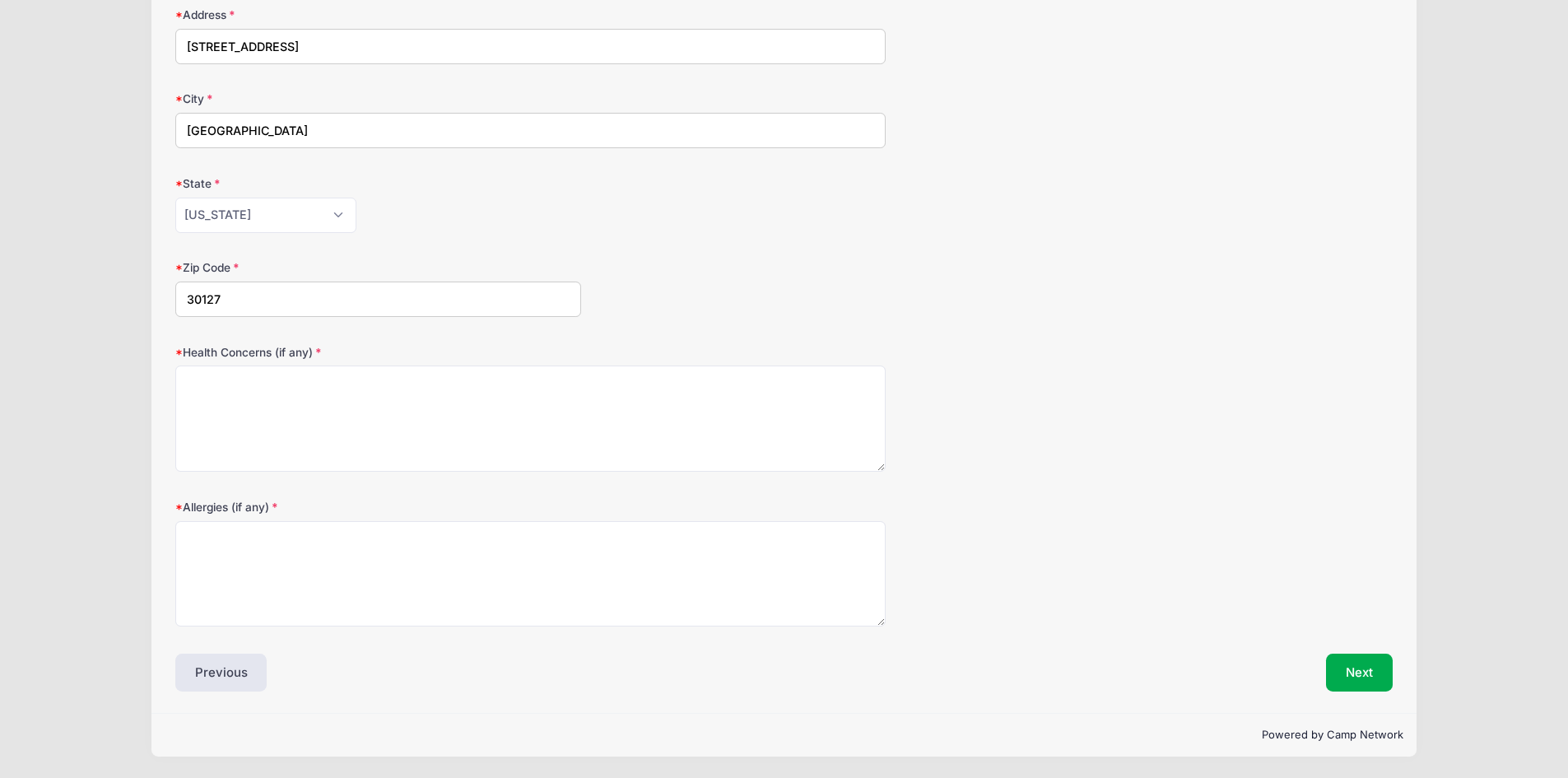
type input "30127"
click at [216, 380] on textarea "Health Concerns (if any)" at bounding box center [530, 418] width 710 height 106
type textarea "none"
click at [237, 553] on textarea "Allergies (if any)" at bounding box center [530, 573] width 710 height 106
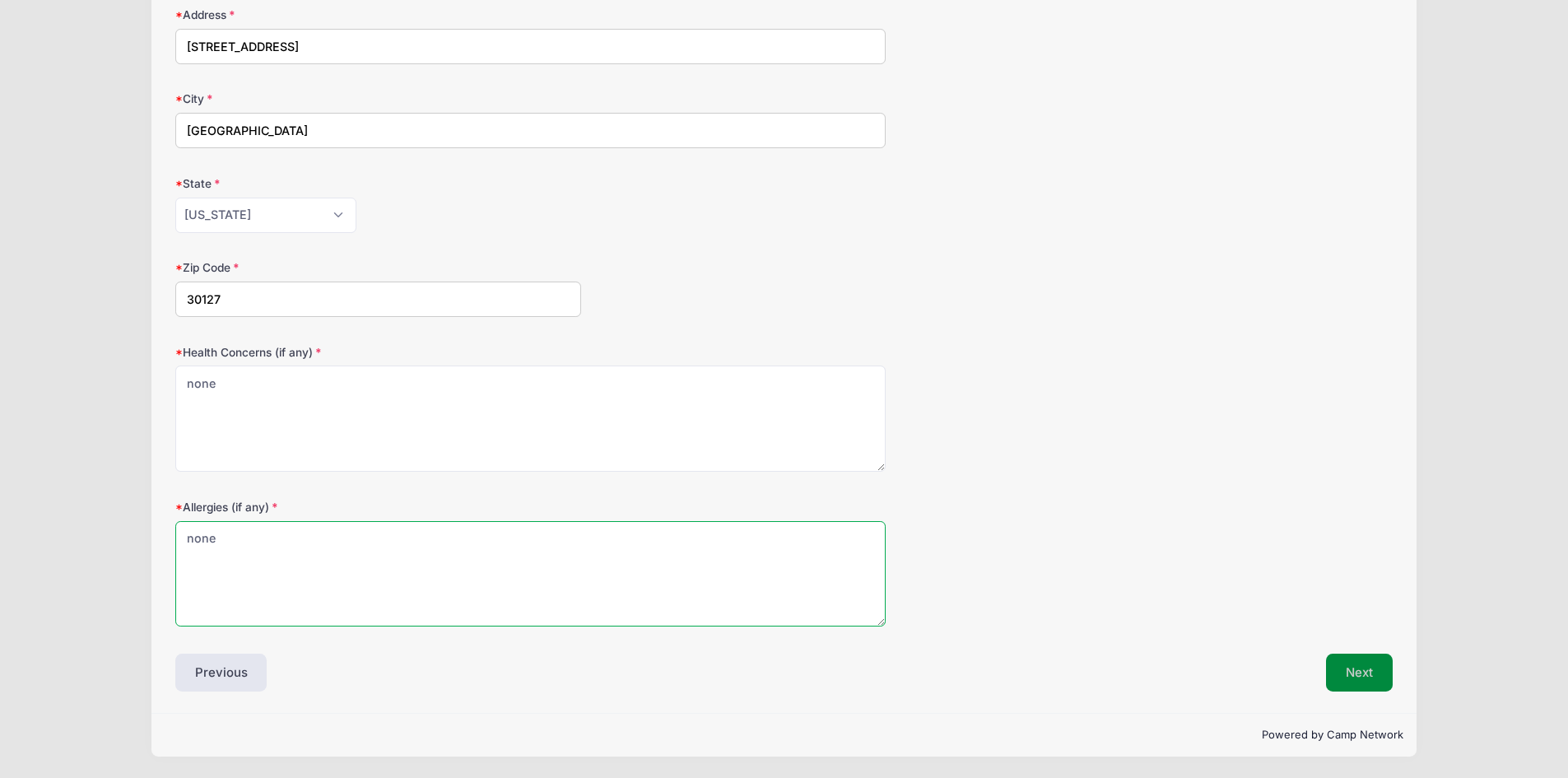
type textarea "none"
click at [1368, 672] on button "Next" at bounding box center [1358, 672] width 66 height 38
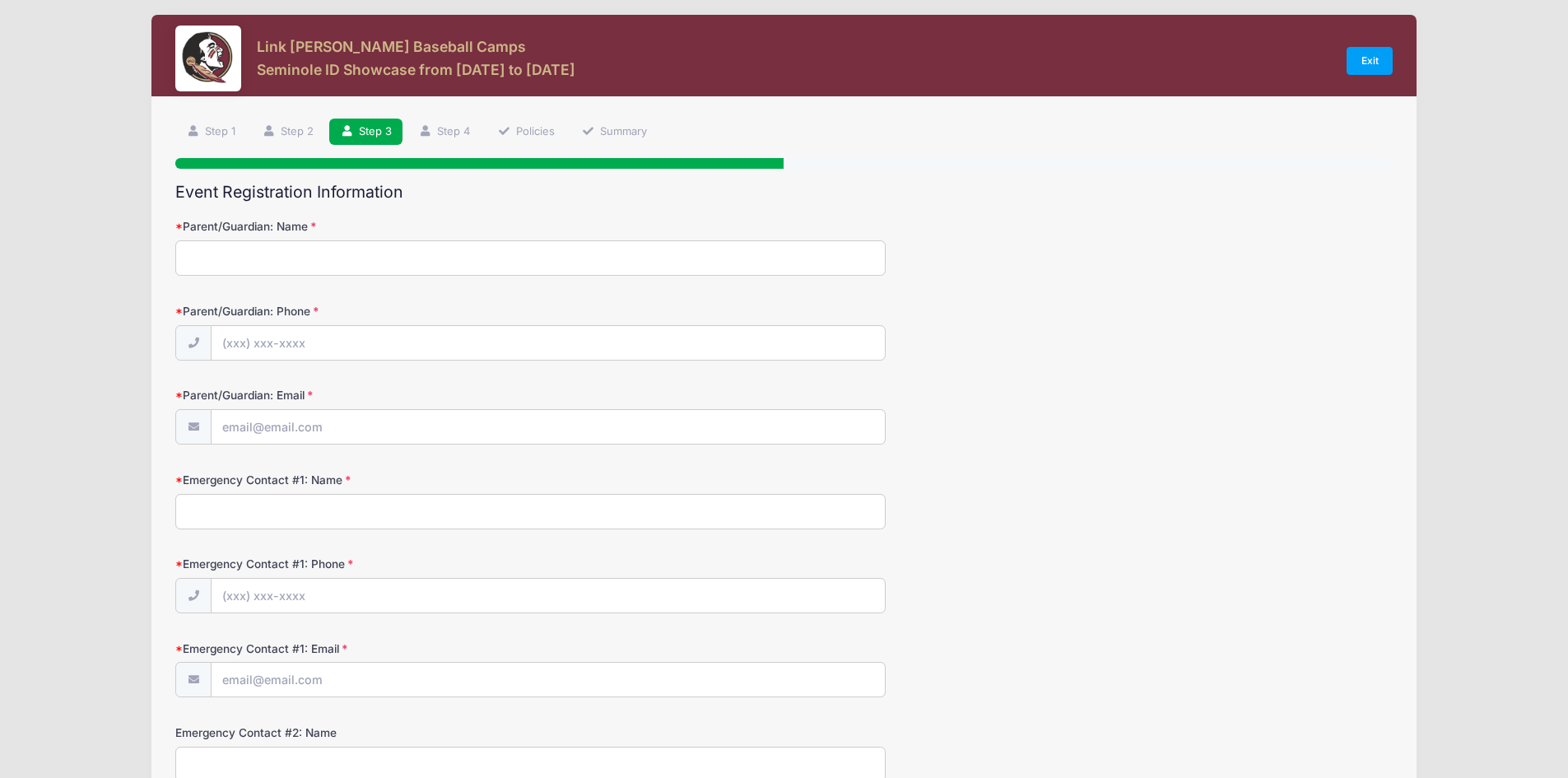
scroll to position [0, 0]
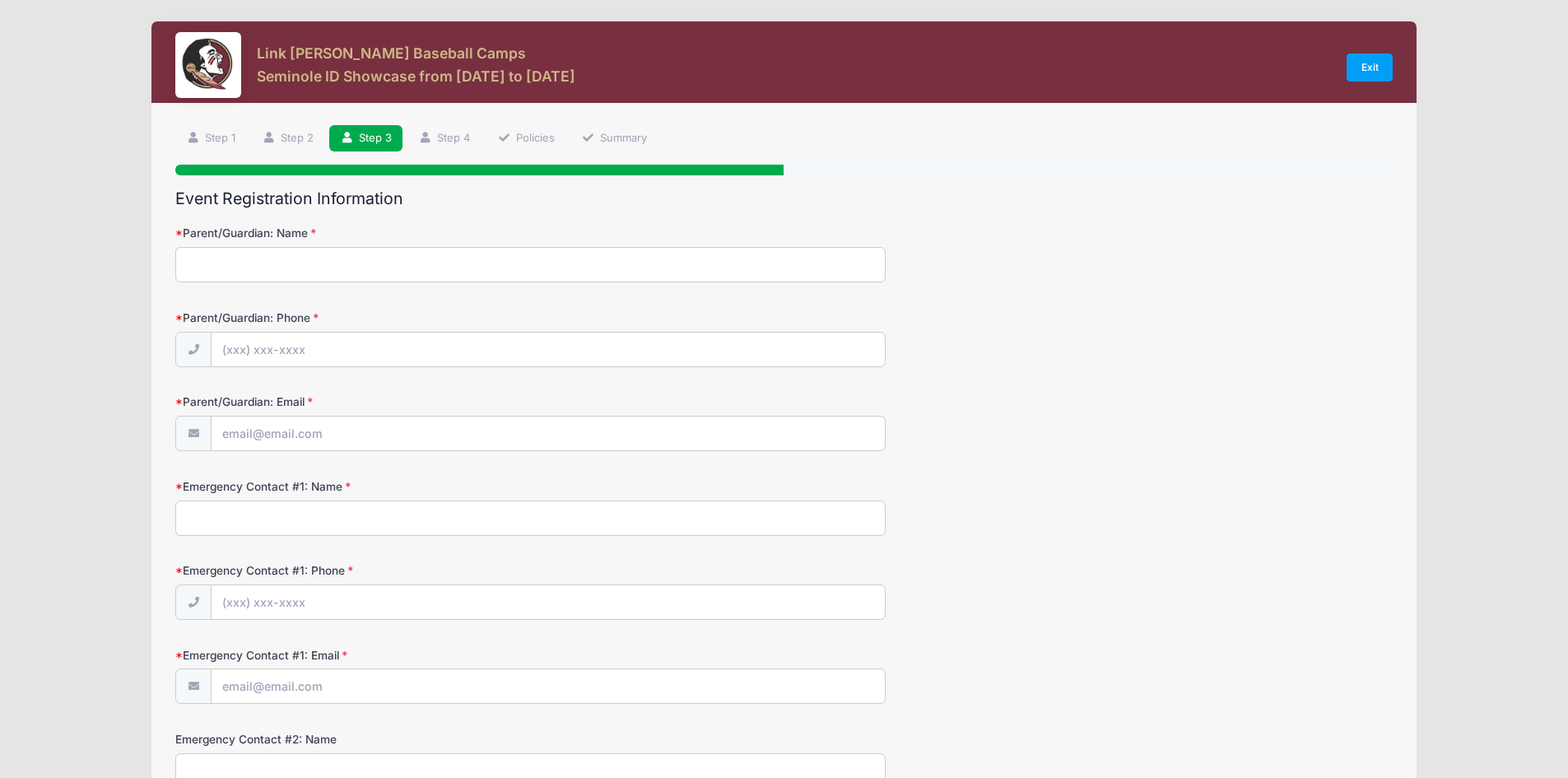
click at [295, 266] on input "Parent/Guardian: Name" at bounding box center [530, 265] width 710 height 36
type input "Monte Beasley"
click at [317, 346] on input "Parent/Guardian: Phone" at bounding box center [548, 350] width 673 height 36
type input "(470) 515-4271"
click at [290, 437] on input "Parent/Guardian: Email" at bounding box center [548, 434] width 673 height 36
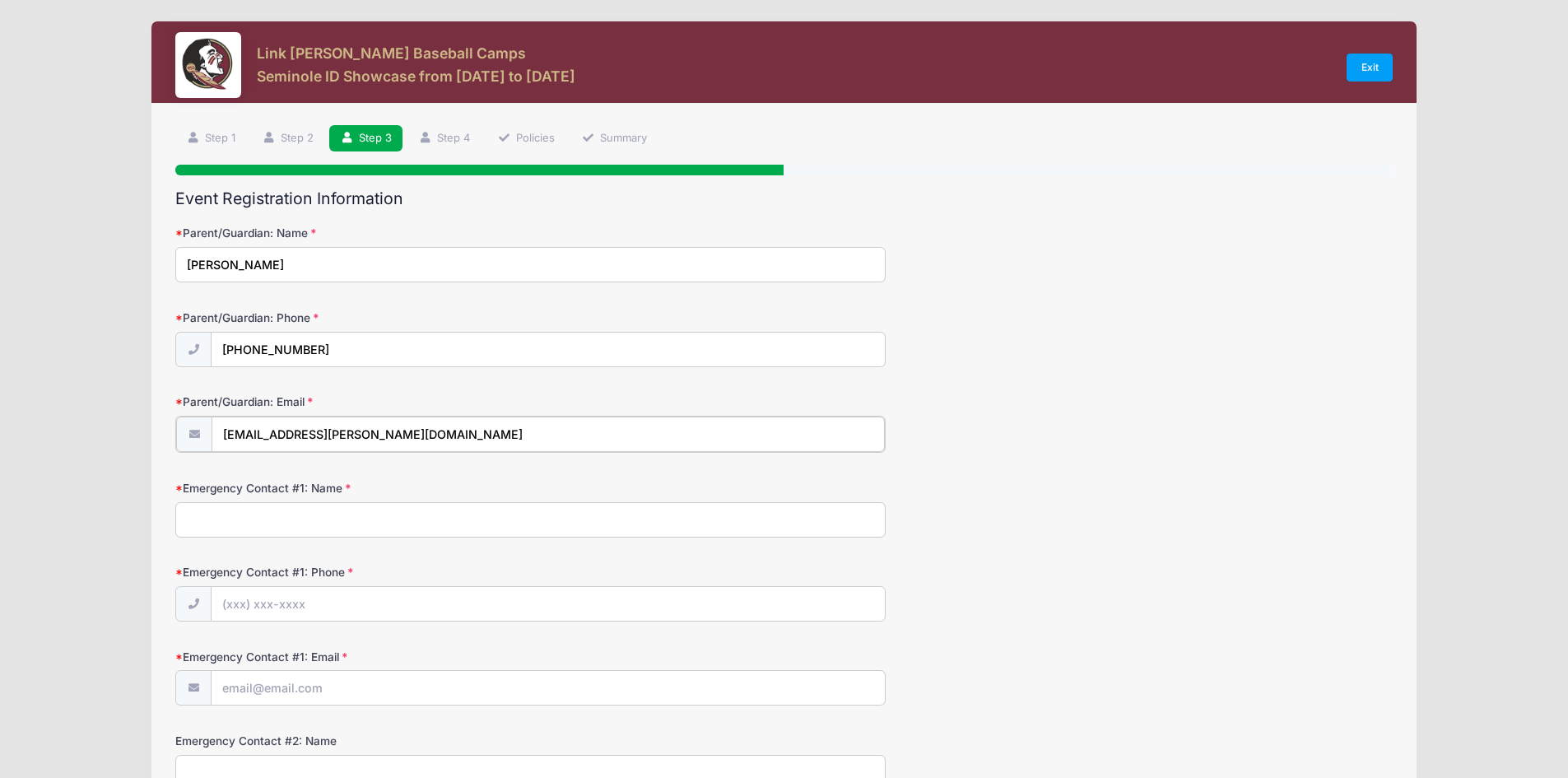
type input "[EMAIL_ADDRESS][PERSON_NAME][DOMAIN_NAME]"
click at [243, 513] on input "Emergency Contact #1: Name" at bounding box center [530, 518] width 710 height 36
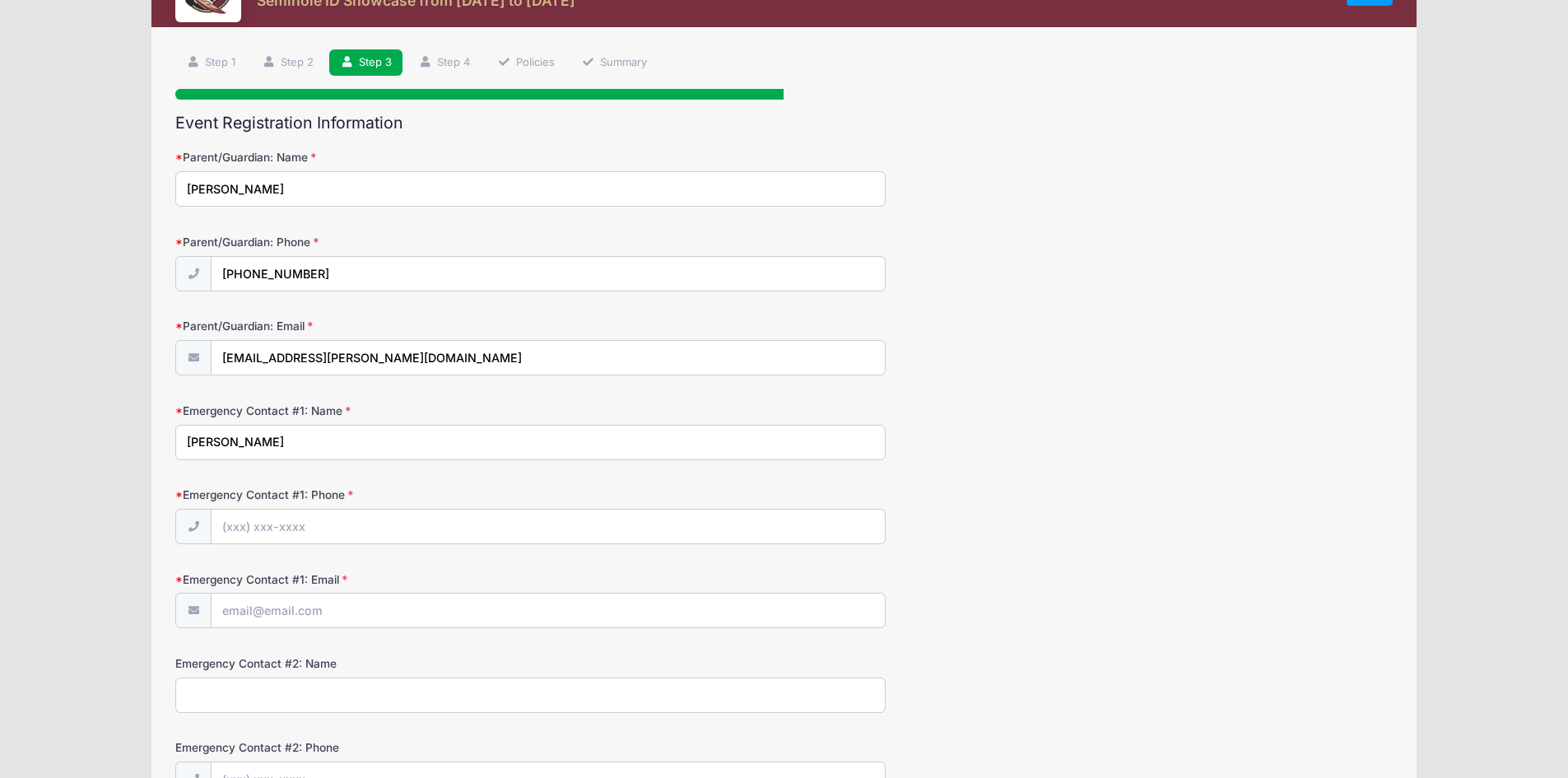
scroll to position [247, 0]
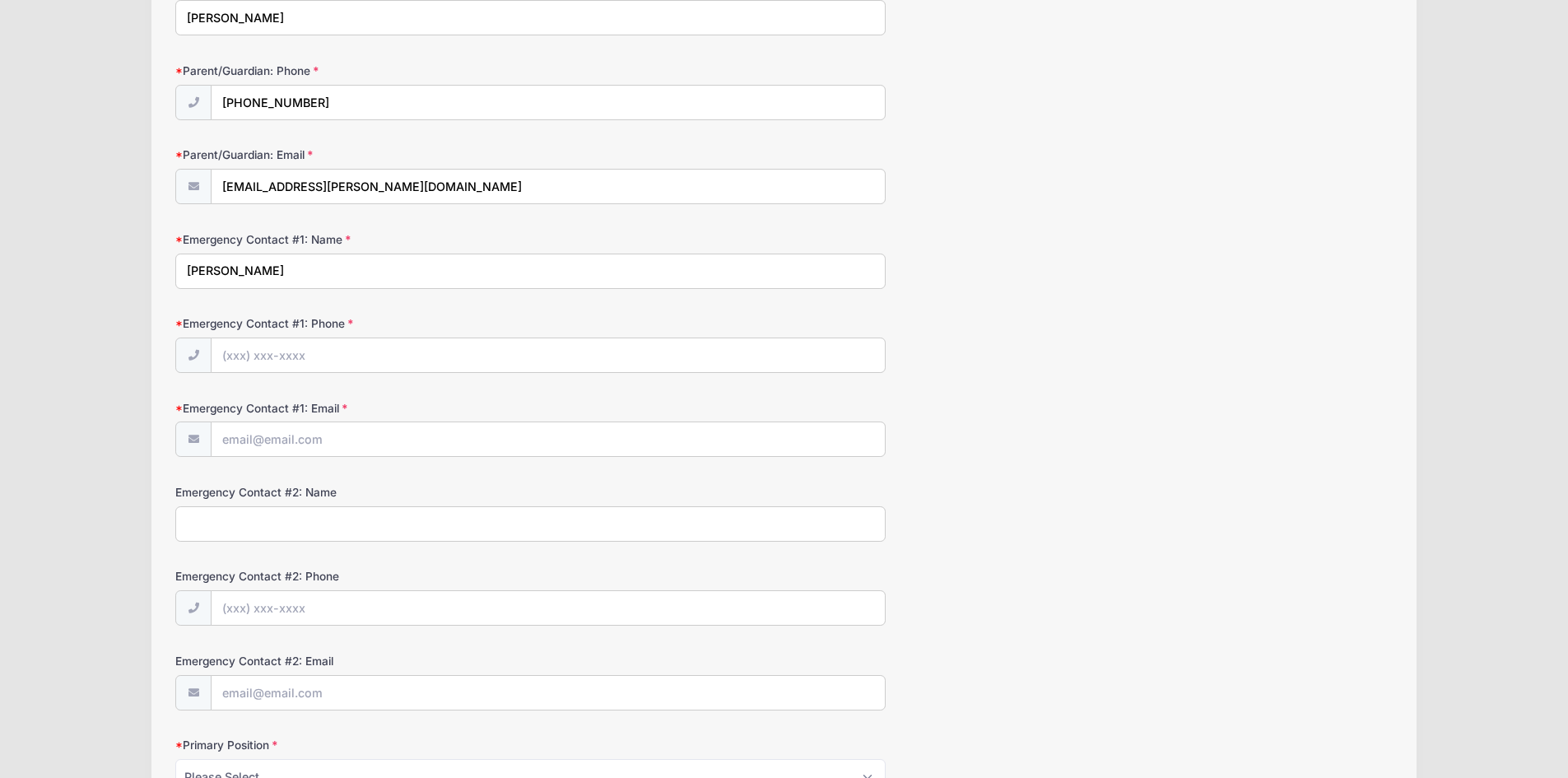
type input "Monte Beasley"
click at [268, 361] on input "Emergency Contact #1: Phone" at bounding box center [548, 356] width 673 height 36
type input "(470) 515-4271"
click at [271, 442] on input "Emergency Contact #1: Email" at bounding box center [548, 440] width 673 height 36
type input "[EMAIL_ADDRESS][PERSON_NAME][DOMAIN_NAME]"
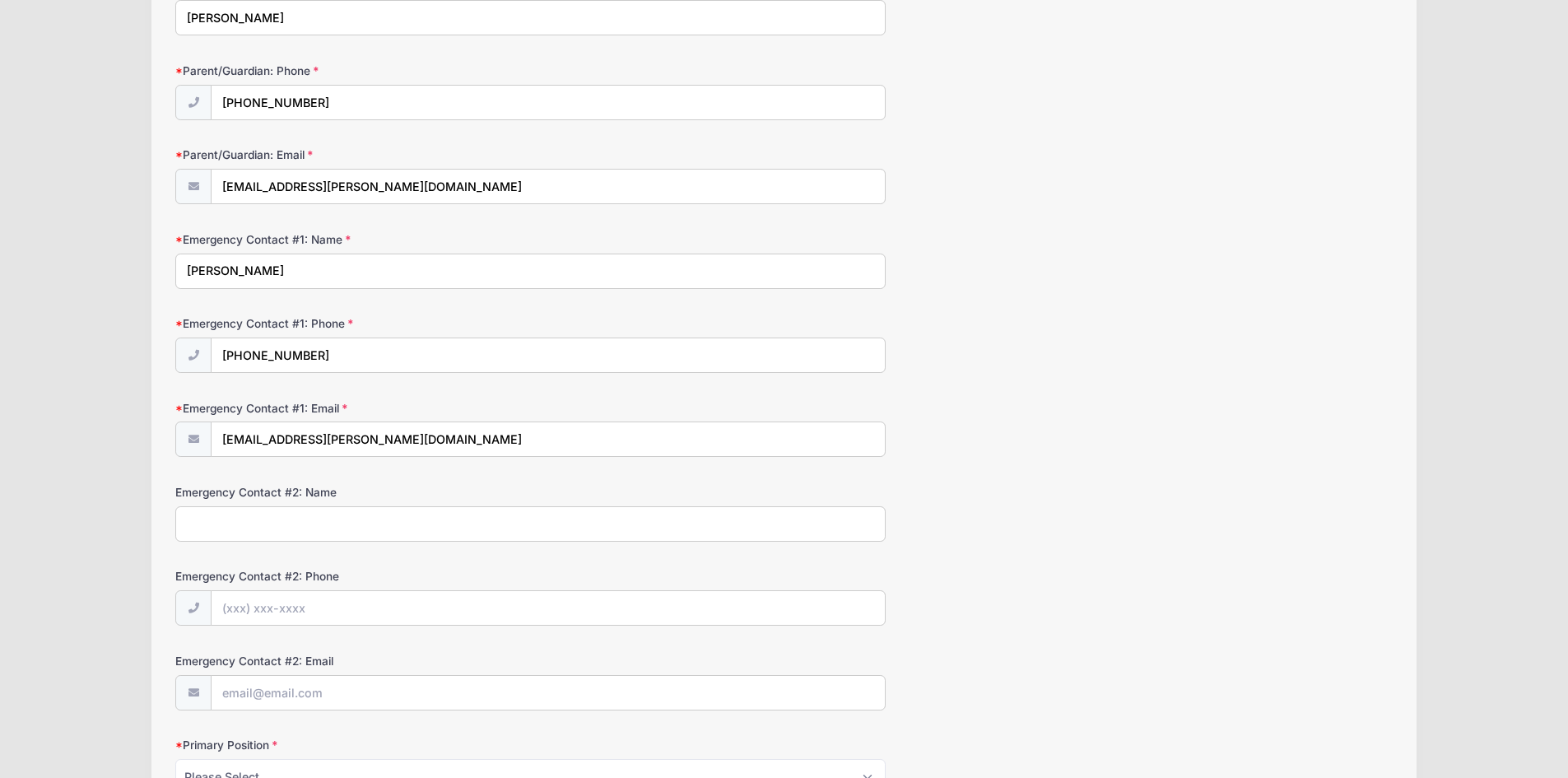
click at [233, 523] on input "Emergency Contact #2: Name" at bounding box center [530, 524] width 710 height 36
type input "April Beasley"
click at [269, 606] on input "Emergency Contact #2: Phone" at bounding box center [548, 609] width 673 height 36
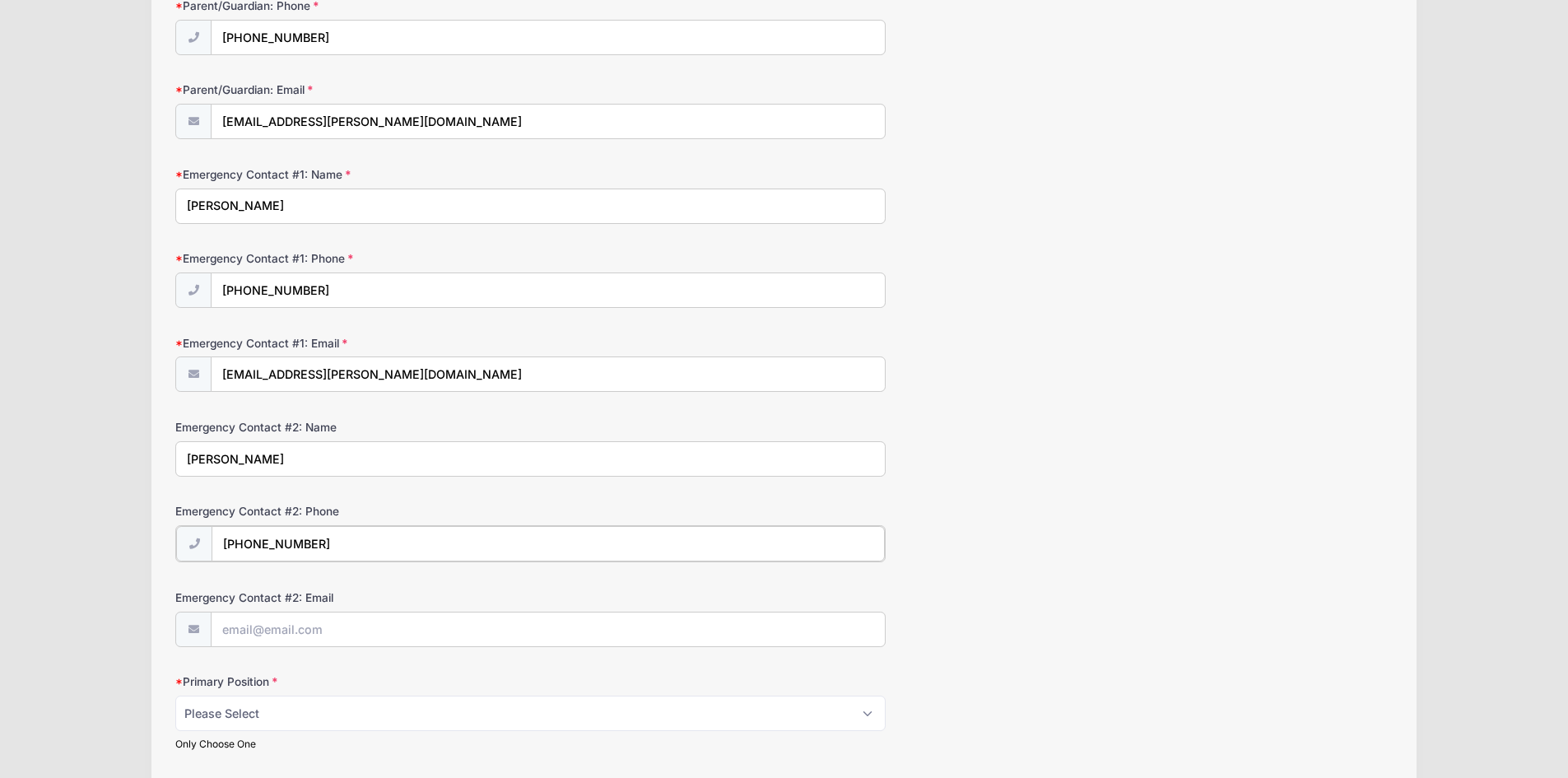
scroll to position [411, 0]
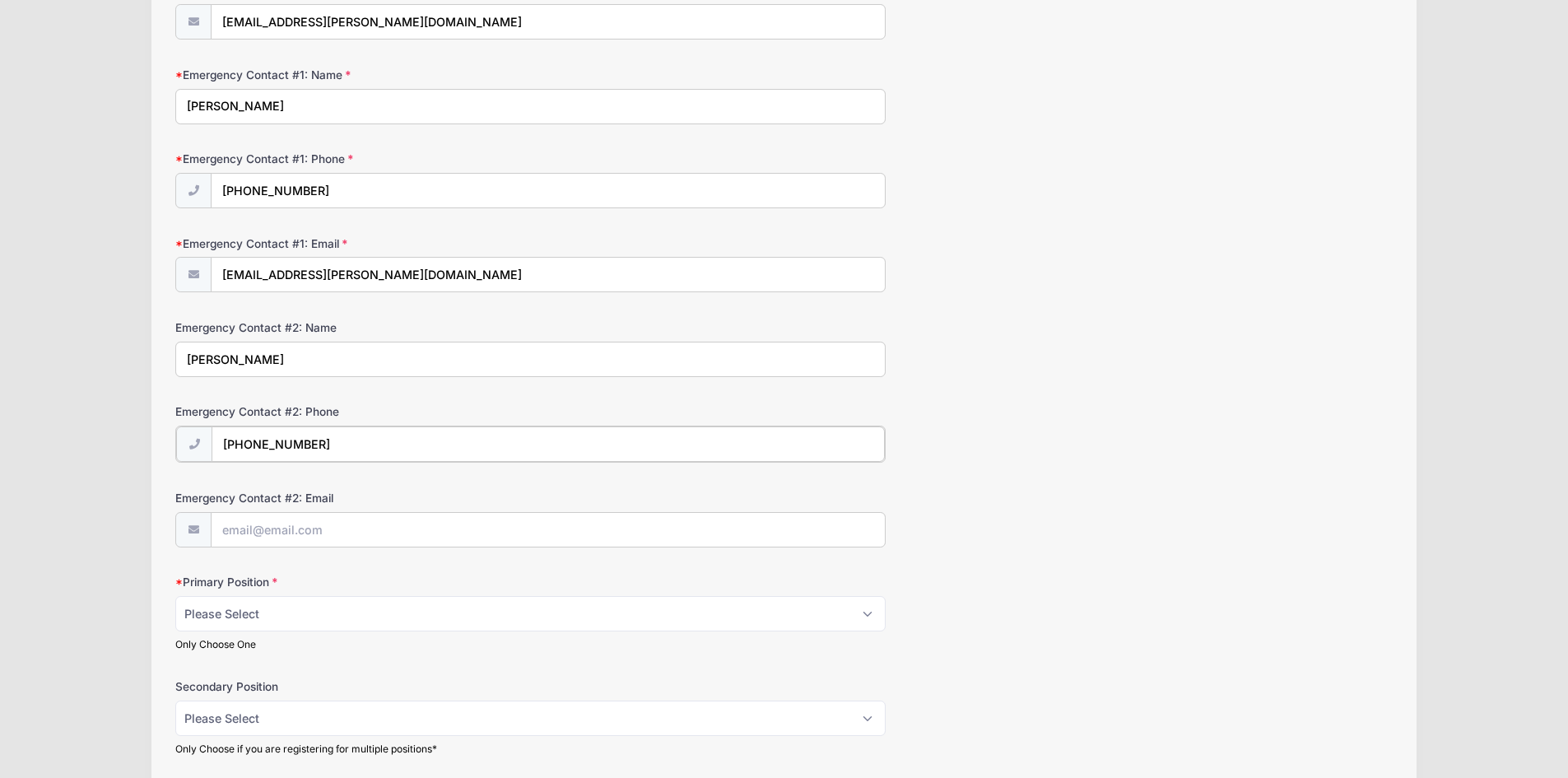
type input "(678) 557-1175"
click at [252, 533] on input "Emergency Contact #2: Email" at bounding box center [548, 529] width 673 height 36
type input "s"
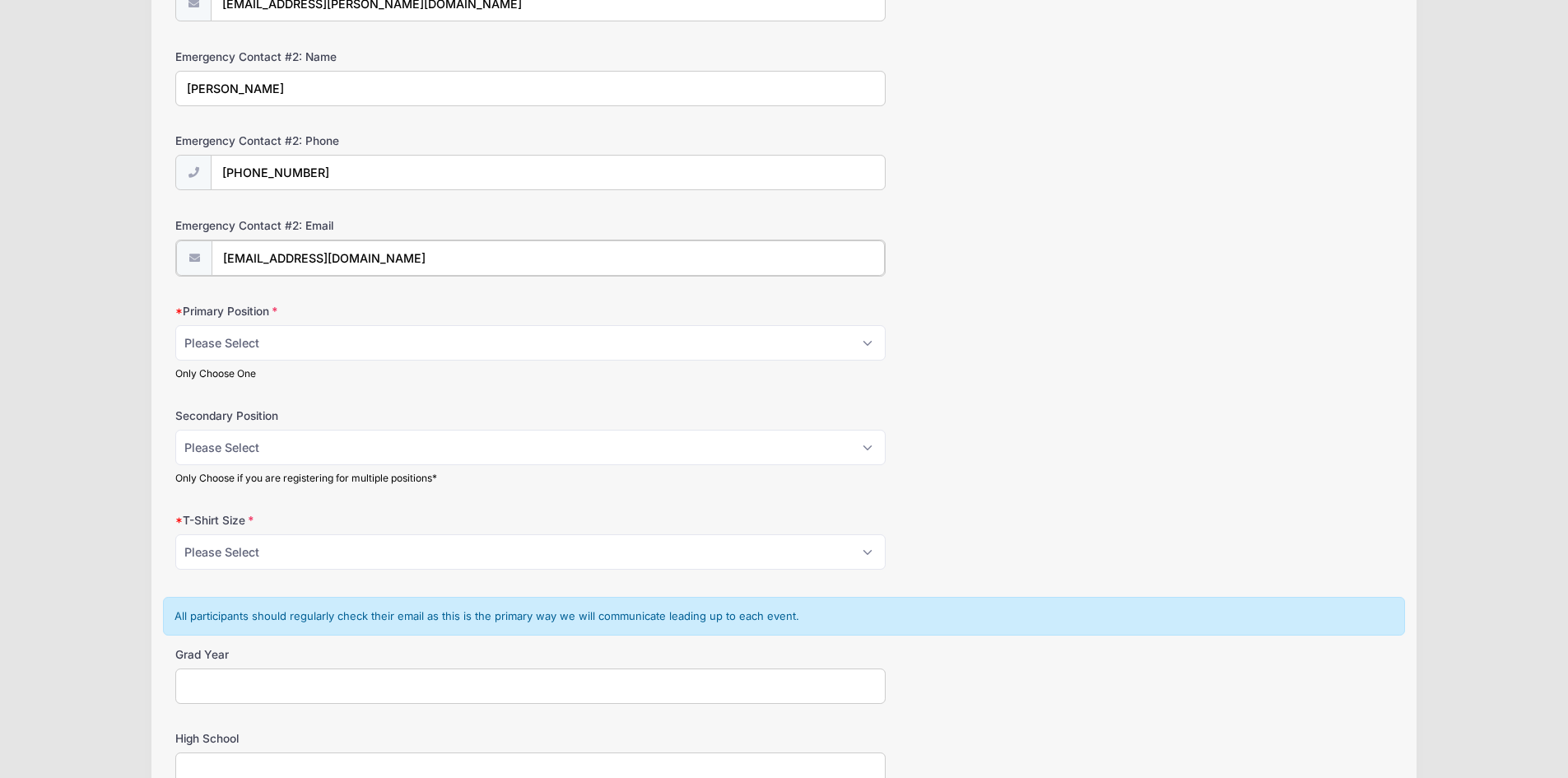
scroll to position [680, 0]
type input "aprilbeasley472@gmail.com"
click at [865, 348] on select "Please Select RHP LHP C 1B 2B 3B SS OF" at bounding box center [530, 343] width 710 height 36
click at [1173, 410] on div "Secondary Position Please Select RHP LHP C 1B 2B 3B SS OF Only Choose if you ar…" at bounding box center [783, 446] width 1217 height 77
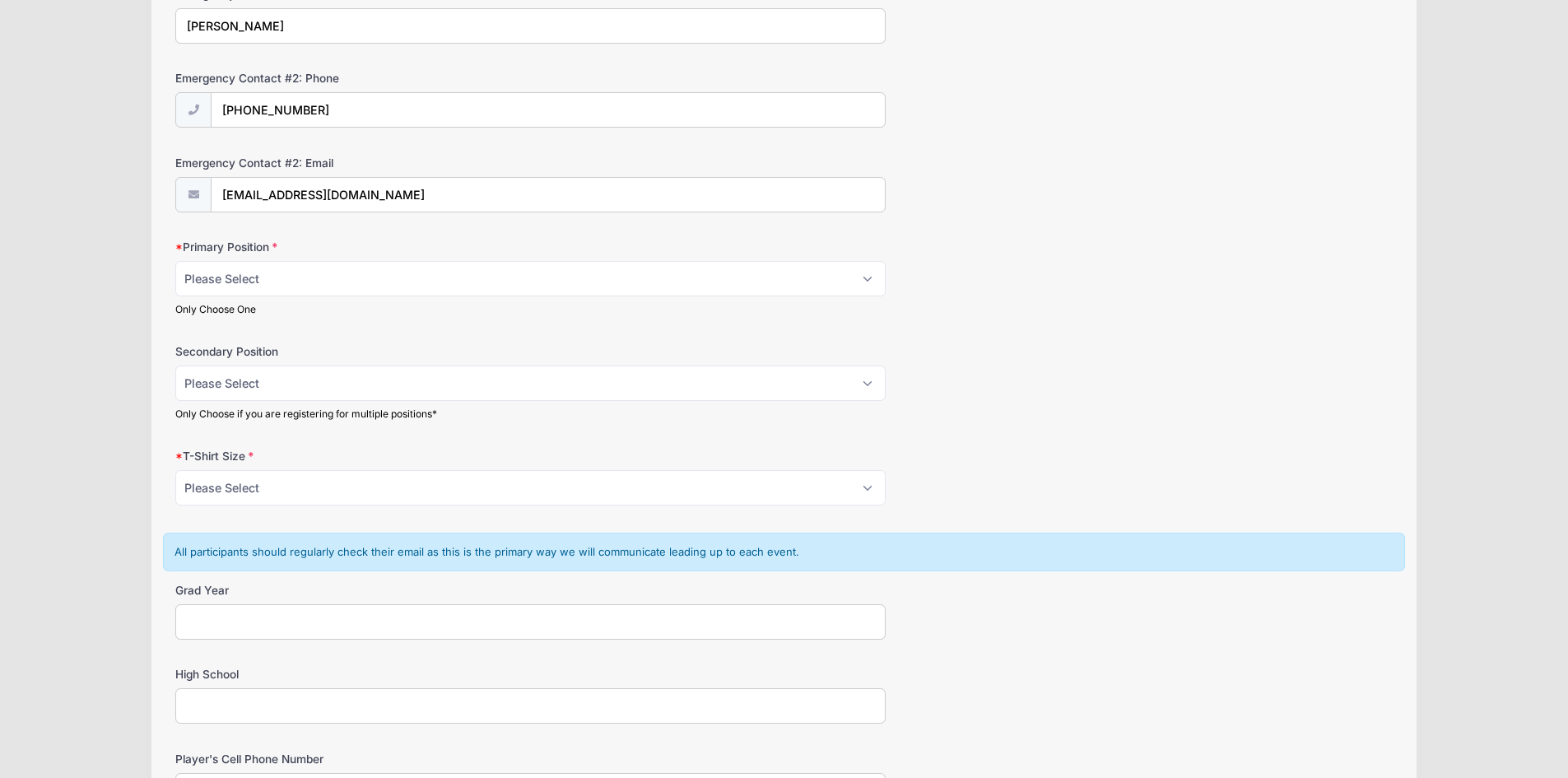
scroll to position [845, 0]
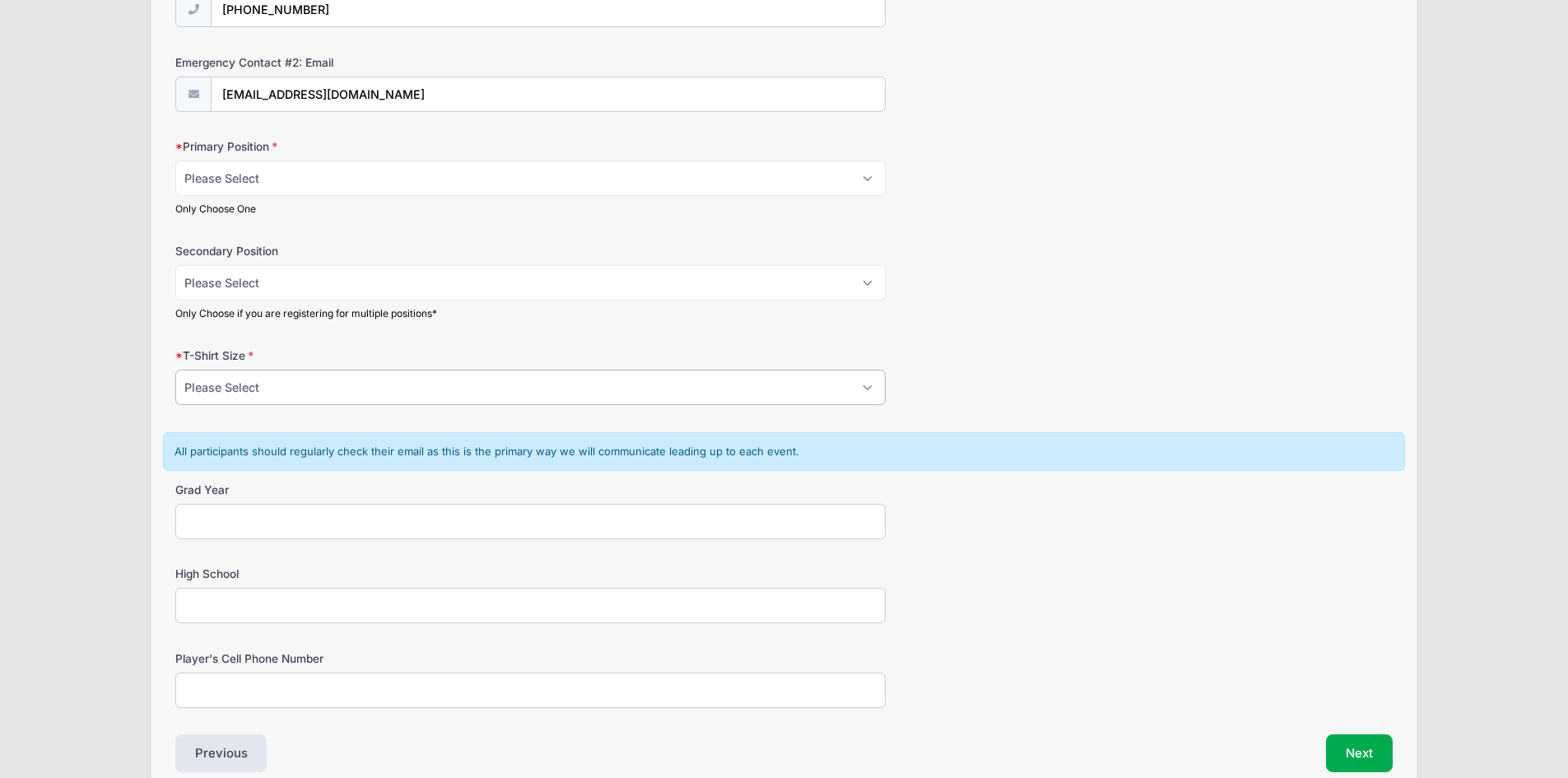
click at [872, 386] on select "Please Select YS YM YL YXL S M L XL XXL" at bounding box center [530, 388] width 710 height 36
select select "M"
click at [175, 370] on select "Please Select YS YM YL YXL S M L XL XXL" at bounding box center [530, 388] width 710 height 36
click at [260, 522] on input "Grad Year" at bounding box center [530, 521] width 710 height 36
type input "2027"
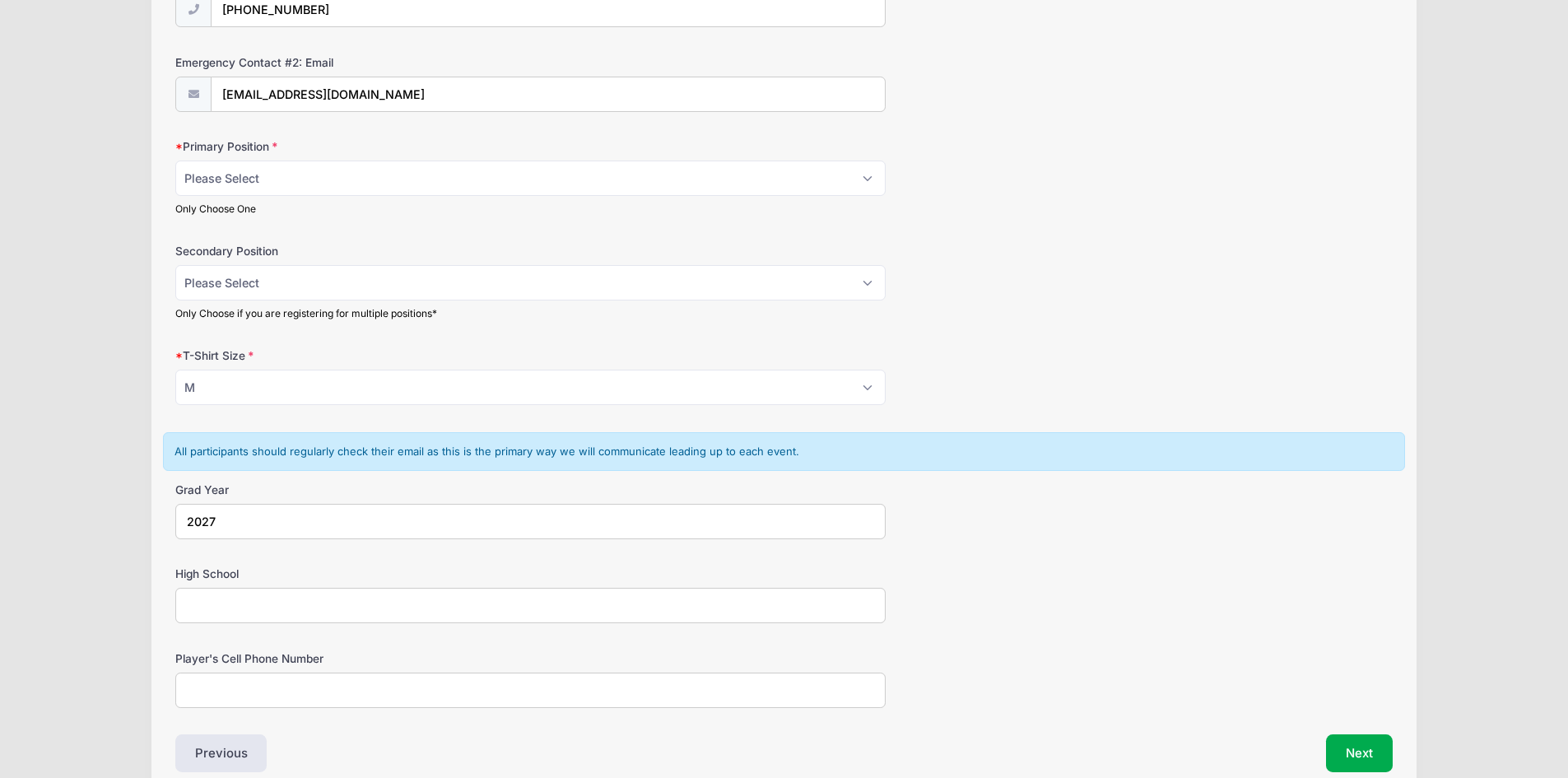
click at [273, 613] on input "High School" at bounding box center [530, 605] width 710 height 36
type input "Harrison High School Kennesaw Georgia"
click at [312, 689] on input "Player's Cell Phone Number" at bounding box center [530, 690] width 710 height 36
type input "770-688-9465"
click at [871, 177] on select "Please Select RHP LHP C 1B 2B 3B SS OF" at bounding box center [530, 178] width 710 height 36
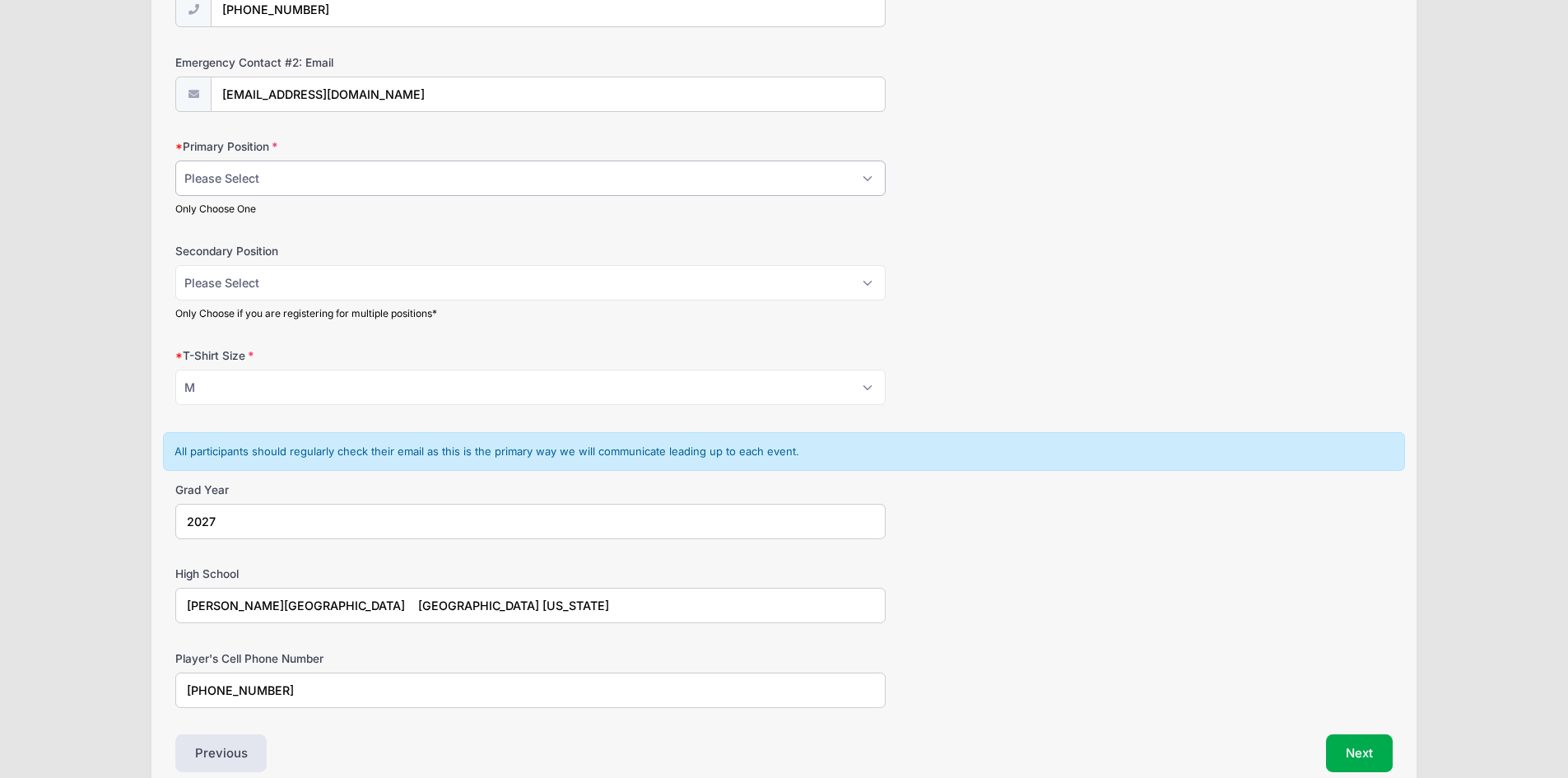
select select "2B"
click at [175, 160] on select "Please Select RHP LHP C 1B 2B 3B SS OF" at bounding box center [530, 178] width 710 height 36
click at [865, 284] on select "Please Select RHP LHP C 1B 2B 3B SS OF" at bounding box center [530, 283] width 710 height 36
select select "3B"
click at [175, 265] on select "Please Select RHP LHP C 1B 2B 3B SS OF" at bounding box center [530, 283] width 710 height 36
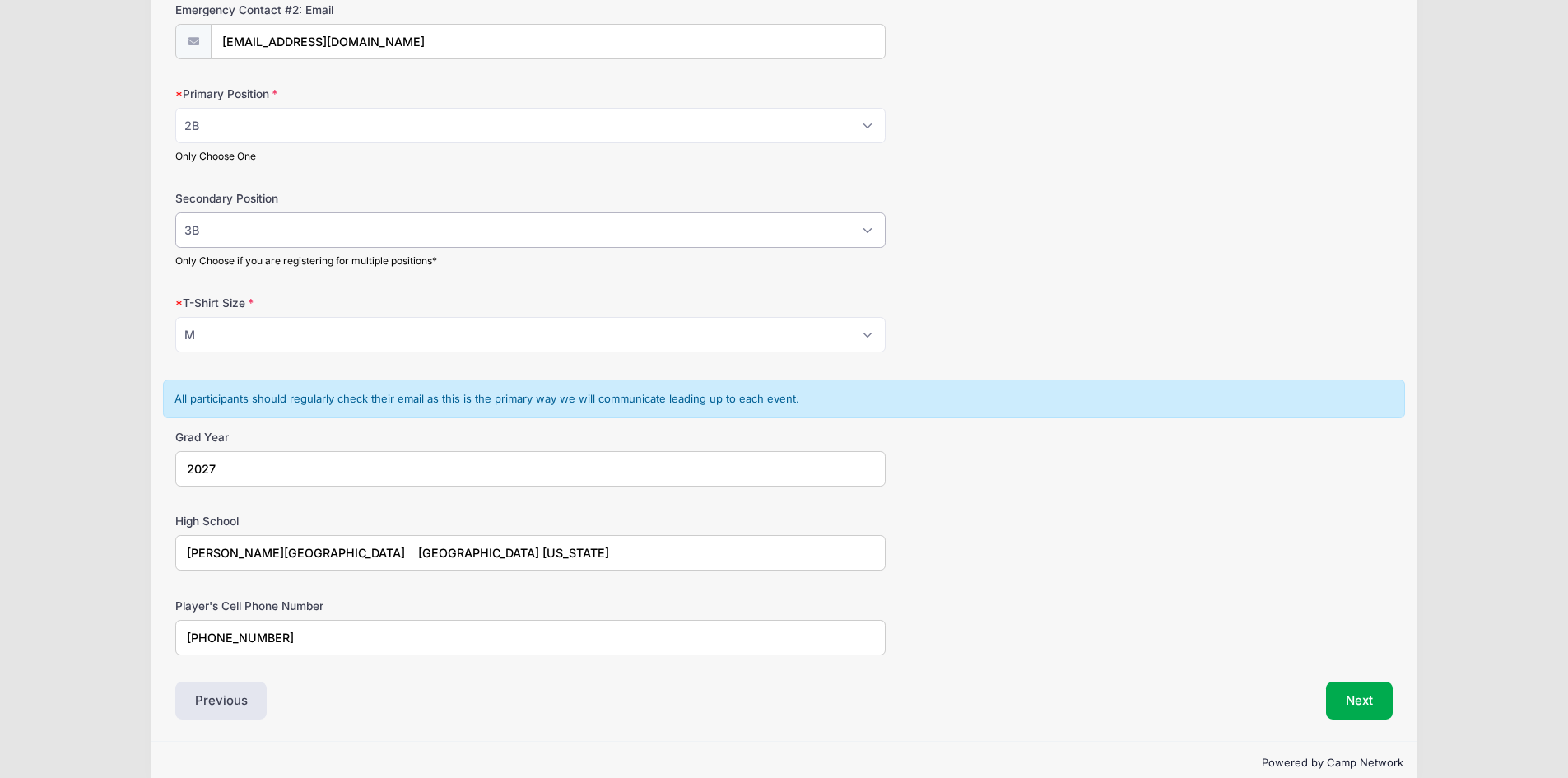
scroll to position [926, 0]
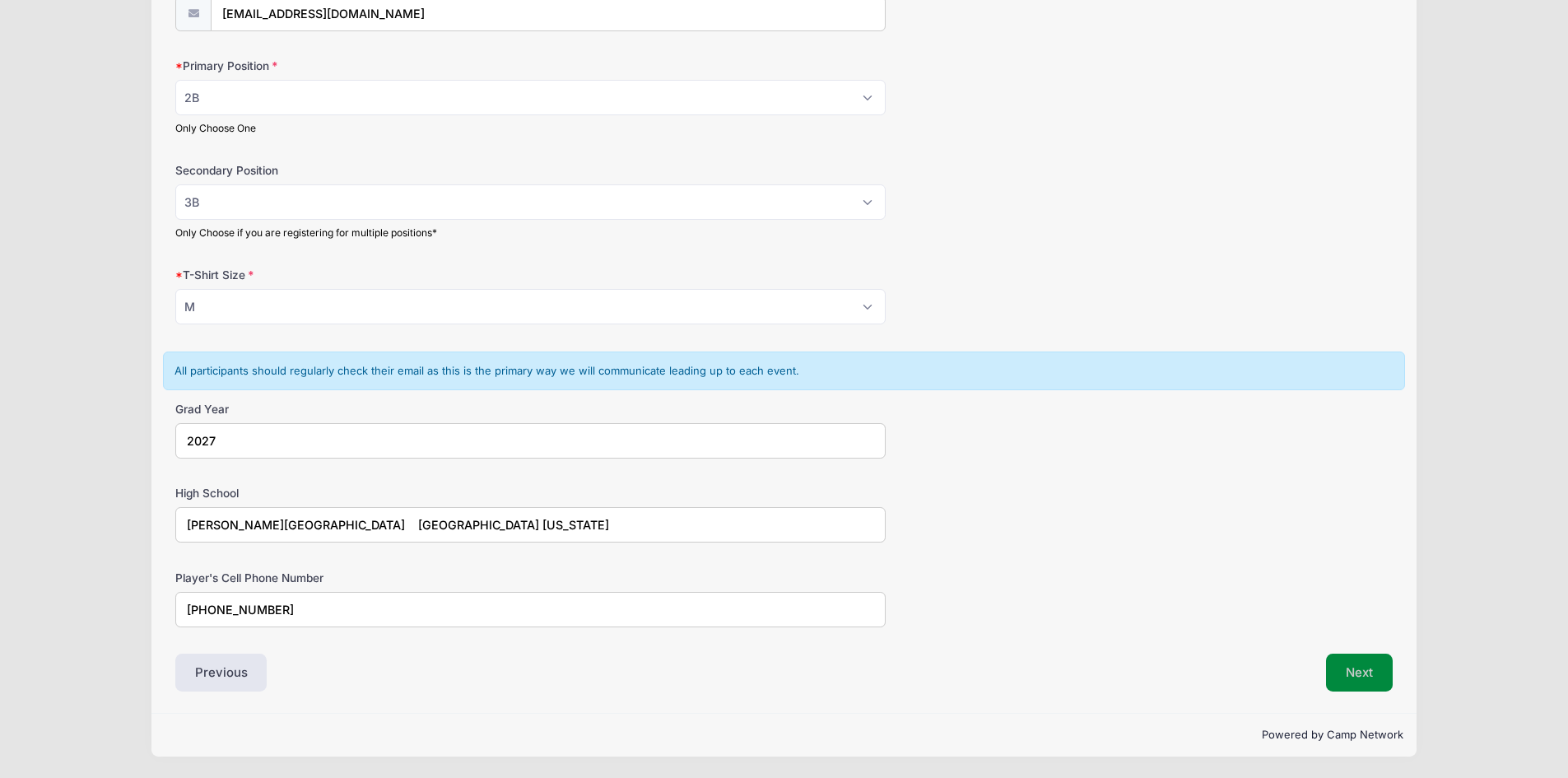
click at [1352, 671] on button "Next" at bounding box center [1358, 672] width 66 height 38
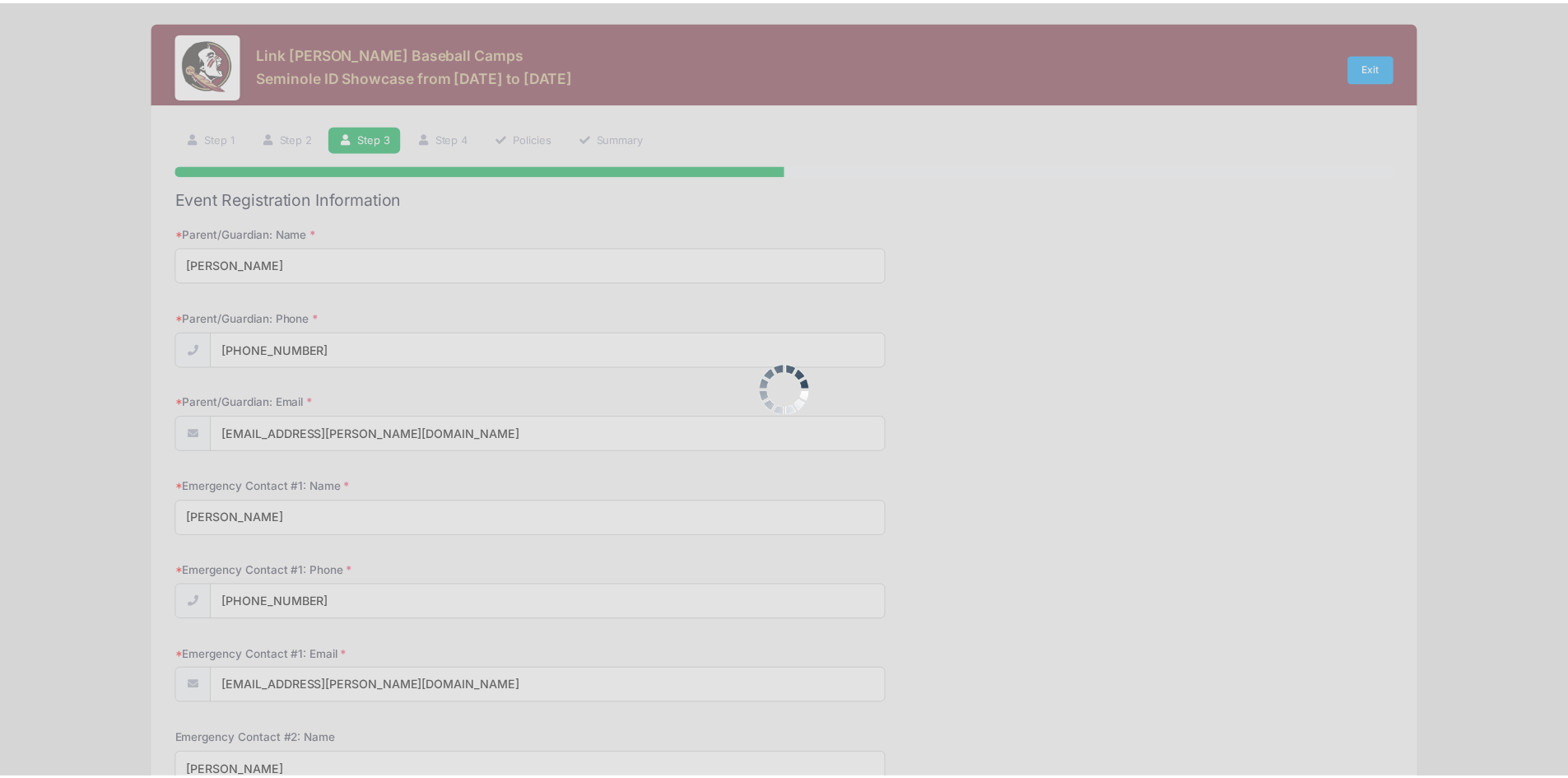
scroll to position [0, 0]
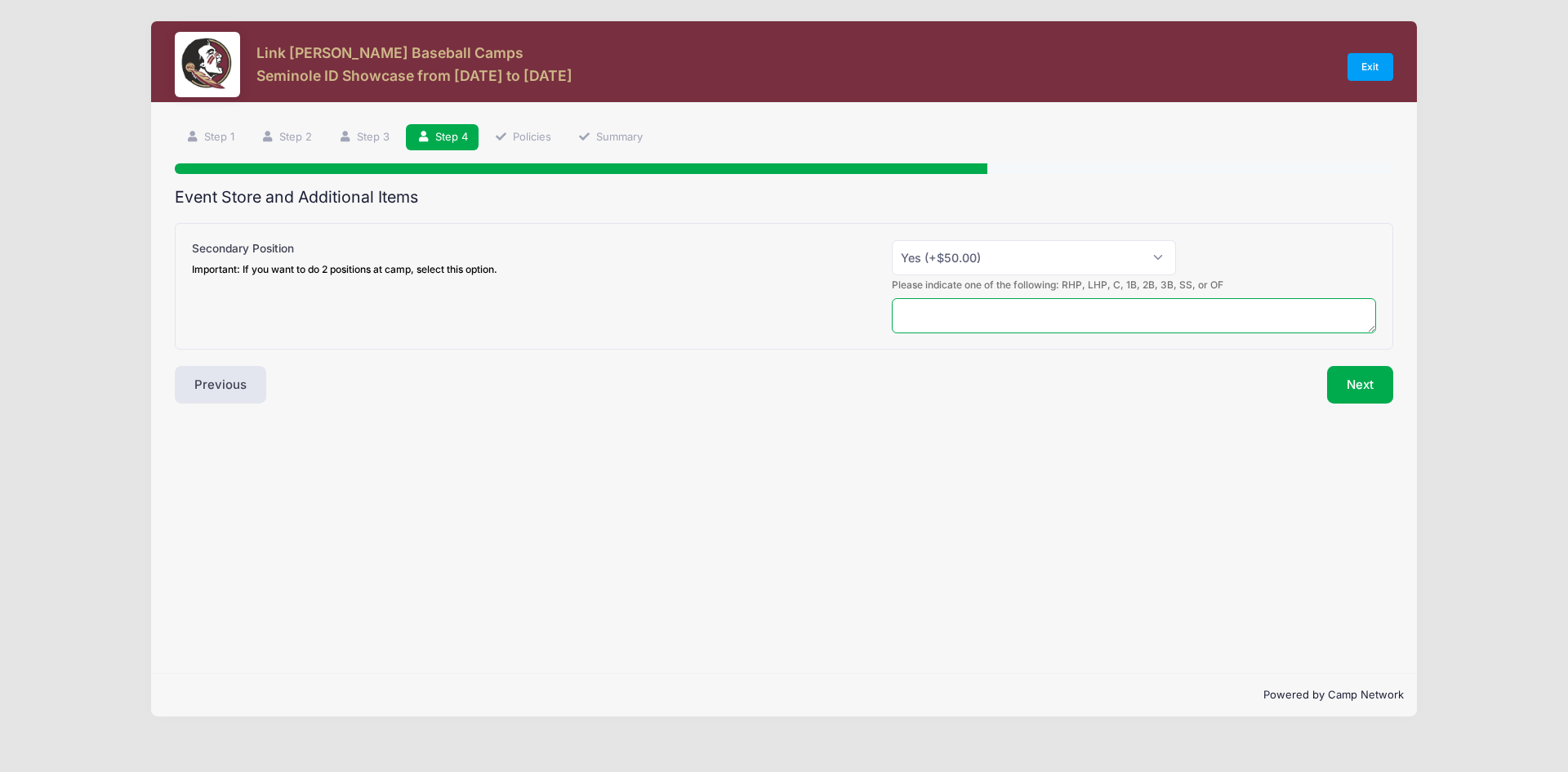
click at [971, 314] on textarea at bounding box center [1134, 316] width 485 height 35
type textarea "RHP"
click at [1062, 255] on select "Please Select Yes (+$50.00) No" at bounding box center [1034, 258] width 285 height 35
click at [892, 240] on select "Please Select Yes (+$50.00) No" at bounding box center [1034, 258] width 285 height 35
click at [1371, 384] on button "Next" at bounding box center [1360, 385] width 66 height 37
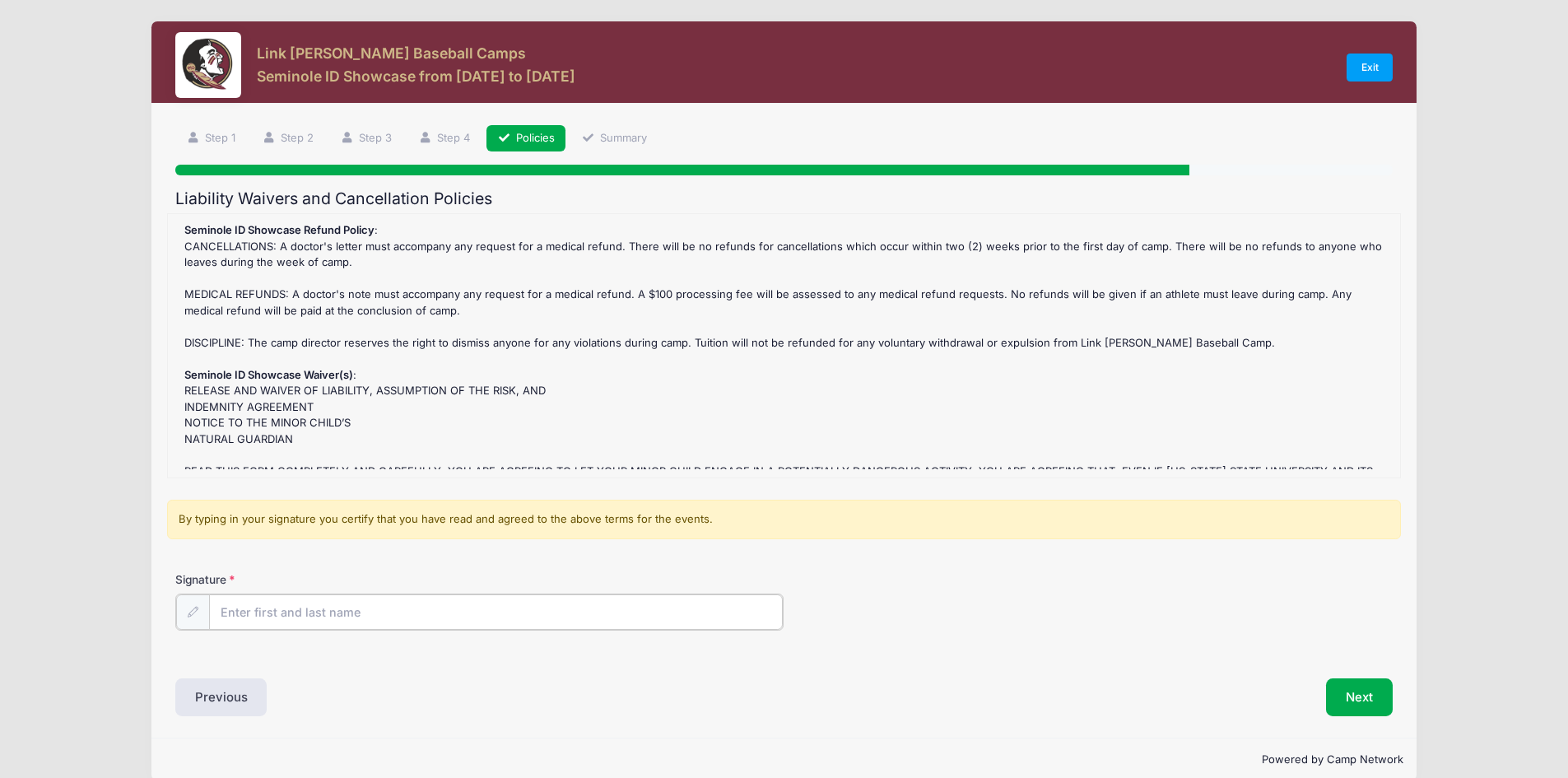
click at [249, 617] on input "Signature" at bounding box center [495, 612] width 574 height 36
type input "Monte Beasley"
click at [1351, 691] on button "Next" at bounding box center [1358, 695] width 66 height 38
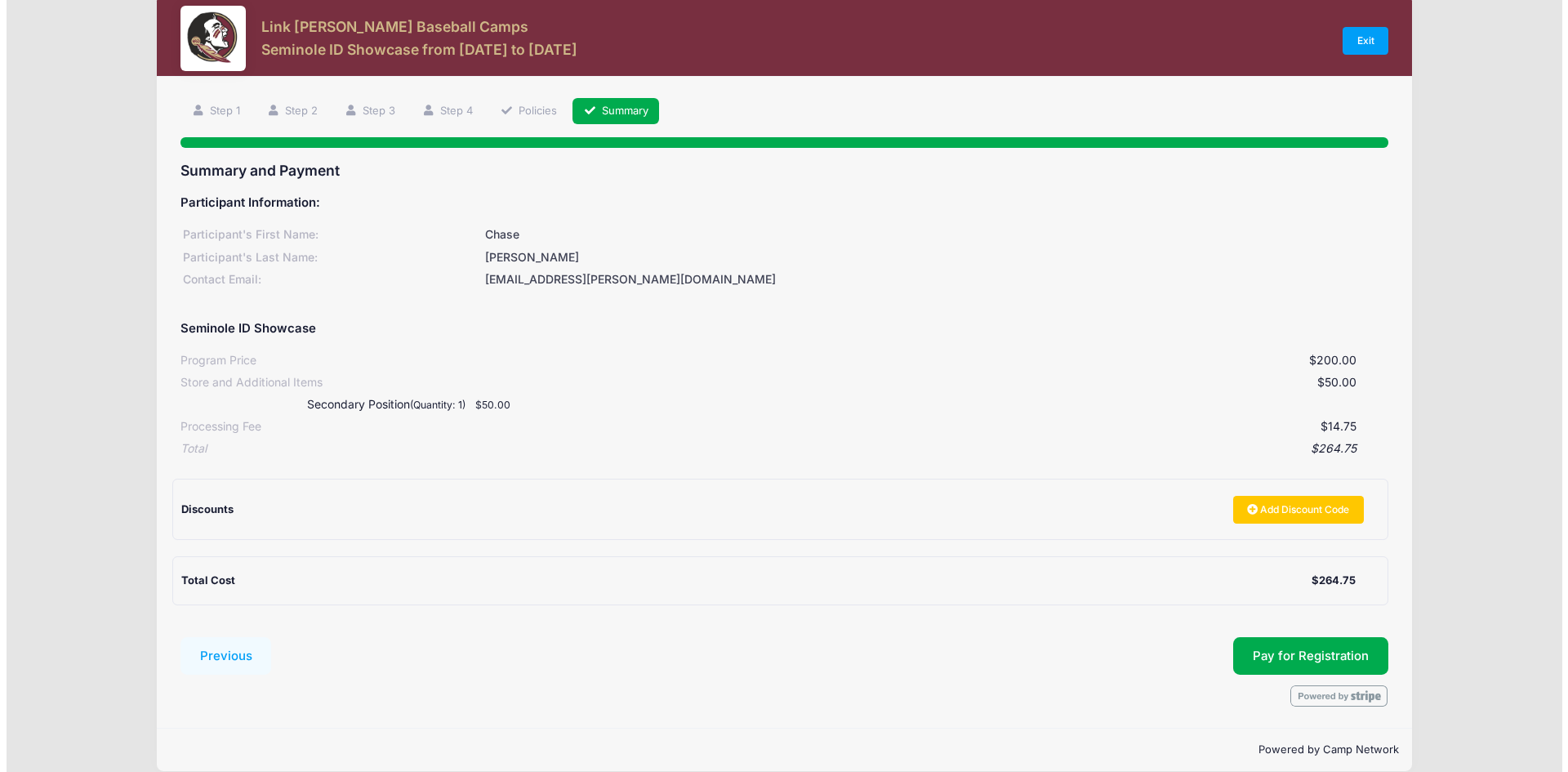
scroll to position [46, 0]
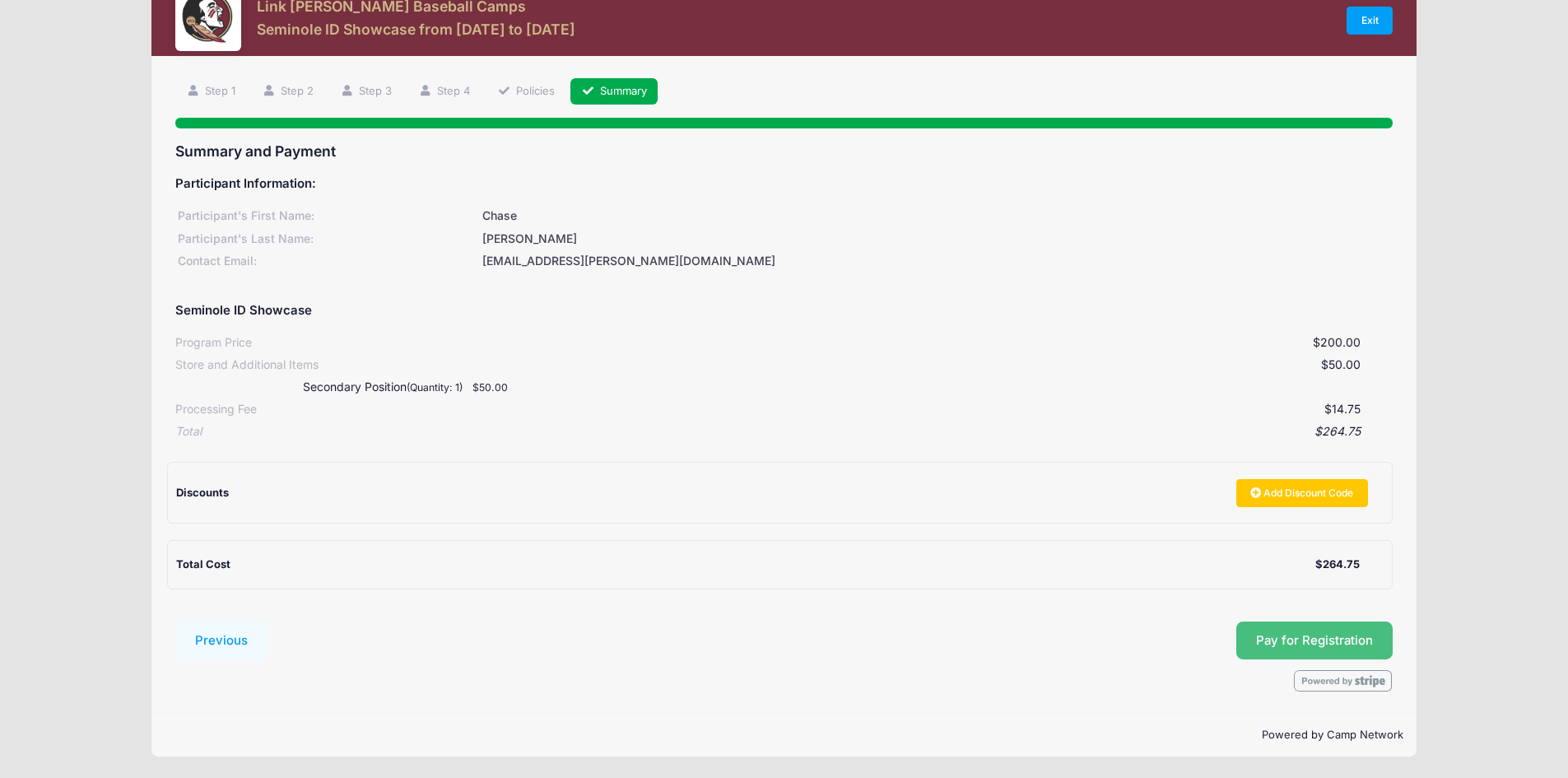
click at [1289, 637] on span "Pay for Registration" at bounding box center [1314, 640] width 117 height 15
